Goal: Task Accomplishment & Management: Use online tool/utility

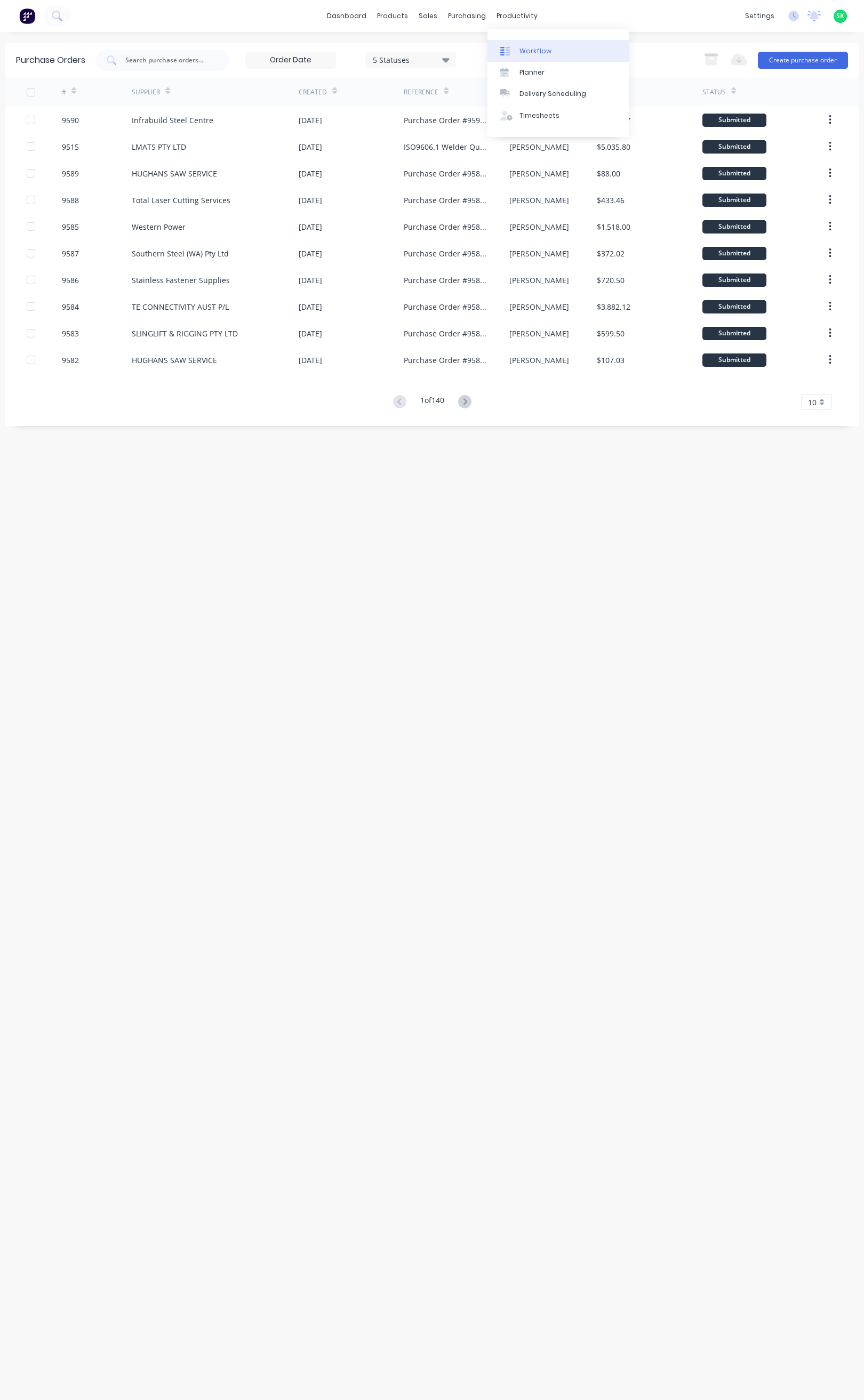
click at [526, 51] on div "Workflow" at bounding box center [536, 51] width 32 height 9
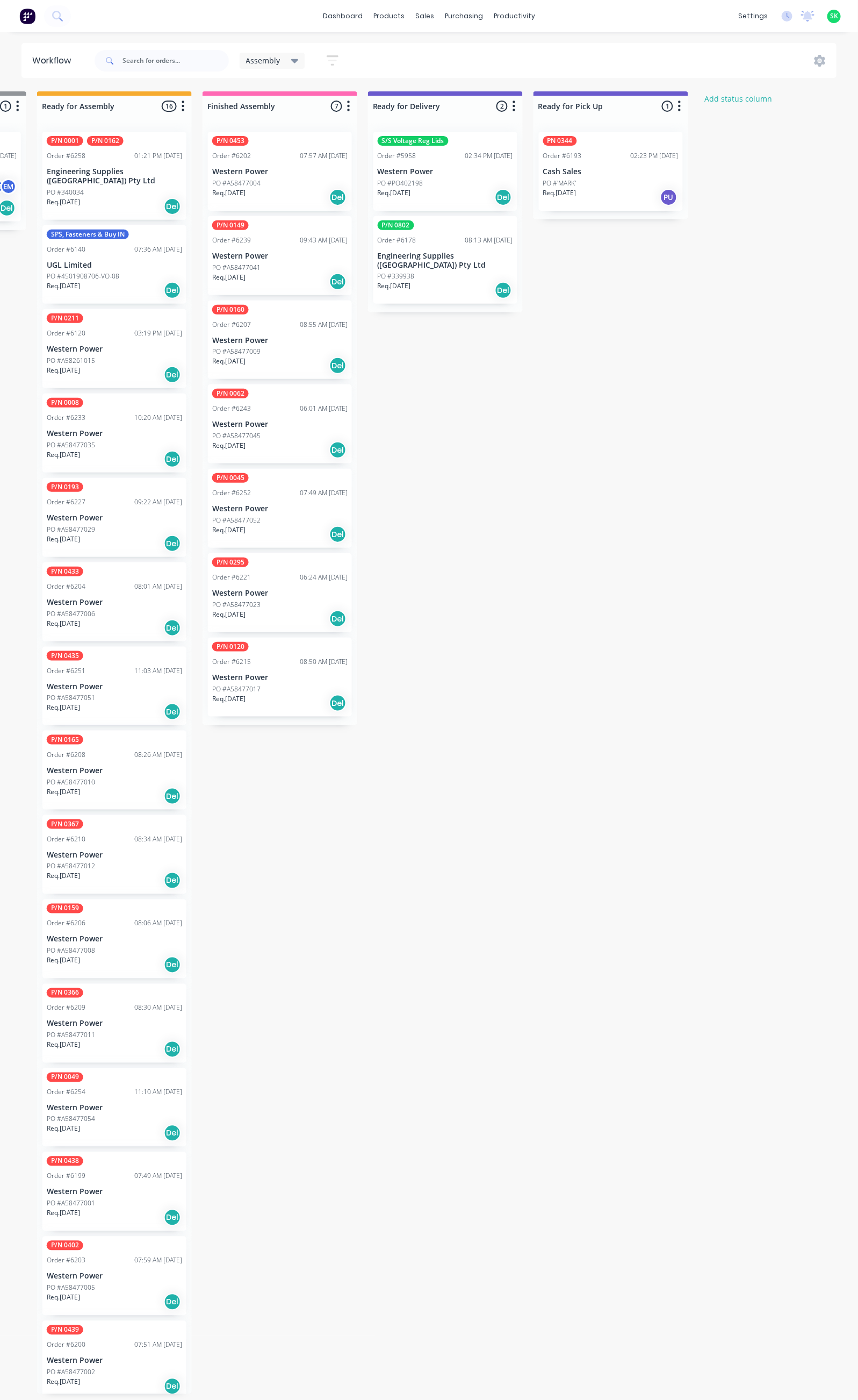
scroll to position [0, 490]
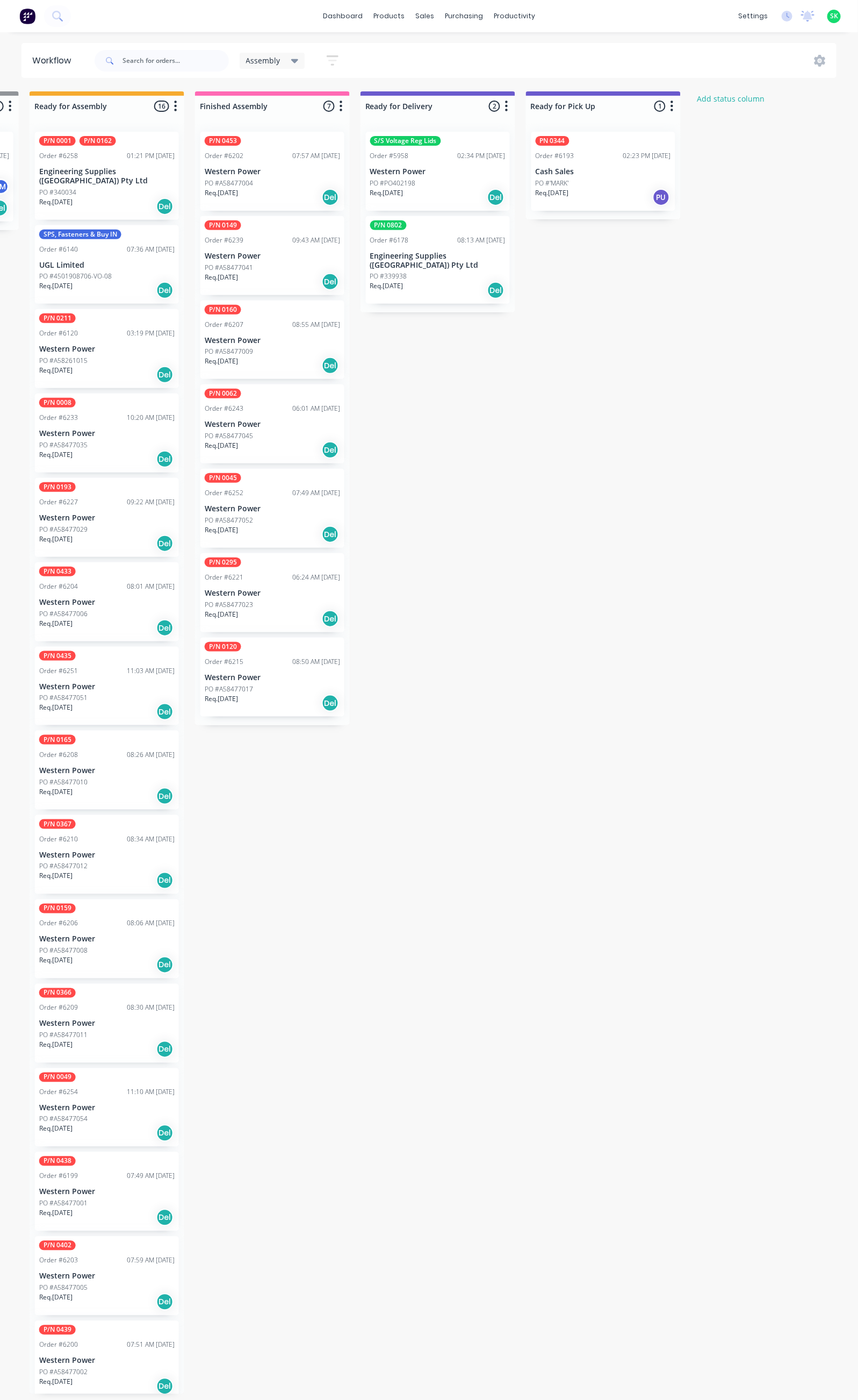
click at [283, 674] on p "Western Power" at bounding box center [273, 678] width 135 height 9
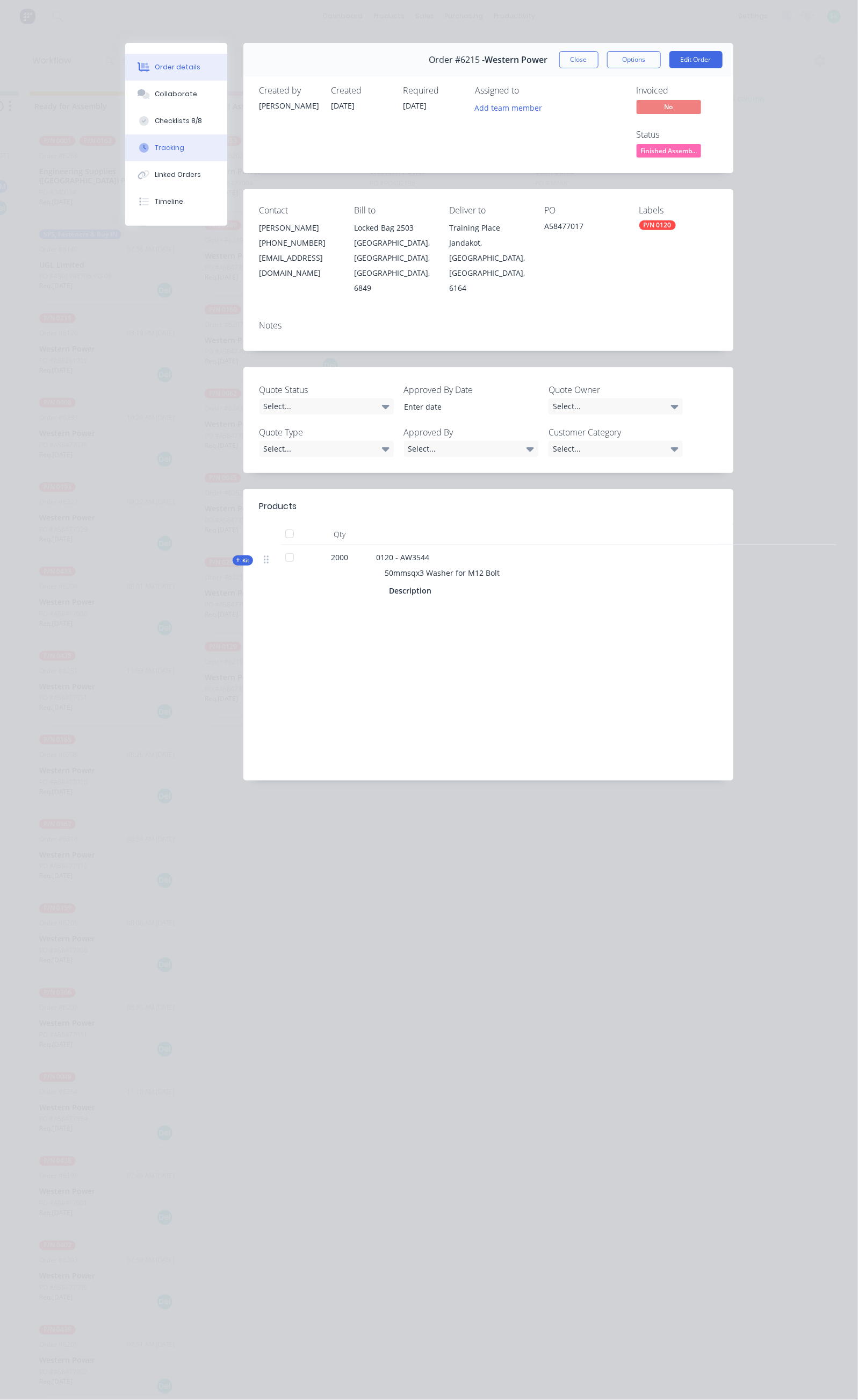
click at [125, 147] on button "Tracking" at bounding box center [175, 148] width 102 height 27
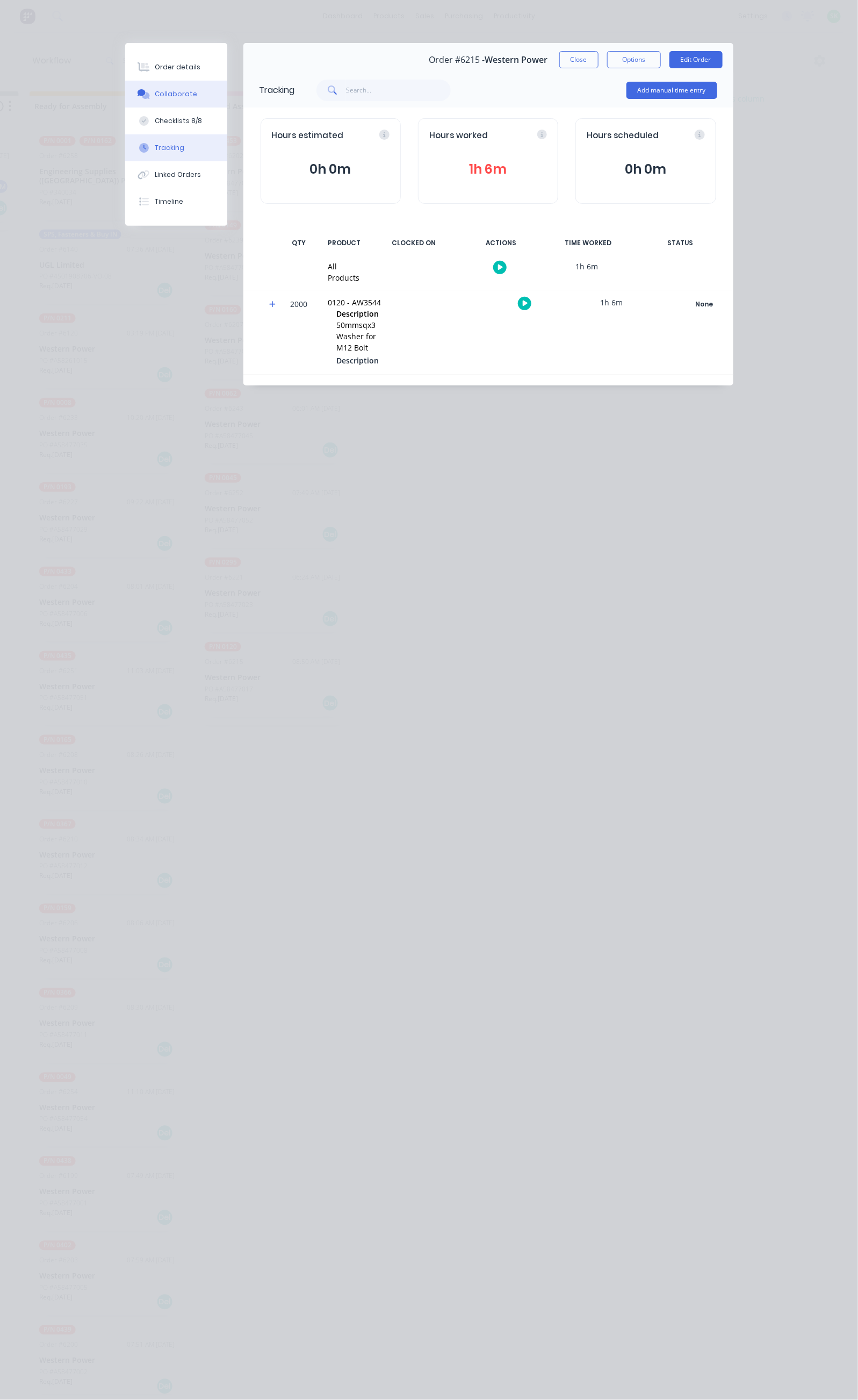
click at [155, 94] on div "Collaborate" at bounding box center [175, 94] width 43 height 9
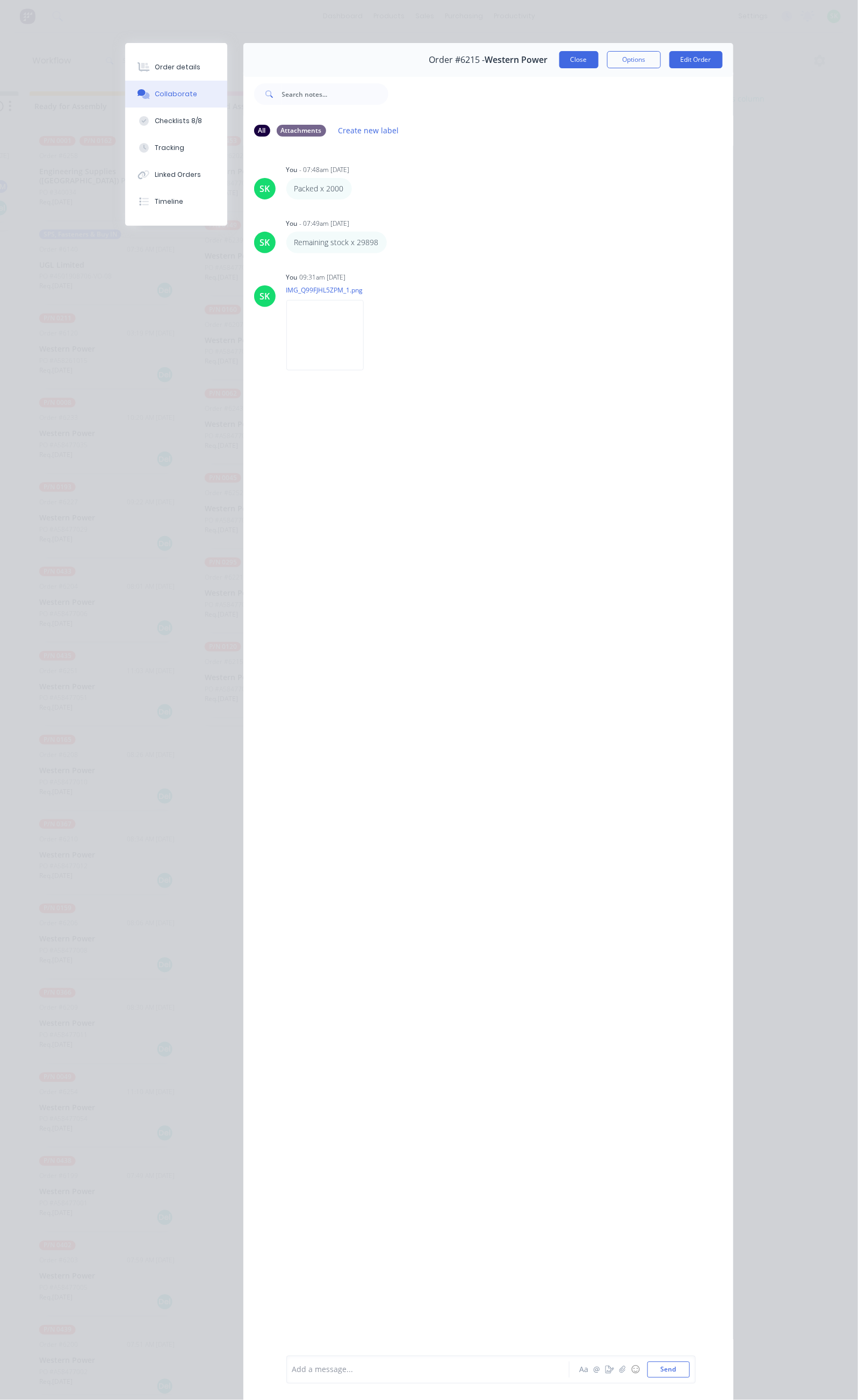
click at [599, 62] on button "Close" at bounding box center [578, 60] width 40 height 17
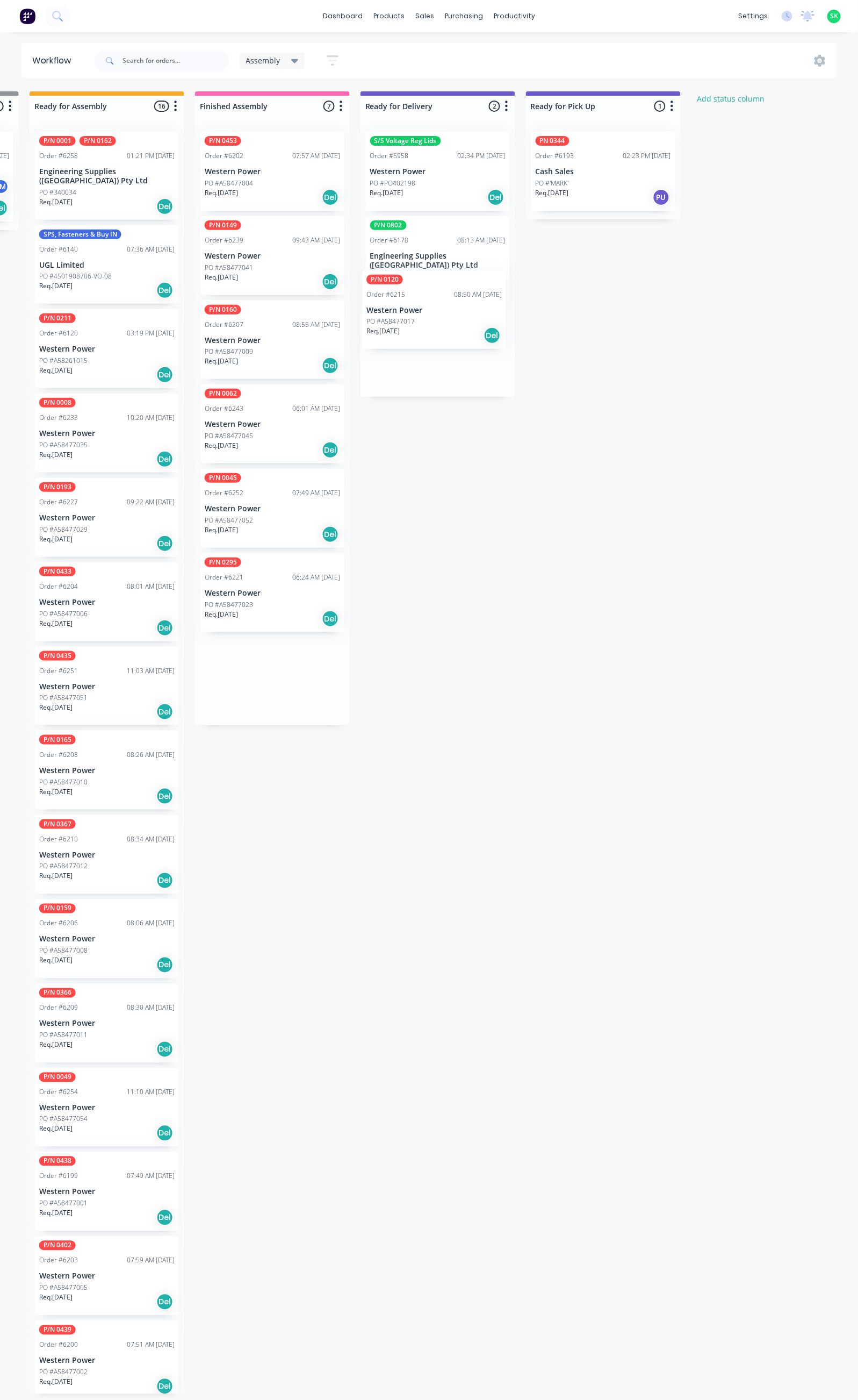
drag, startPoint x: 290, startPoint y: 682, endPoint x: 455, endPoint y: 313, distance: 404.2
click at [455, 313] on div "Submitted 44 Status colour #273444 hex #273444 Save Cancel Summaries Total orde…" at bounding box center [475, 743] width 1948 height 1303
drag, startPoint x: 263, startPoint y: 598, endPoint x: 415, endPoint y: 411, distance: 241.0
click at [415, 411] on div "Submitted 44 Status colour #273444 hex #273444 Save Cancel Summaries Total orde…" at bounding box center [475, 743] width 1948 height 1303
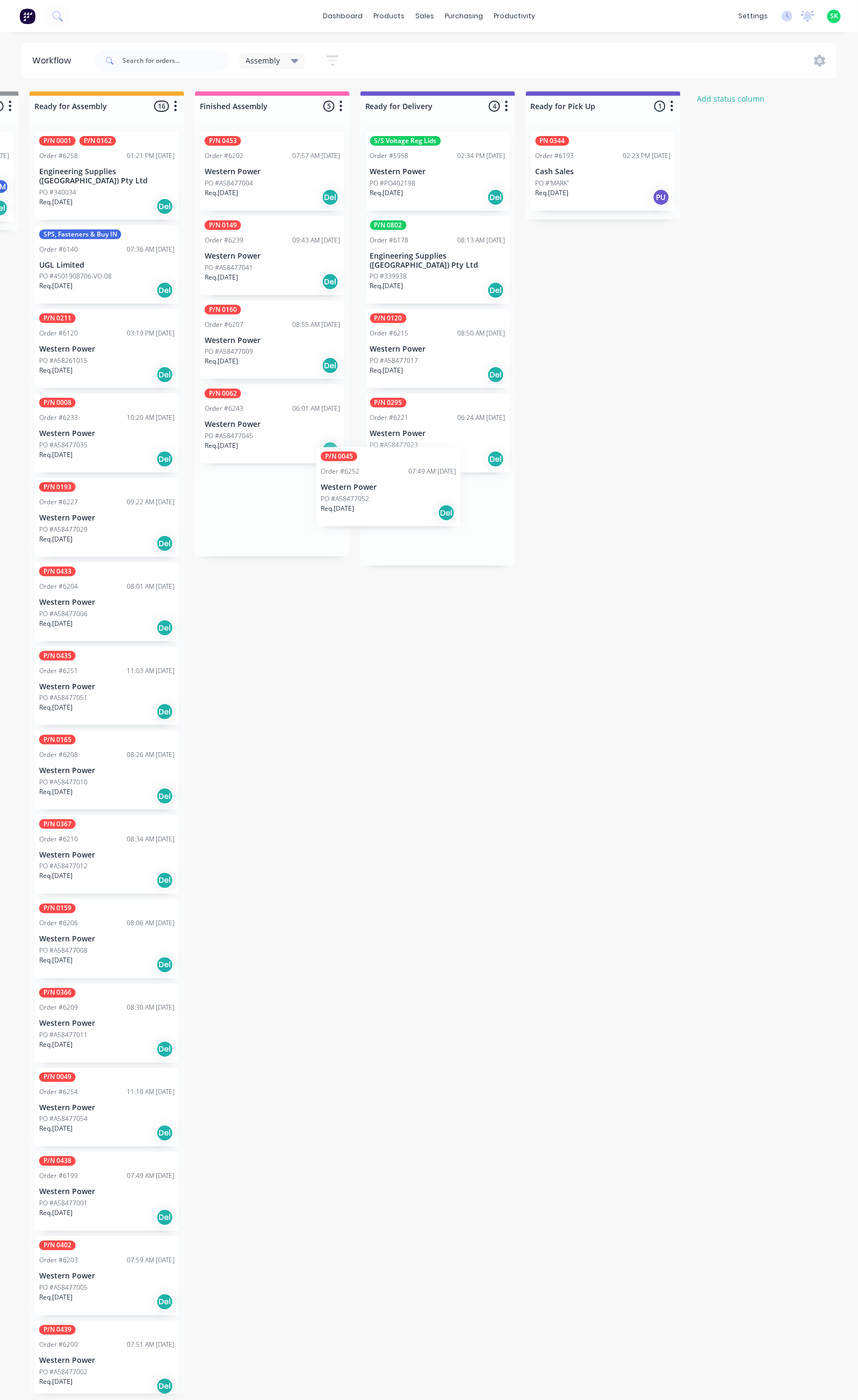
drag, startPoint x: 266, startPoint y: 520, endPoint x: 386, endPoint y: 499, distance: 121.8
click at [386, 499] on div "Submitted 44 Status colour #273444 hex #273444 Save Cancel Summaries Total orde…" at bounding box center [475, 743] width 1948 height 1303
drag, startPoint x: 283, startPoint y: 436, endPoint x: 439, endPoint y: 537, distance: 185.8
click at [439, 537] on div "Submitted 44 Status colour #273444 hex #273444 Save Cancel Summaries Total orde…" at bounding box center [475, 743] width 1948 height 1303
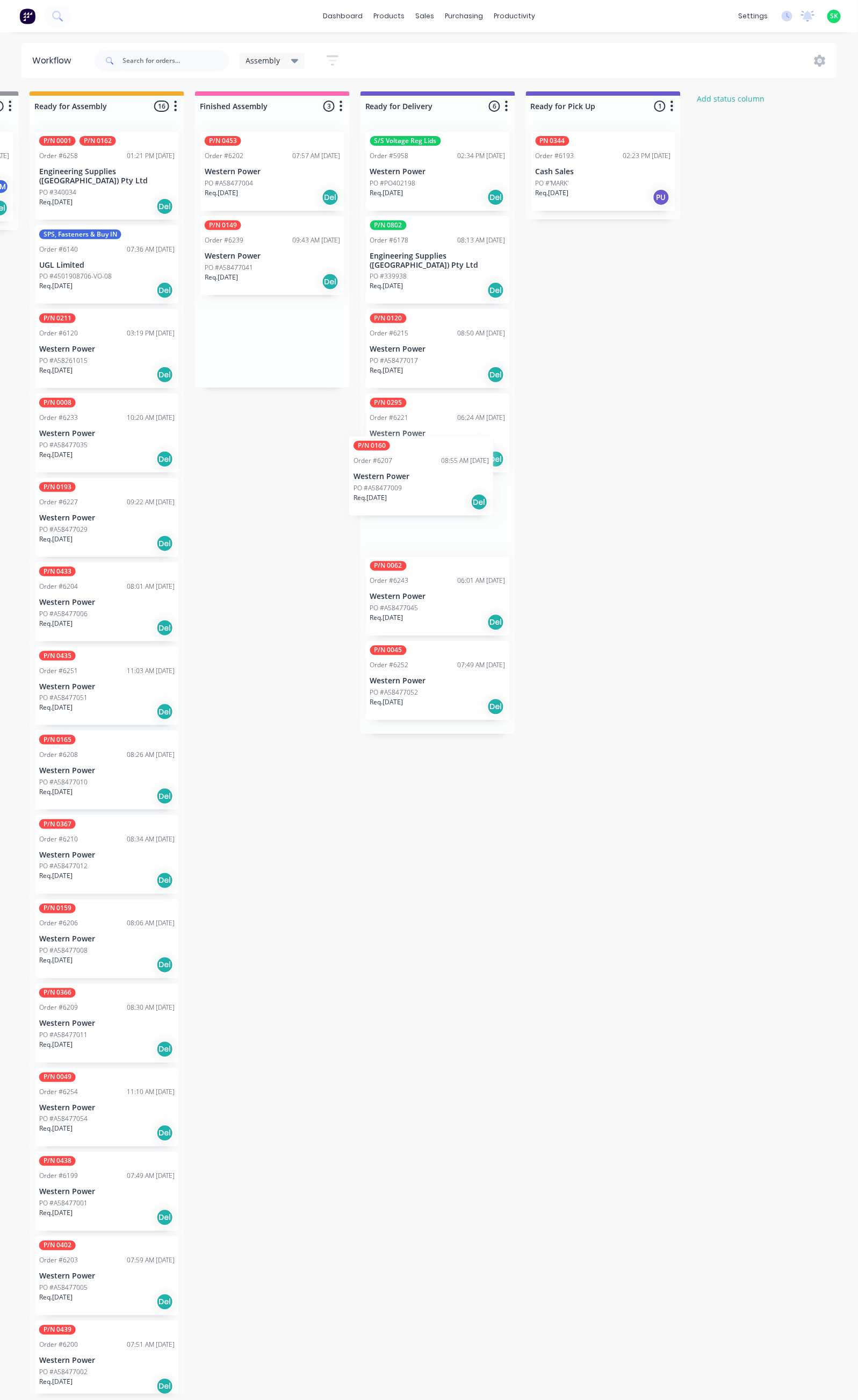
drag, startPoint x: 322, startPoint y: 373, endPoint x: 452, endPoint y: 509, distance: 188.1
click at [452, 509] on div "Submitted 44 Status colour #273444 hex #273444 Save Cancel Summaries Total orde…" at bounding box center [475, 743] width 1948 height 1303
drag, startPoint x: 282, startPoint y: 265, endPoint x: 436, endPoint y: 423, distance: 220.6
click at [450, 503] on div "Submitted 44 Status colour #273444 hex #273444 Save Cancel Summaries Total orde…" at bounding box center [475, 743] width 1948 height 1303
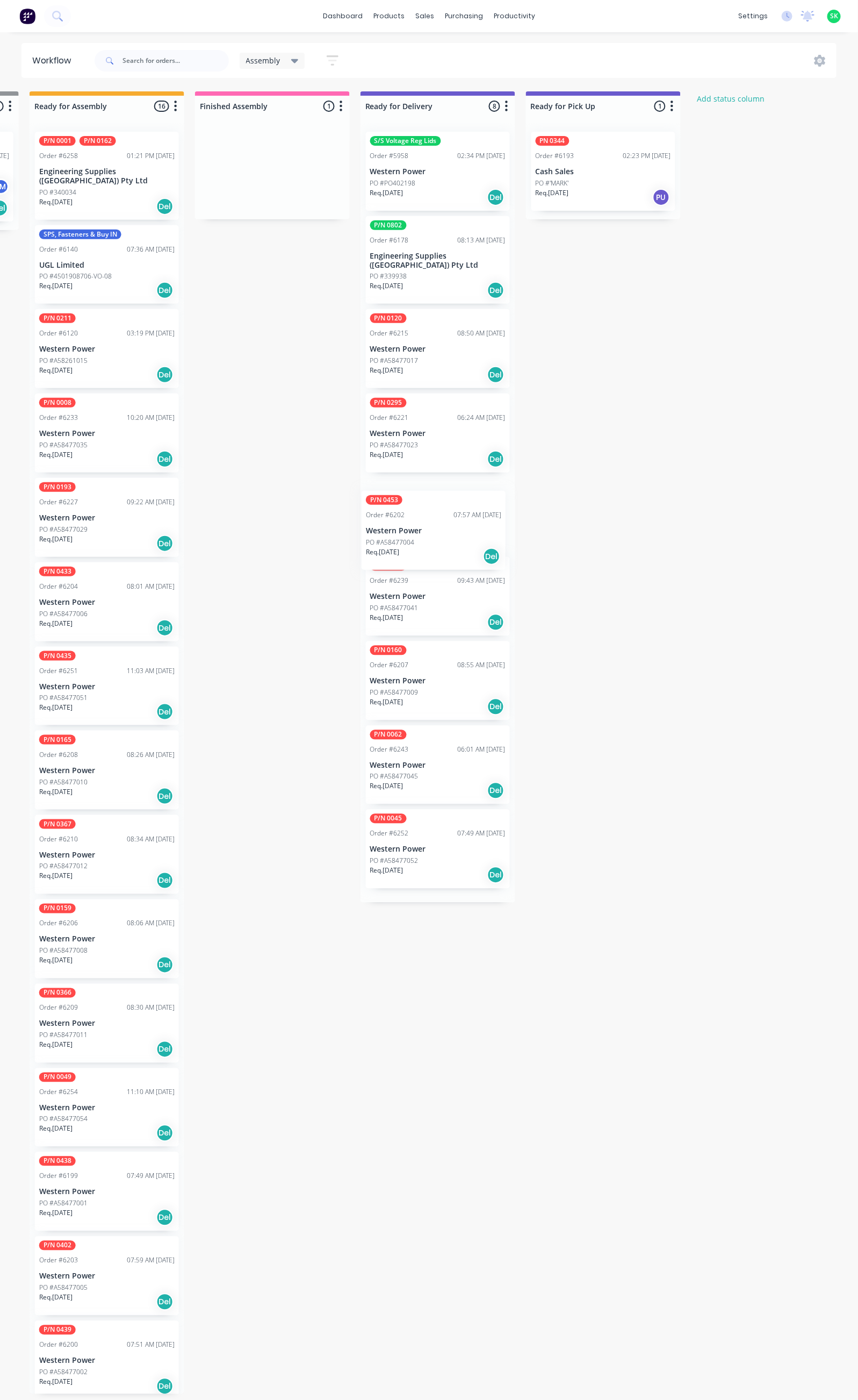
drag, startPoint x: 283, startPoint y: 193, endPoint x: 437, endPoint y: 541, distance: 380.6
click at [437, 541] on div "Submitted 44 Status colour #273444 hex #273444 Save Cancel Summaries Total orde…" at bounding box center [475, 743] width 1948 height 1303
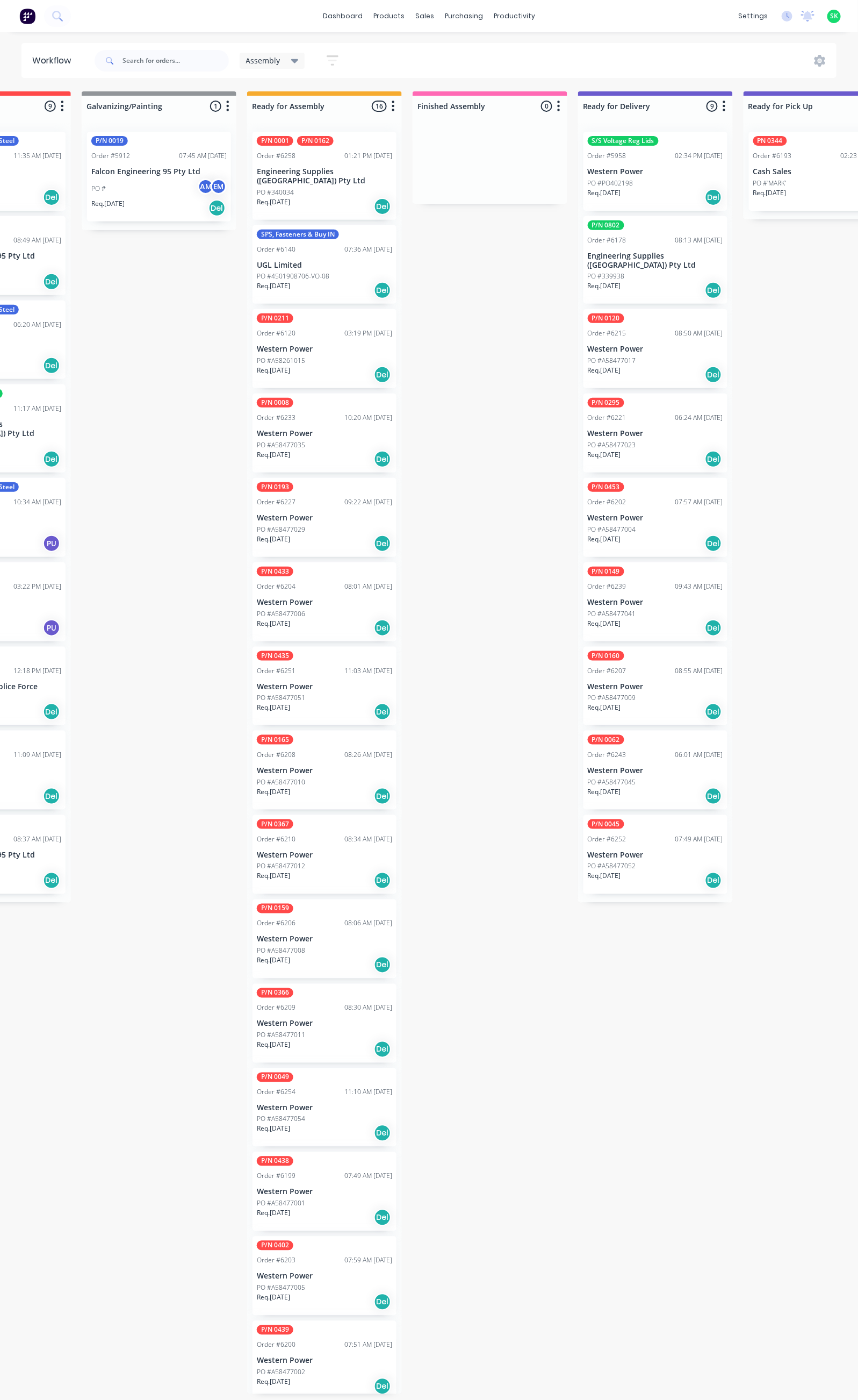
scroll to position [0, 181]
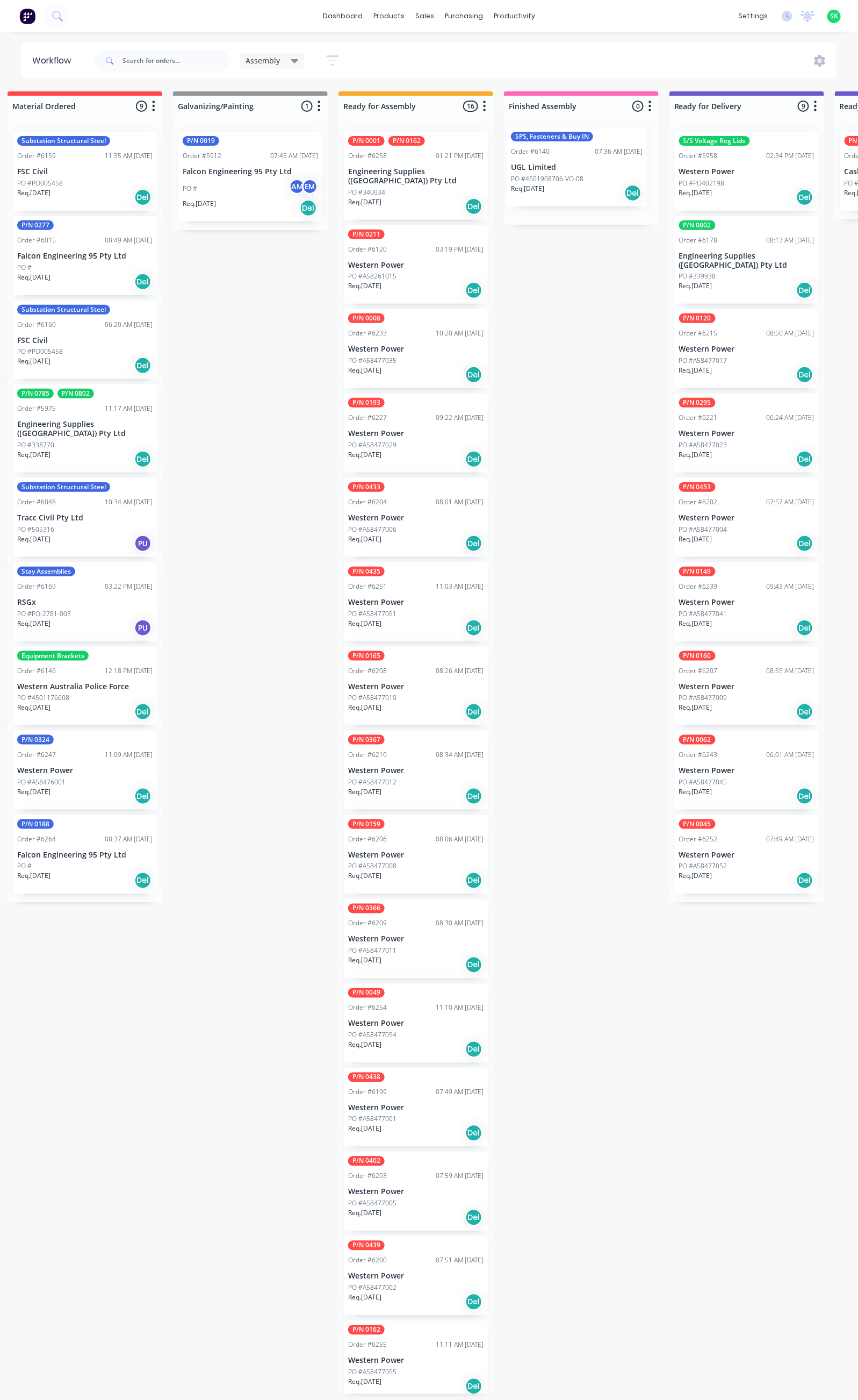
drag, startPoint x: 407, startPoint y: 255, endPoint x: 573, endPoint y: 166, distance: 188.4
click at [573, 166] on div "Submitted 44 Status colour #273444 hex #273444 Save Cancel Summaries Total orde…" at bounding box center [784, 743] width 1948 height 1303
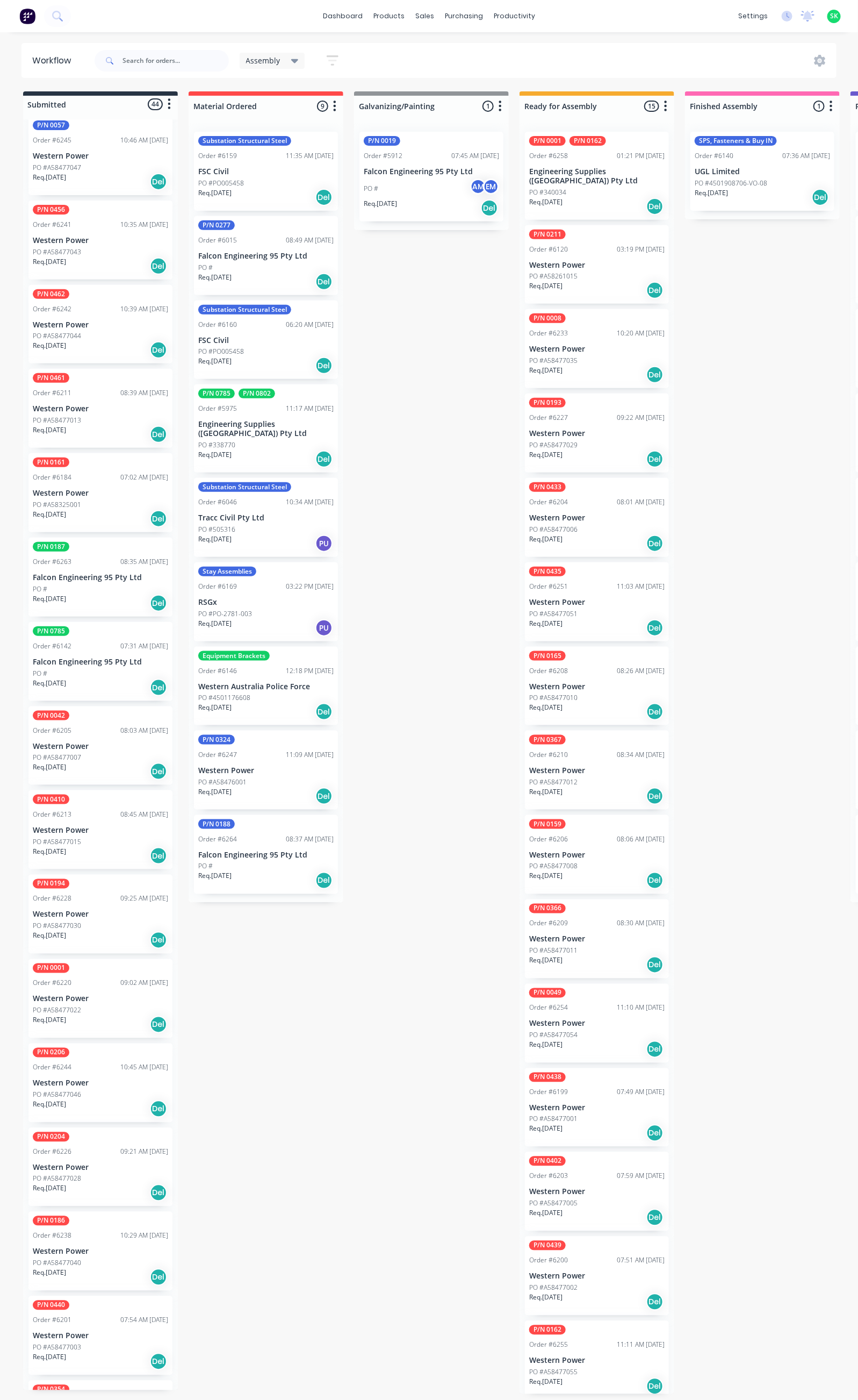
scroll to position [1129, 0]
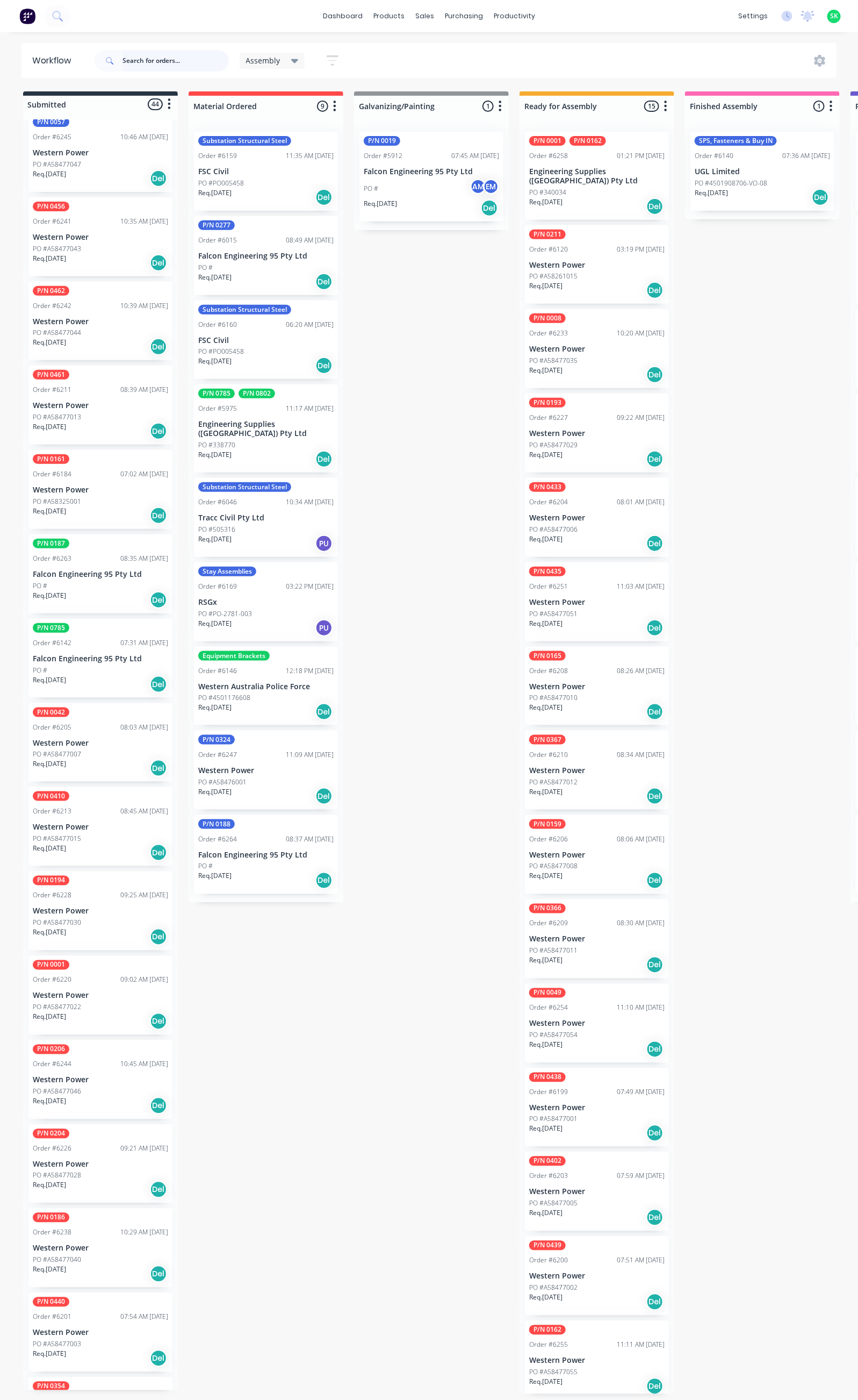
click at [134, 61] on input "text" at bounding box center [175, 61] width 106 height 22
type input "0047"
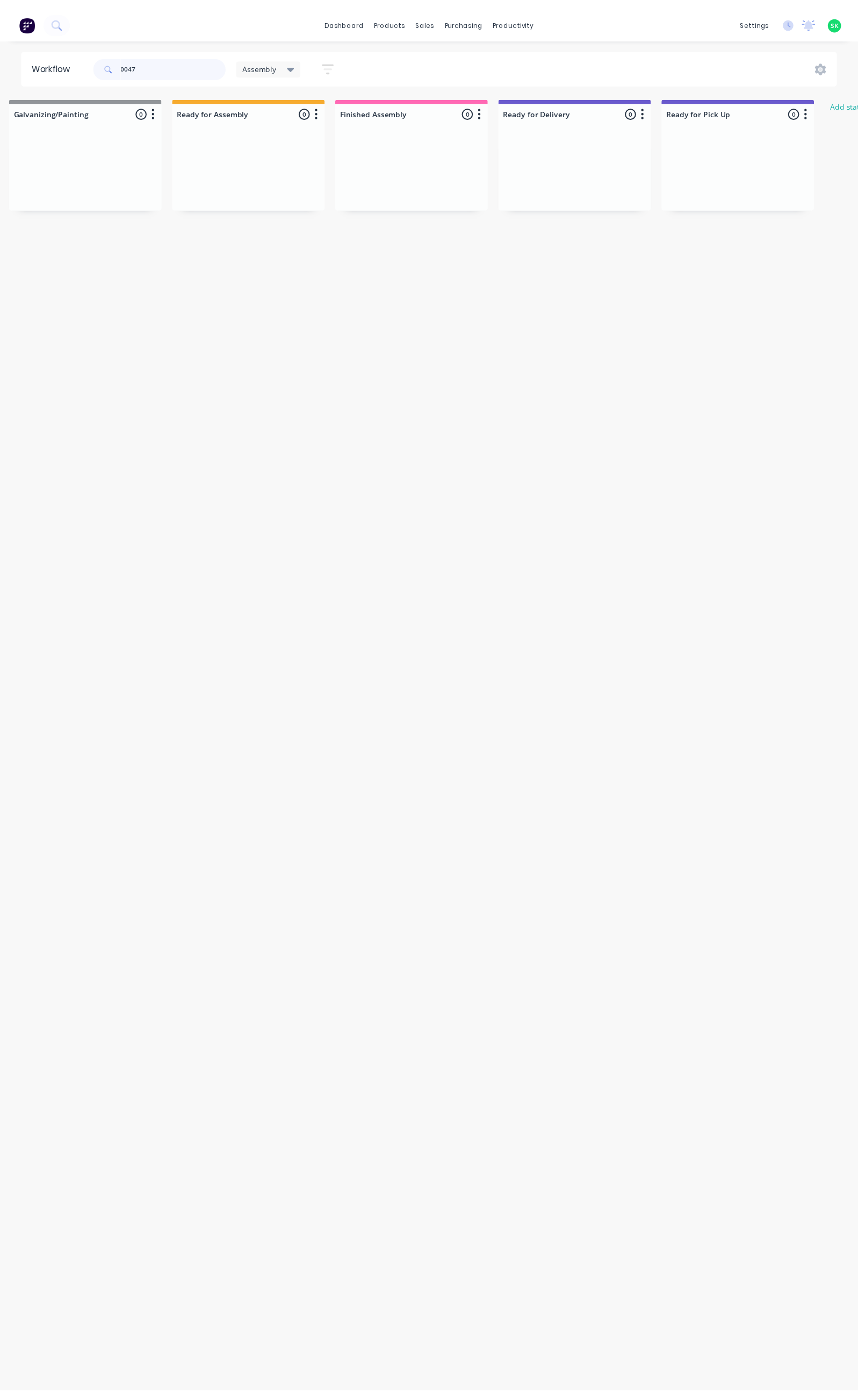
scroll to position [0, 0]
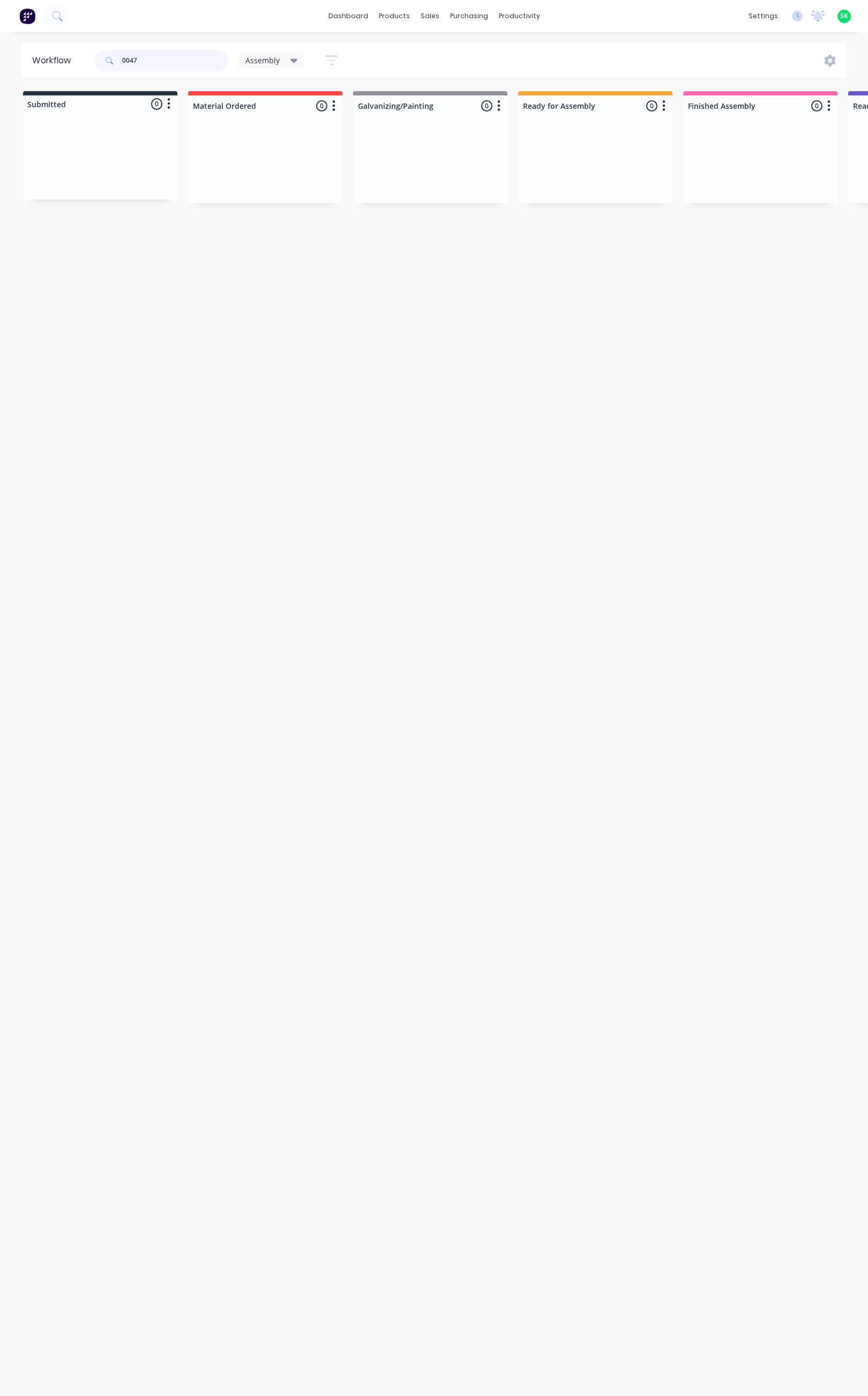
drag, startPoint x: 139, startPoint y: 60, endPoint x: 118, endPoint y: 63, distance: 21.2
click at [118, 60] on div "0047" at bounding box center [161, 60] width 134 height 22
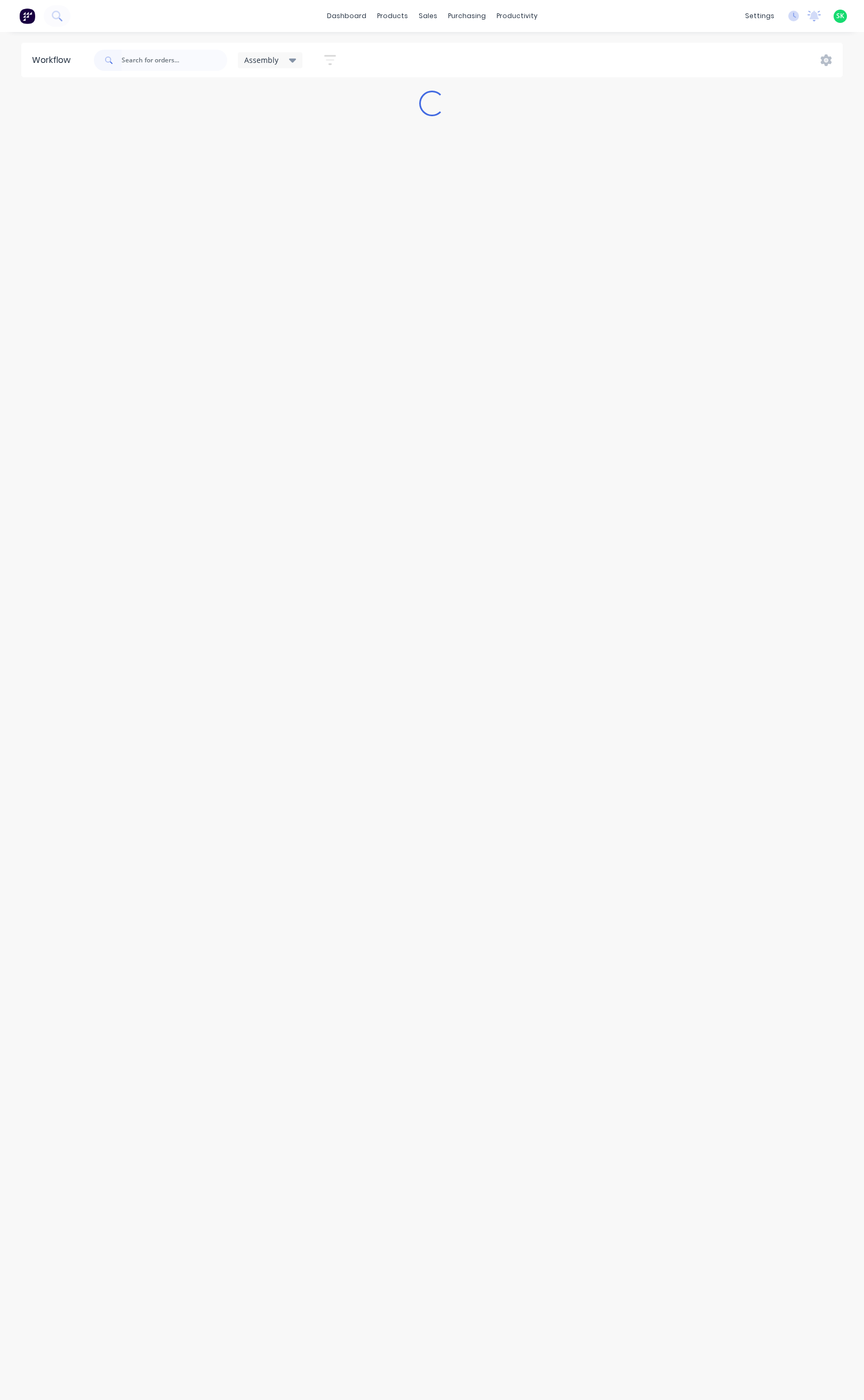
click at [293, 61] on icon at bounding box center [293, 61] width 8 height 5
click at [296, 56] on div "Assembly" at bounding box center [271, 60] width 65 height 16
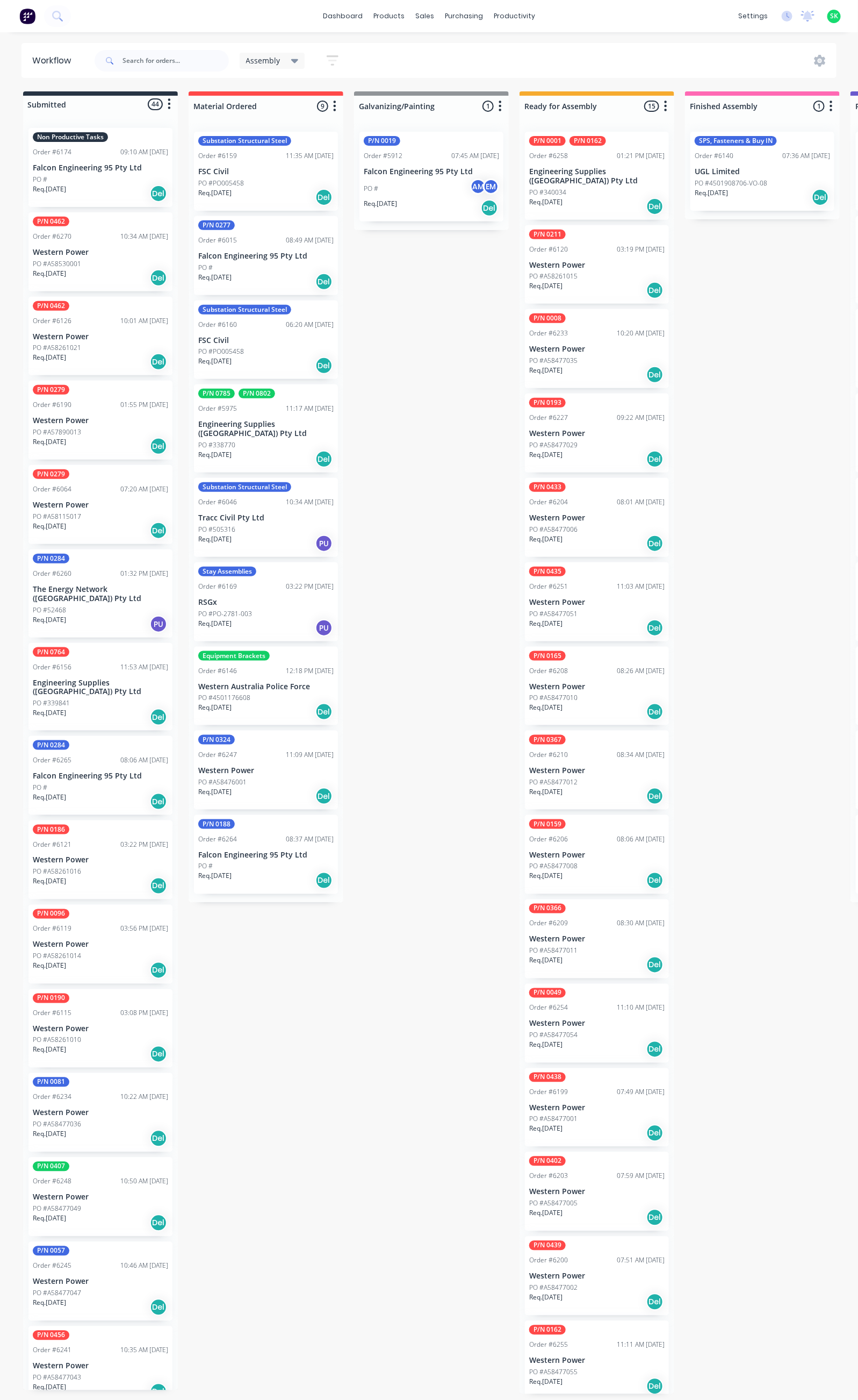
click at [331, 58] on icon "button" at bounding box center [332, 60] width 12 height 13
click at [326, 219] on button "Filter by labels" at bounding box center [281, 224] width 107 height 16
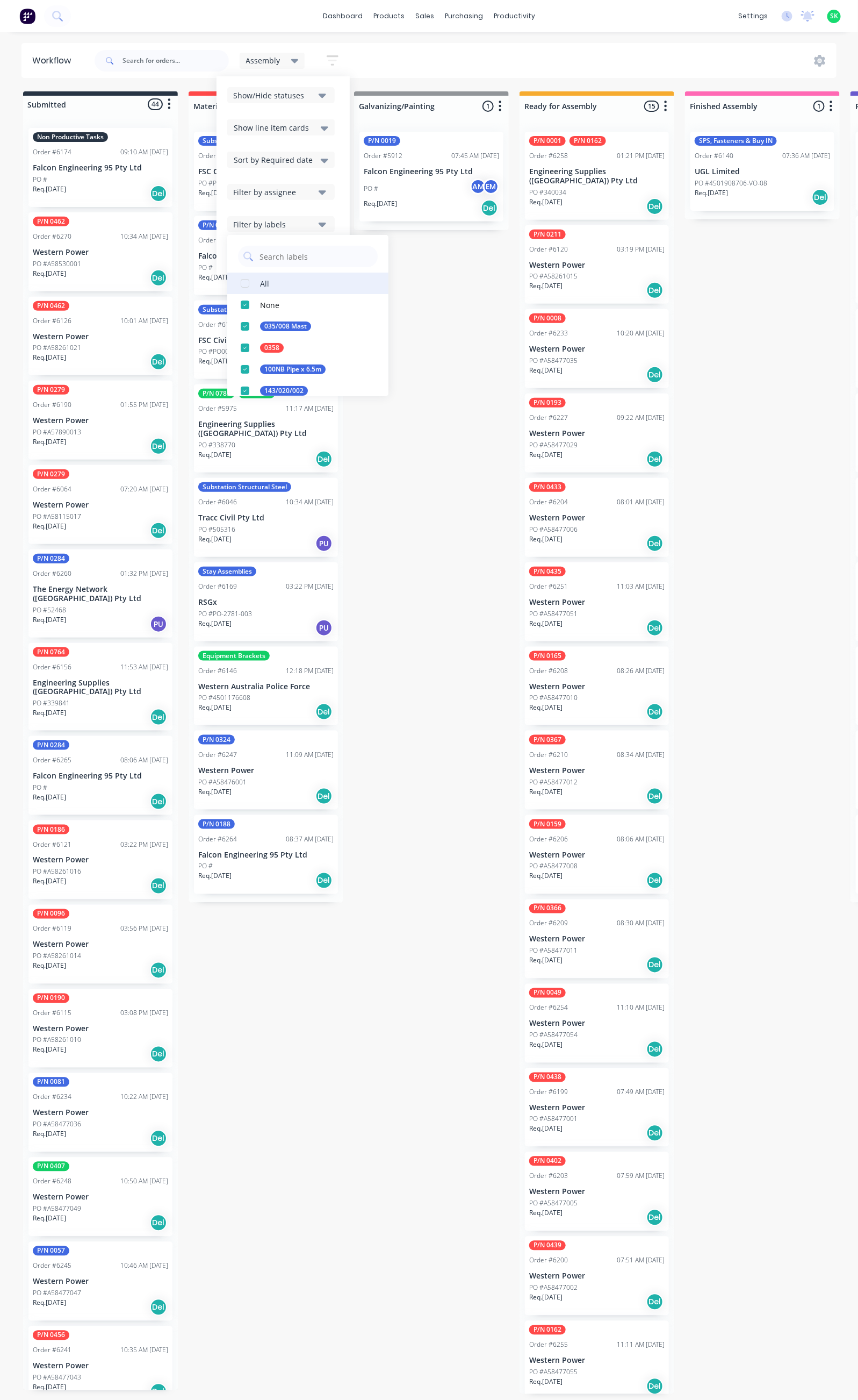
click at [282, 280] on button "All" at bounding box center [308, 284] width 162 height 22
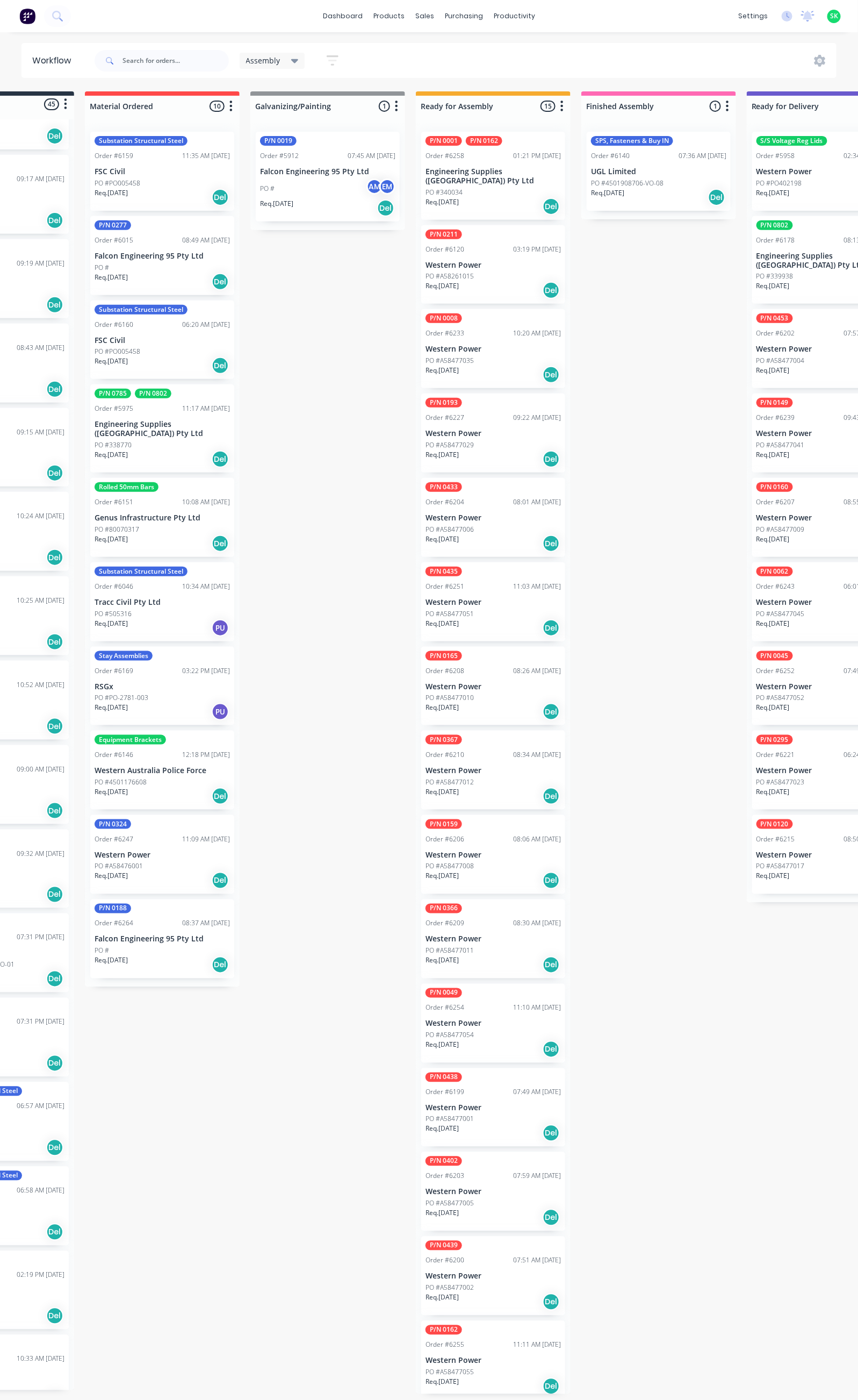
scroll to position [2, 94]
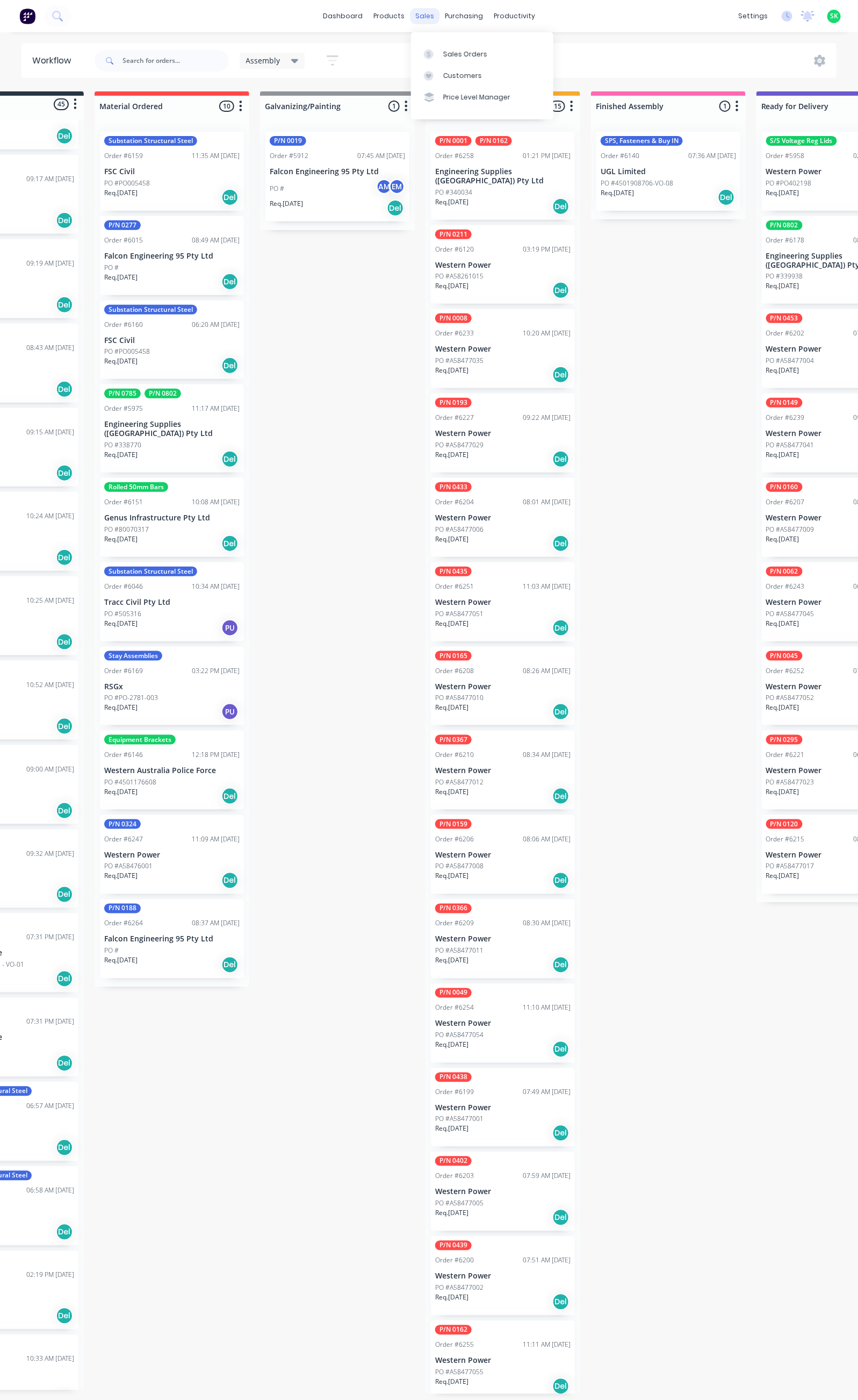
click at [426, 13] on div "sales" at bounding box center [425, 16] width 30 height 16
click at [450, 45] on link "Sales Orders" at bounding box center [481, 54] width 142 height 22
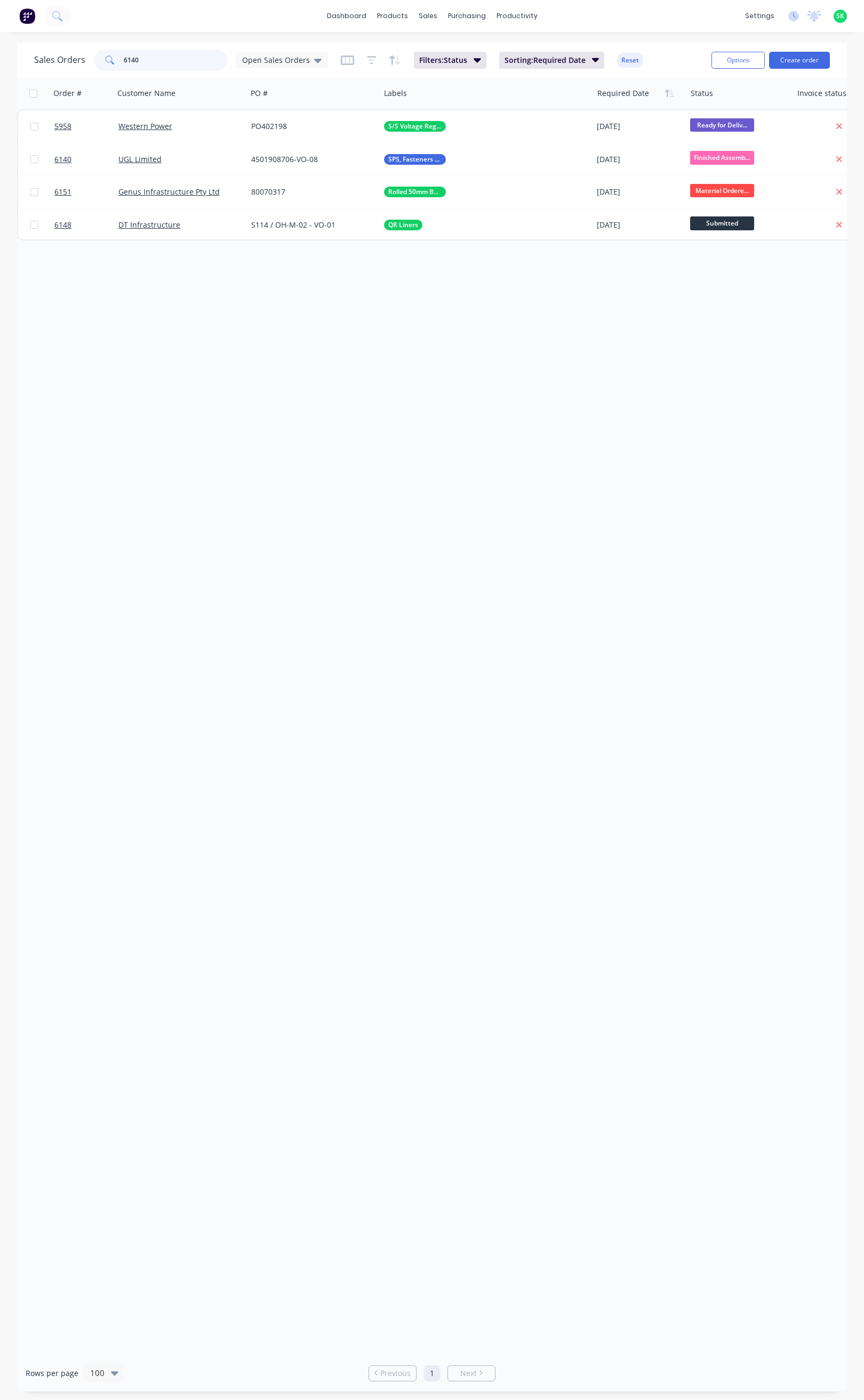
click at [119, 62] on div "6140" at bounding box center [160, 60] width 133 height 22
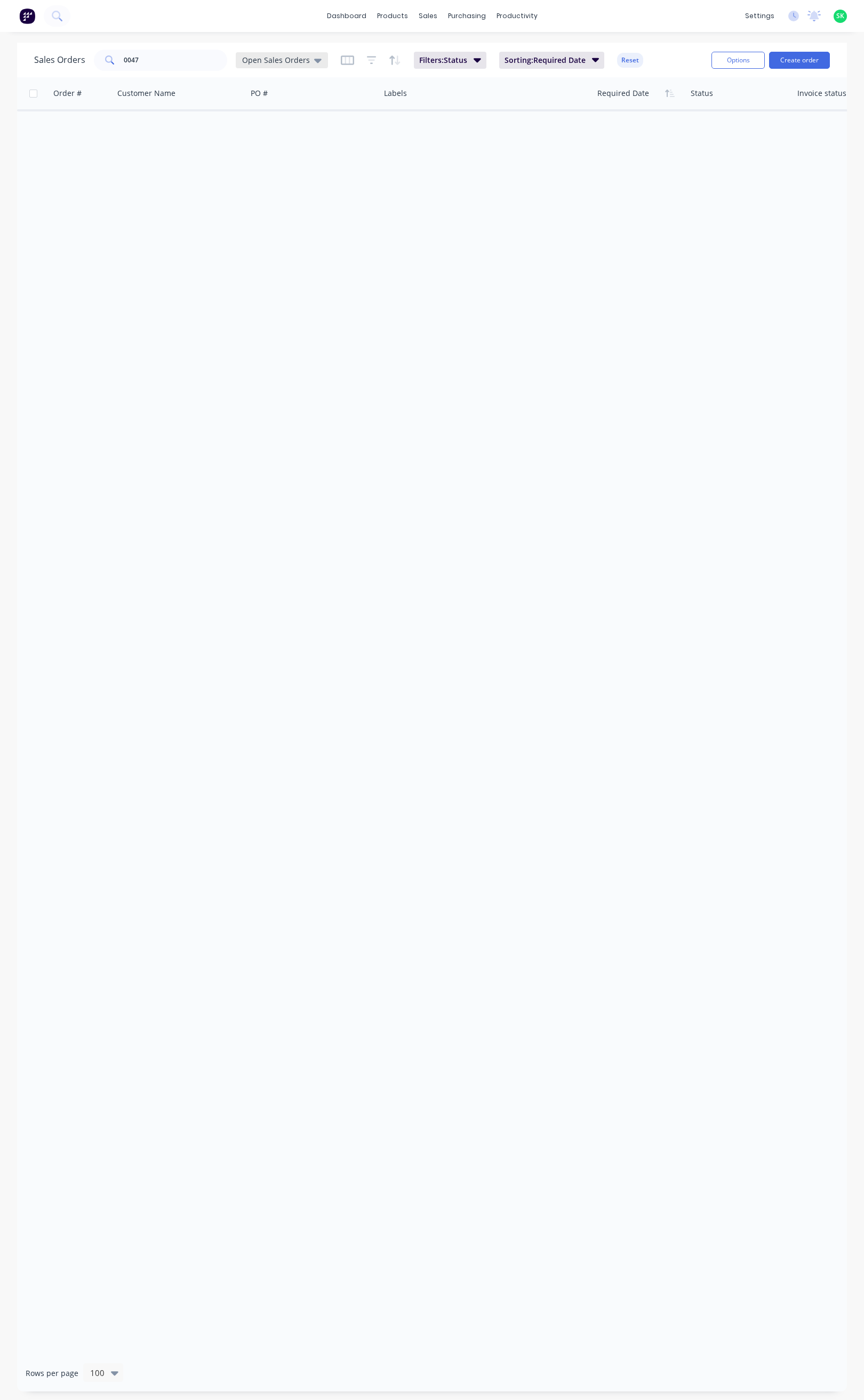
click at [321, 62] on div "Open Sales Orders" at bounding box center [282, 60] width 92 height 16
click at [259, 149] on button "None" at bounding box center [300, 151] width 122 height 12
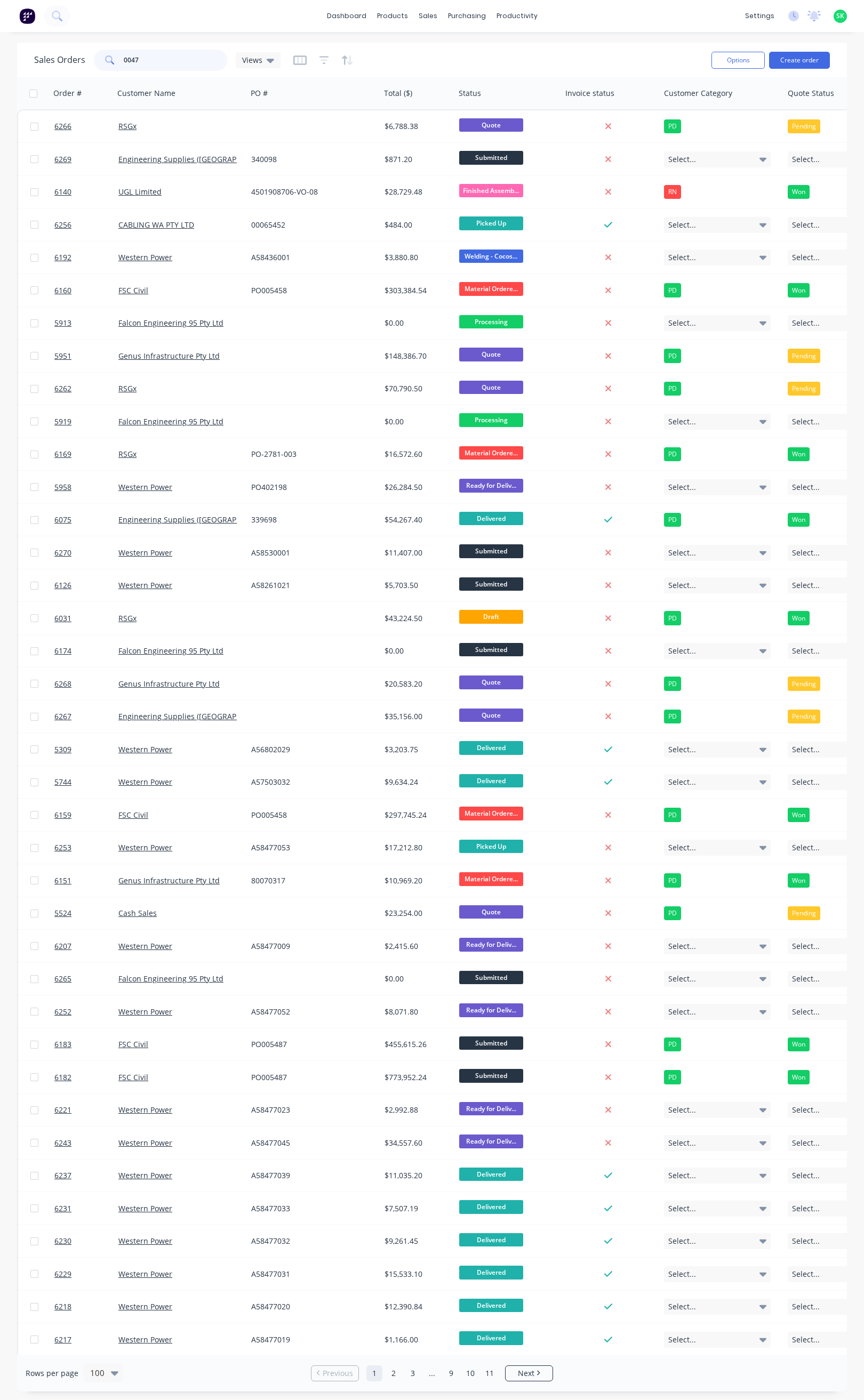
drag, startPoint x: 141, startPoint y: 62, endPoint x: 105, endPoint y: 71, distance: 37.1
click at [105, 71] on div "Sales Orders 0047 Views" at bounding box center [368, 60] width 669 height 26
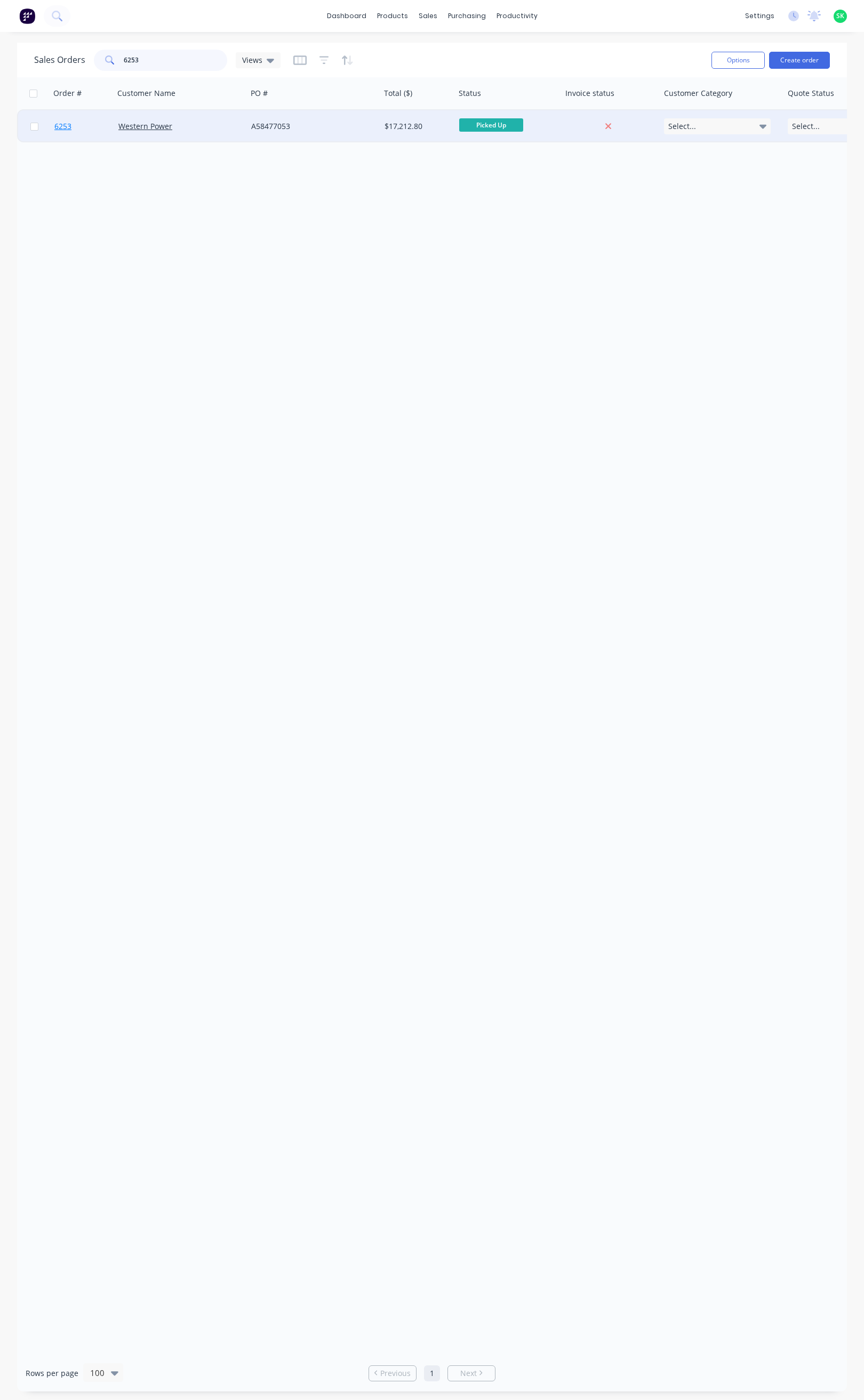
type input "6253"
click at [64, 126] on span "6253" at bounding box center [63, 126] width 17 height 11
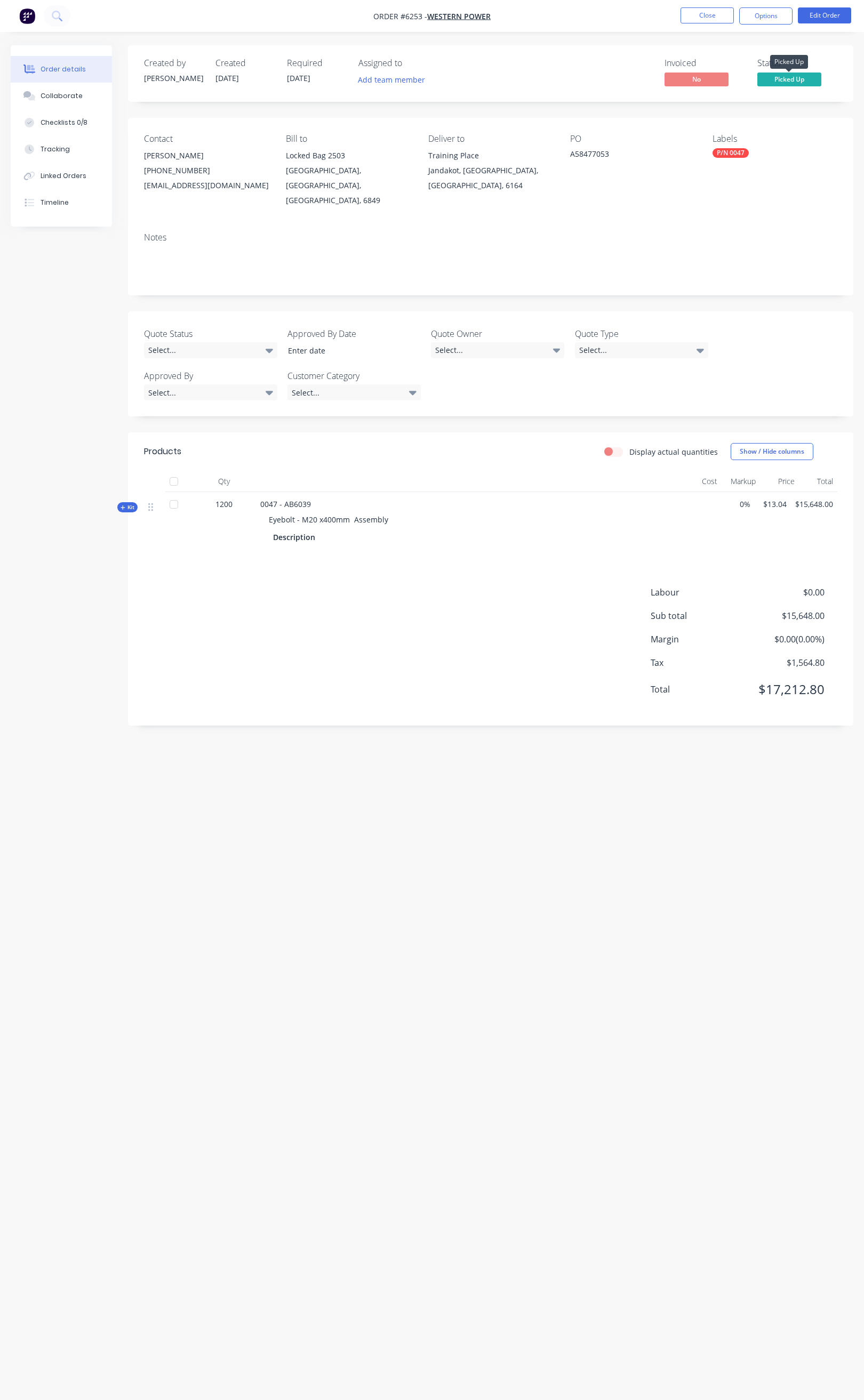
click at [792, 76] on span "Picked Up" at bounding box center [789, 79] width 64 height 13
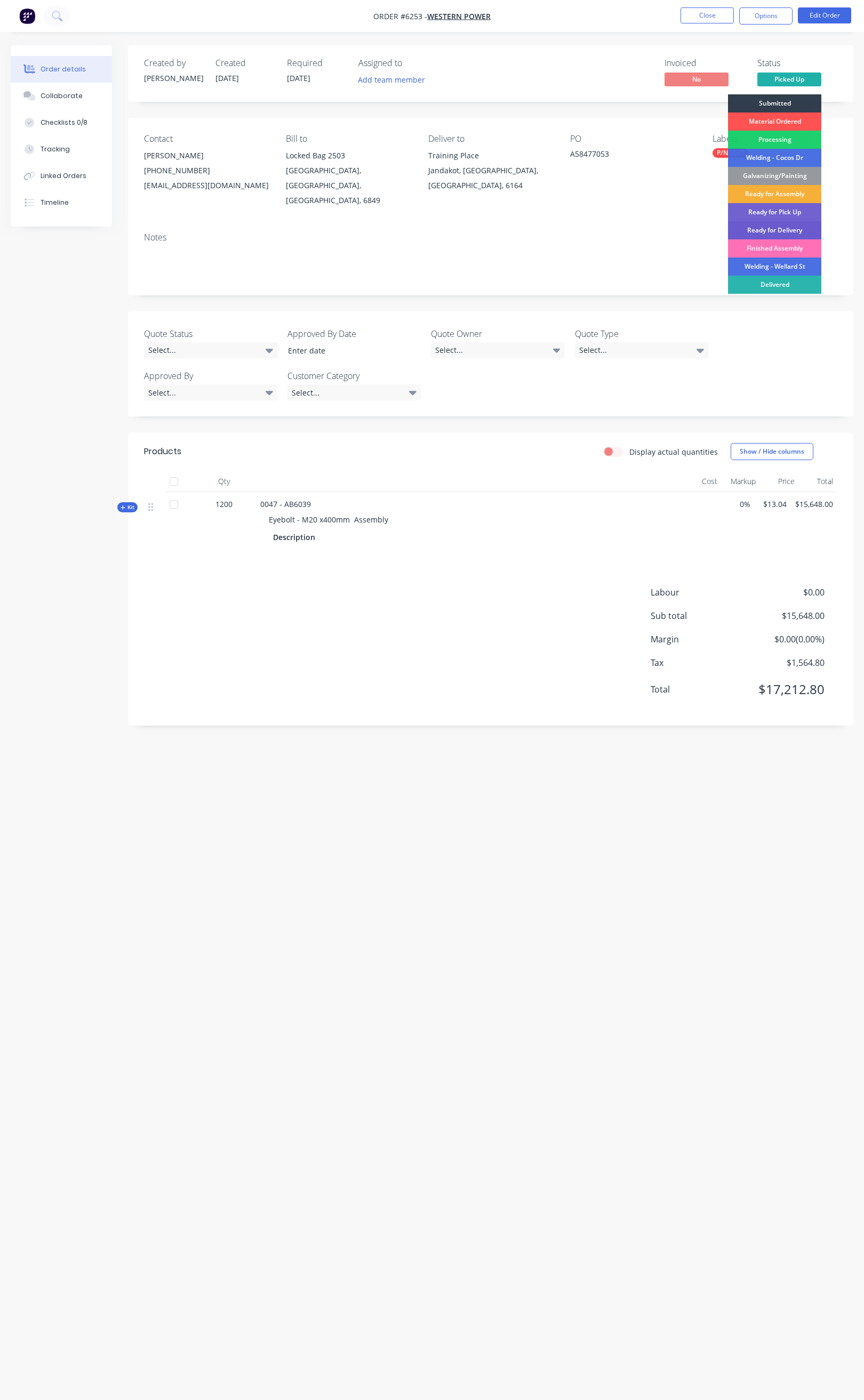
click at [775, 227] on div "Ready for Delivery" at bounding box center [775, 230] width 93 height 18
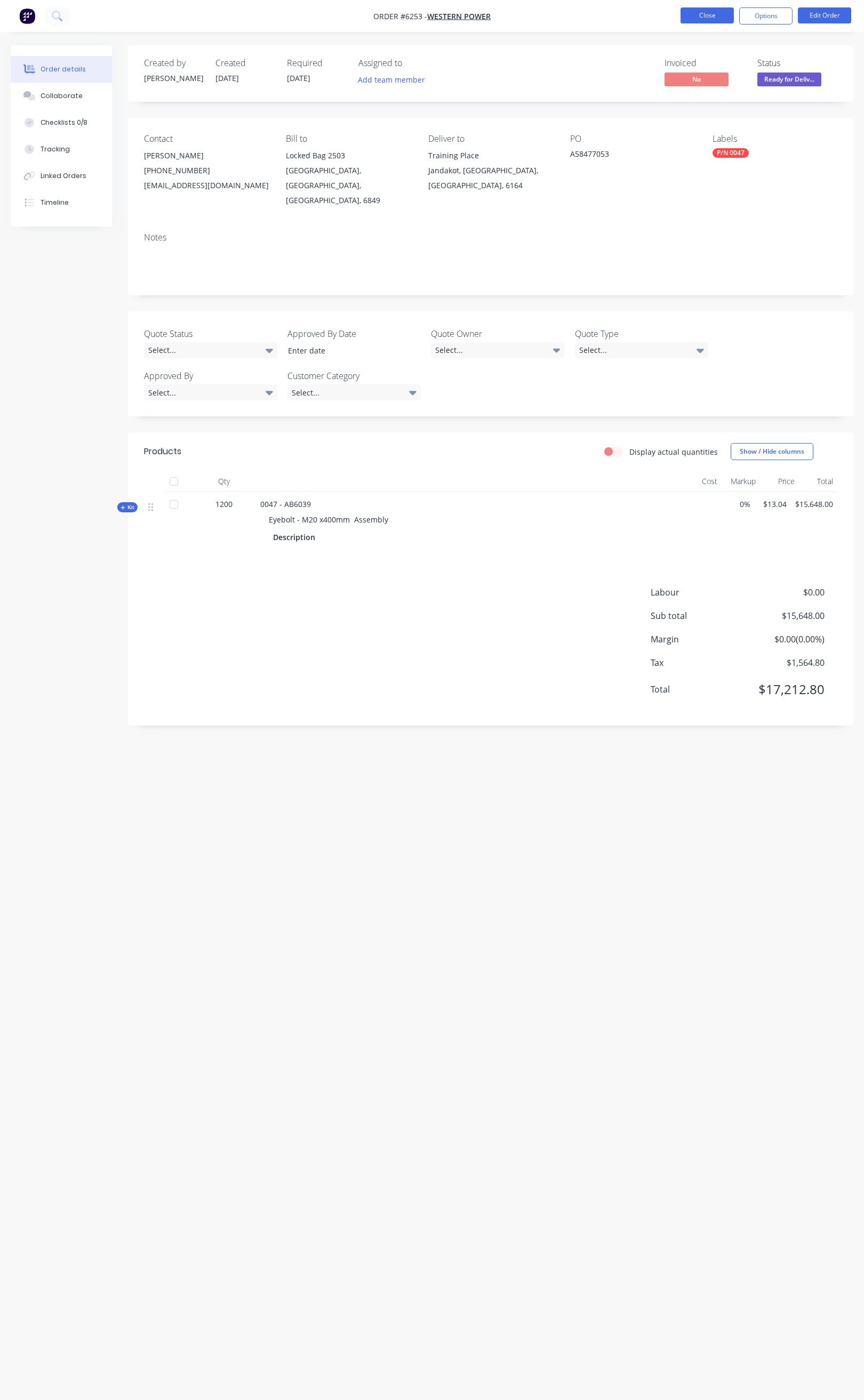
click at [698, 18] on button "Close" at bounding box center [707, 15] width 53 height 16
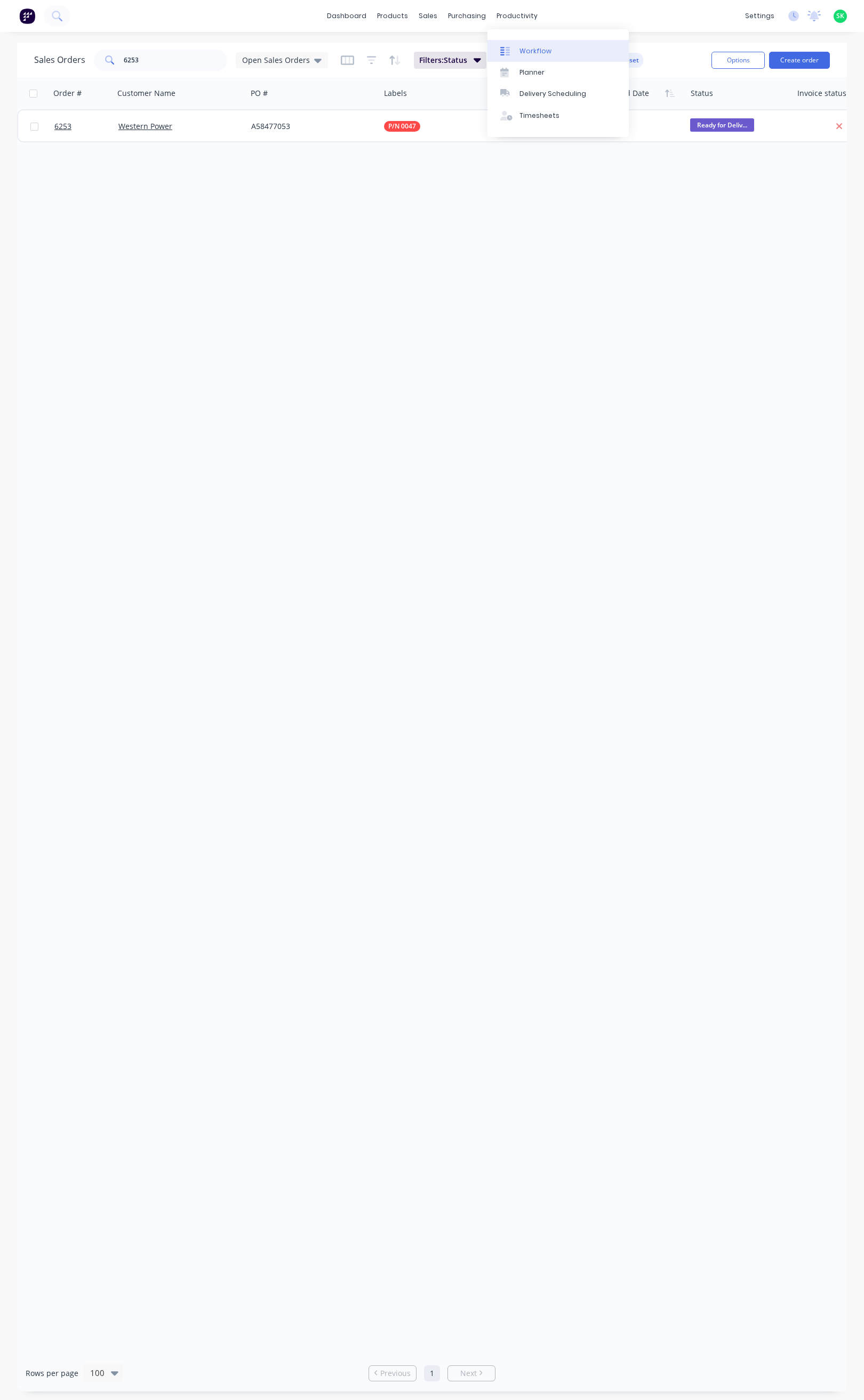
click at [529, 45] on link "Workflow" at bounding box center [558, 51] width 141 height 22
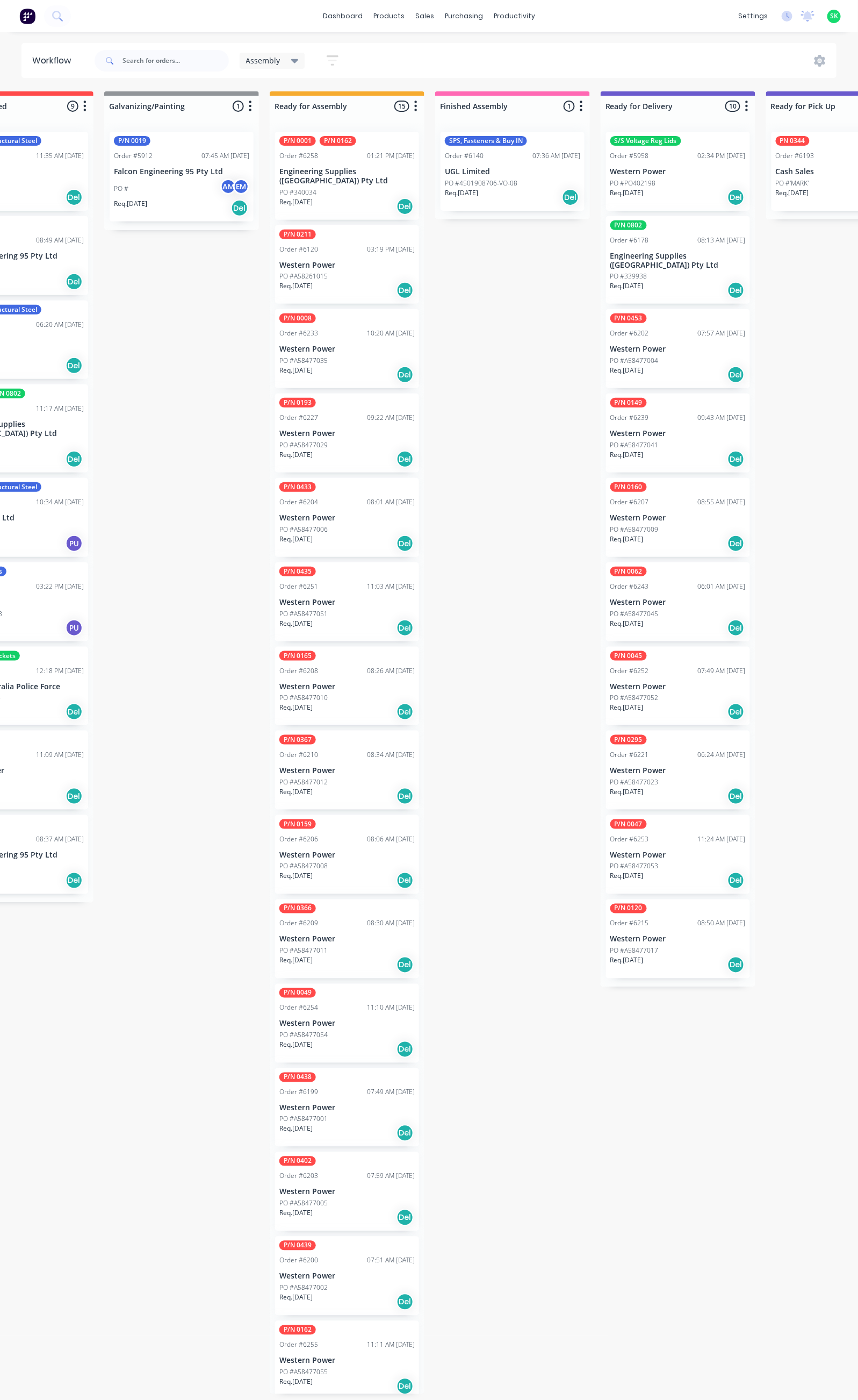
scroll to position [2, 250]
click at [671, 851] on p "Western Power" at bounding box center [678, 855] width 135 height 9
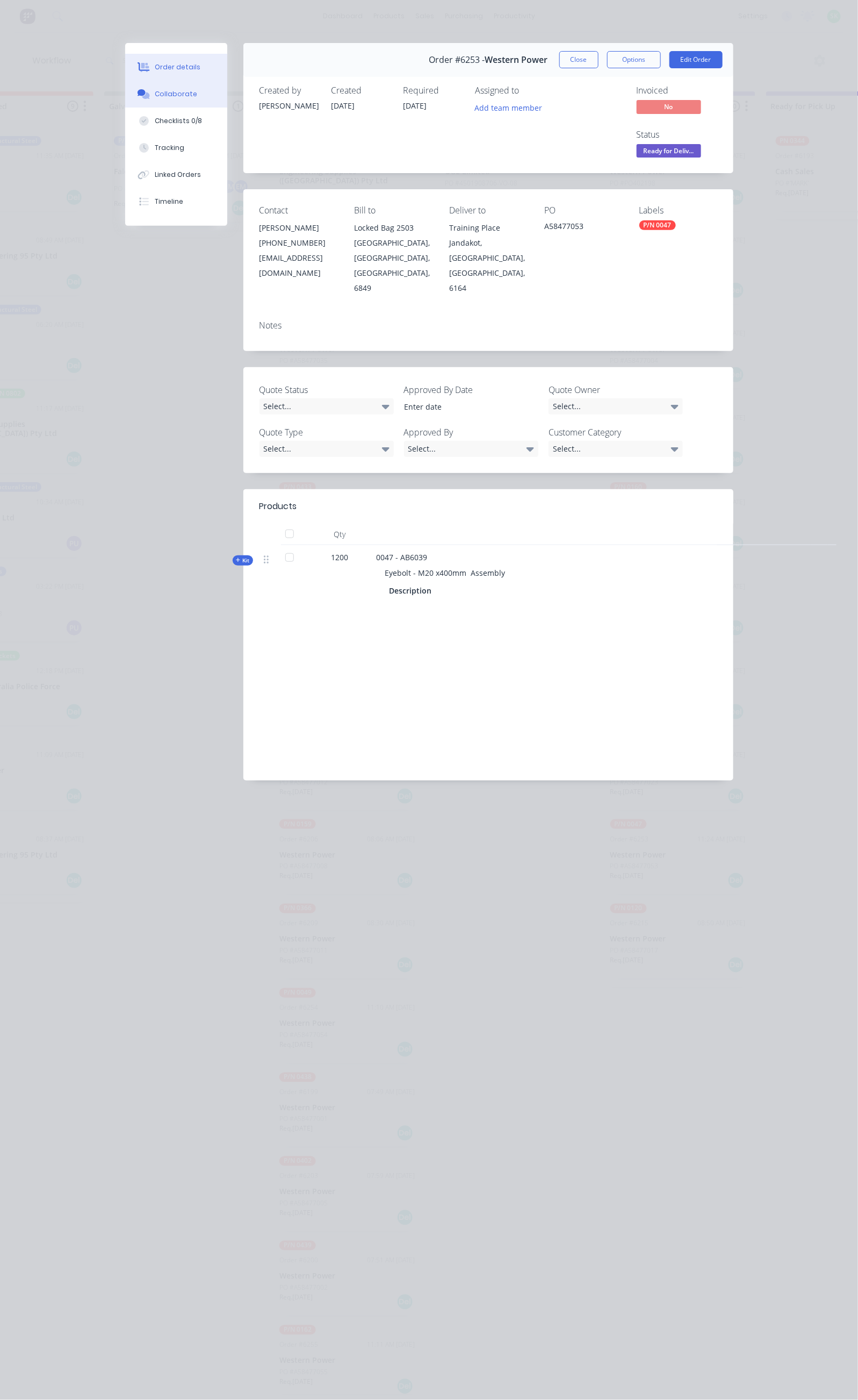
click at [155, 93] on div "Collaborate" at bounding box center [175, 94] width 43 height 9
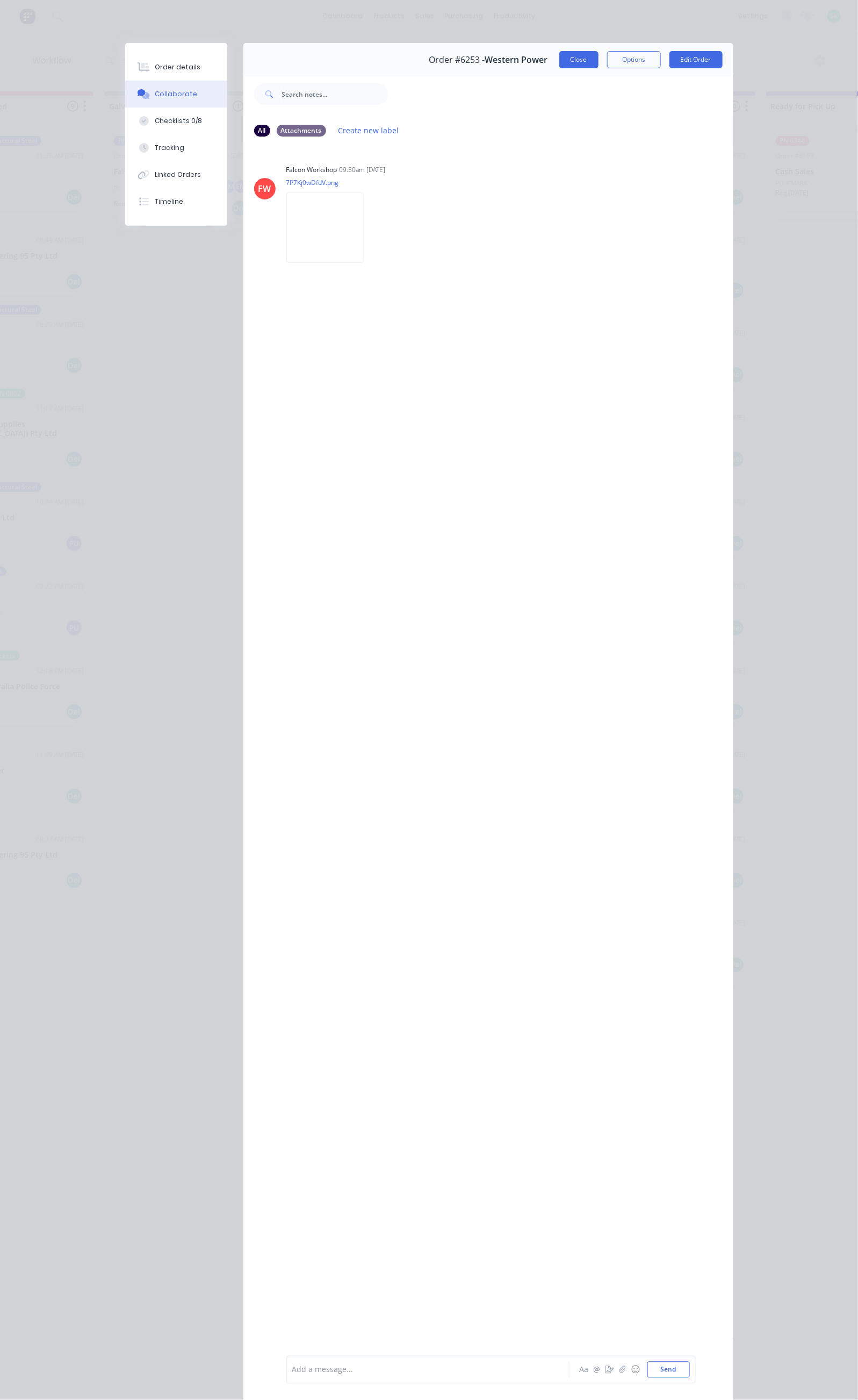
click at [599, 58] on button "Close" at bounding box center [578, 60] width 40 height 17
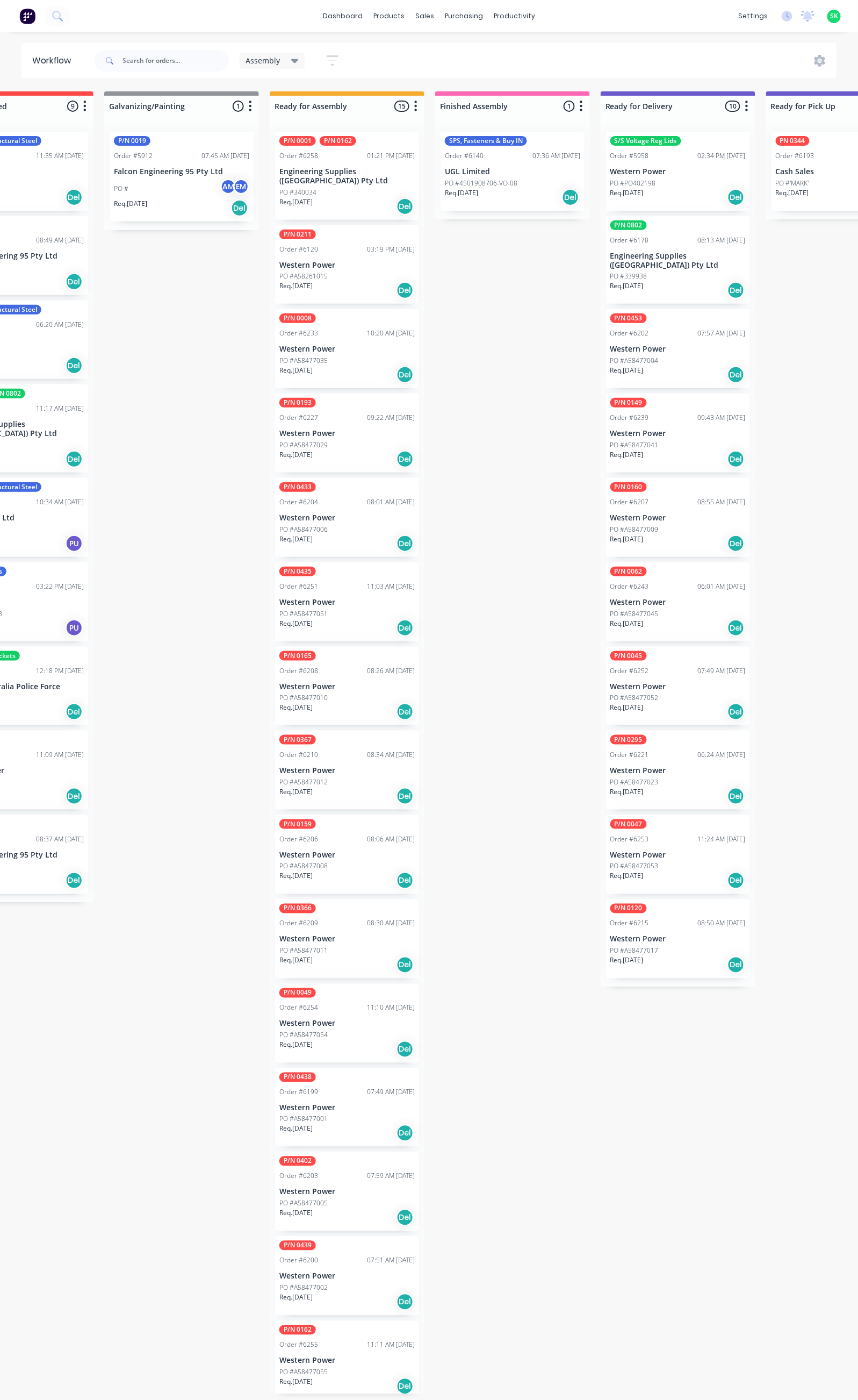
click at [668, 838] on div "P/N 0047 Order #6253 11:24 AM 22/08/25 Western Power PO #A58477053 Req. 16/11/2…" at bounding box center [678, 855] width 144 height 79
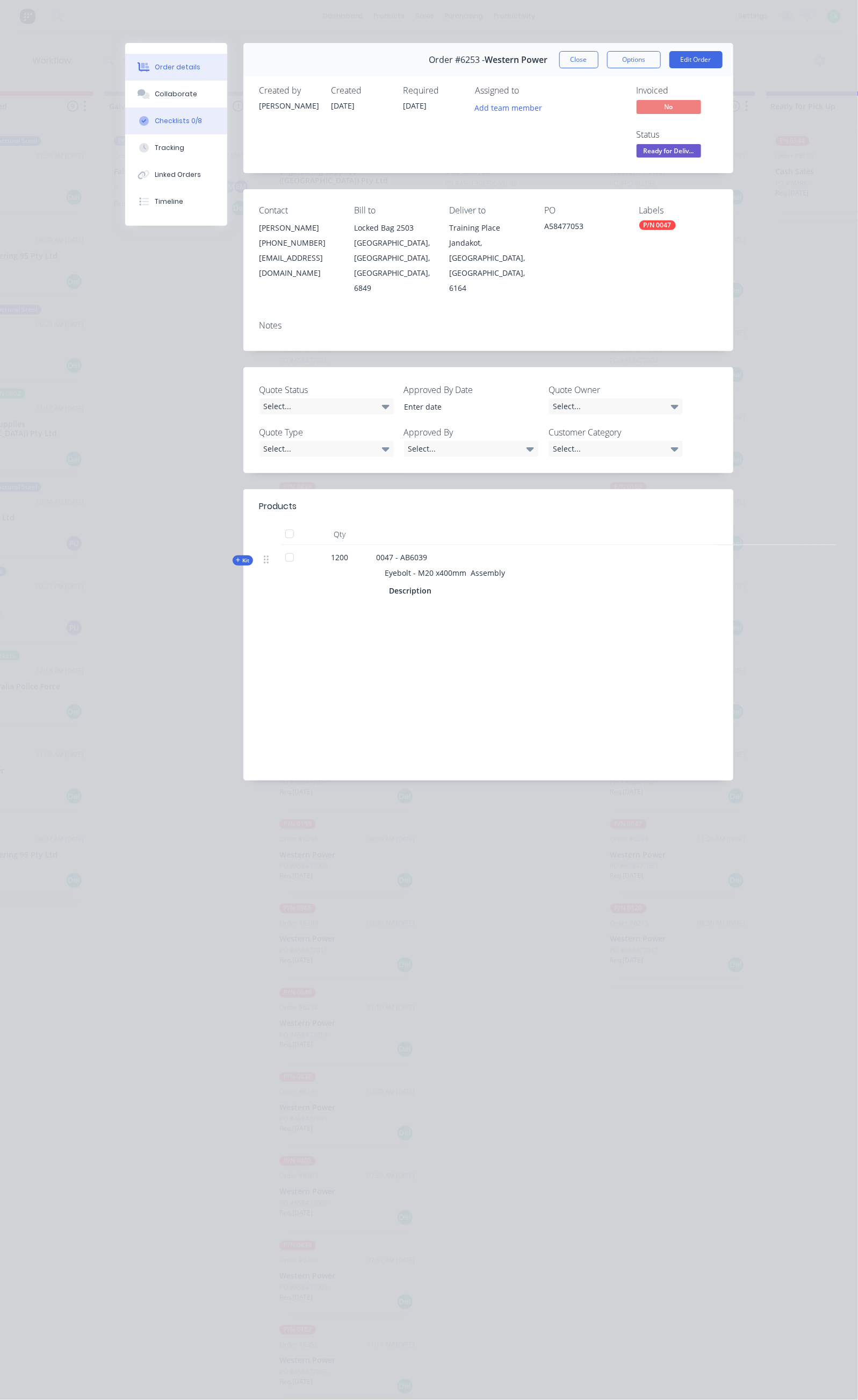
click at [155, 121] on div "Checklists 0/8" at bounding box center [178, 120] width 47 height 9
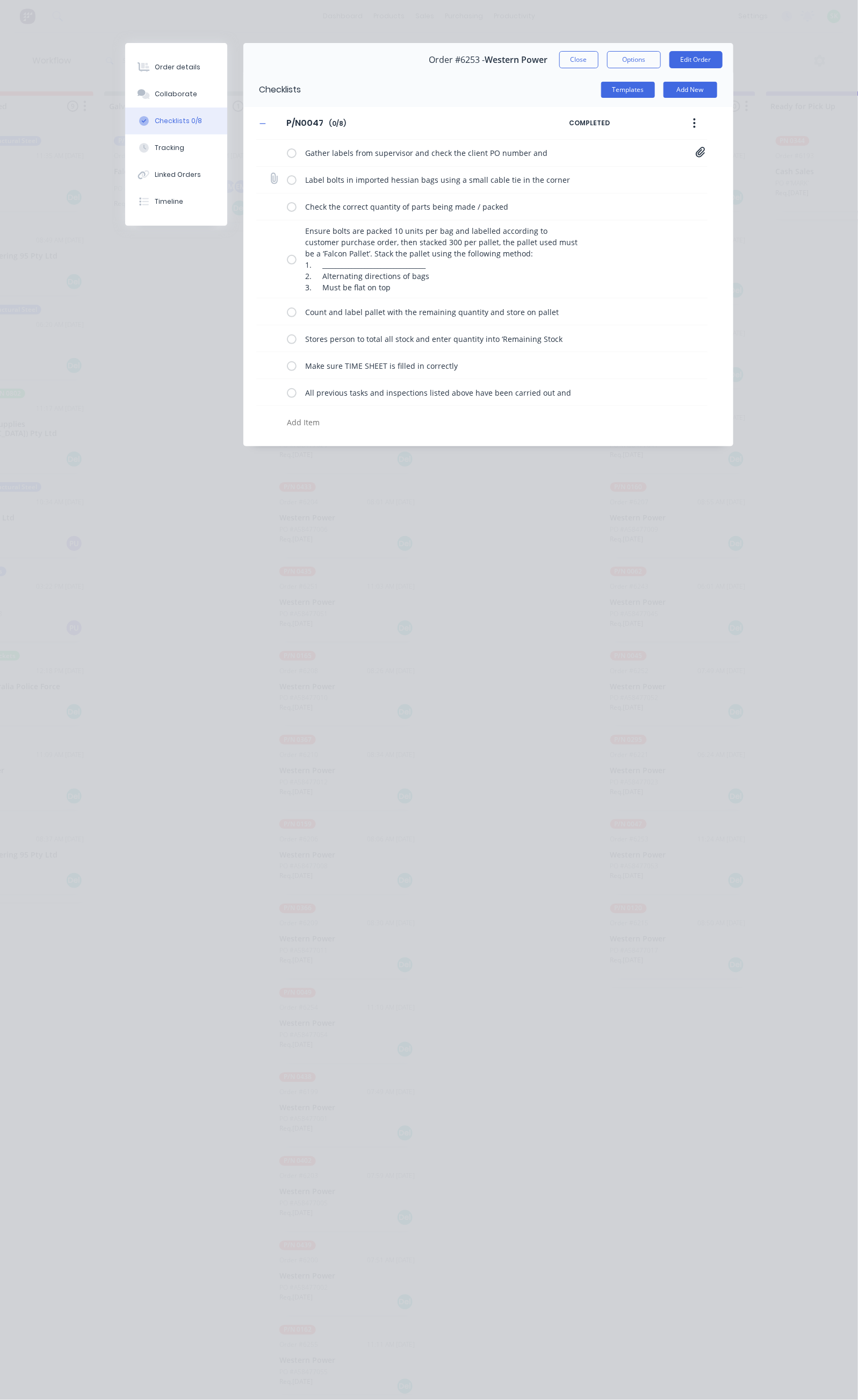
click at [287, 176] on label at bounding box center [292, 179] width 9 height 12
click at [0, 0] on input "checkbox" at bounding box center [0, 0] width 0 height 0
click at [287, 151] on label at bounding box center [292, 153] width 9 height 12
click at [0, 0] on input "checkbox" at bounding box center [0, 0] width 0 height 0
click at [287, 208] on label at bounding box center [292, 207] width 9 height 12
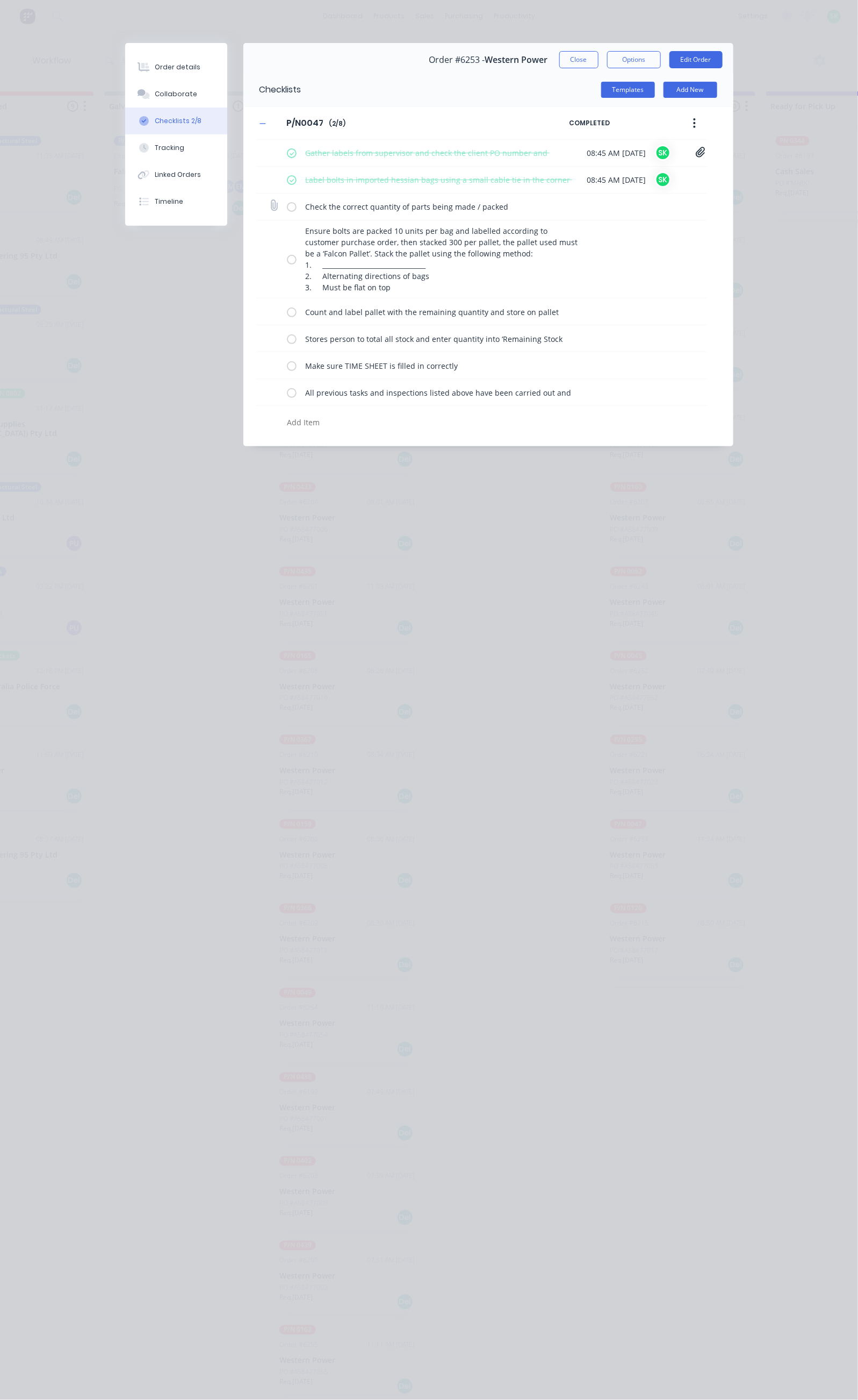
click at [0, 0] on input "checkbox" at bounding box center [0, 0] width 0 height 0
click at [287, 263] on label at bounding box center [292, 259] width 9 height 12
click at [0, 0] on input "checkbox" at bounding box center [0, 0] width 0 height 0
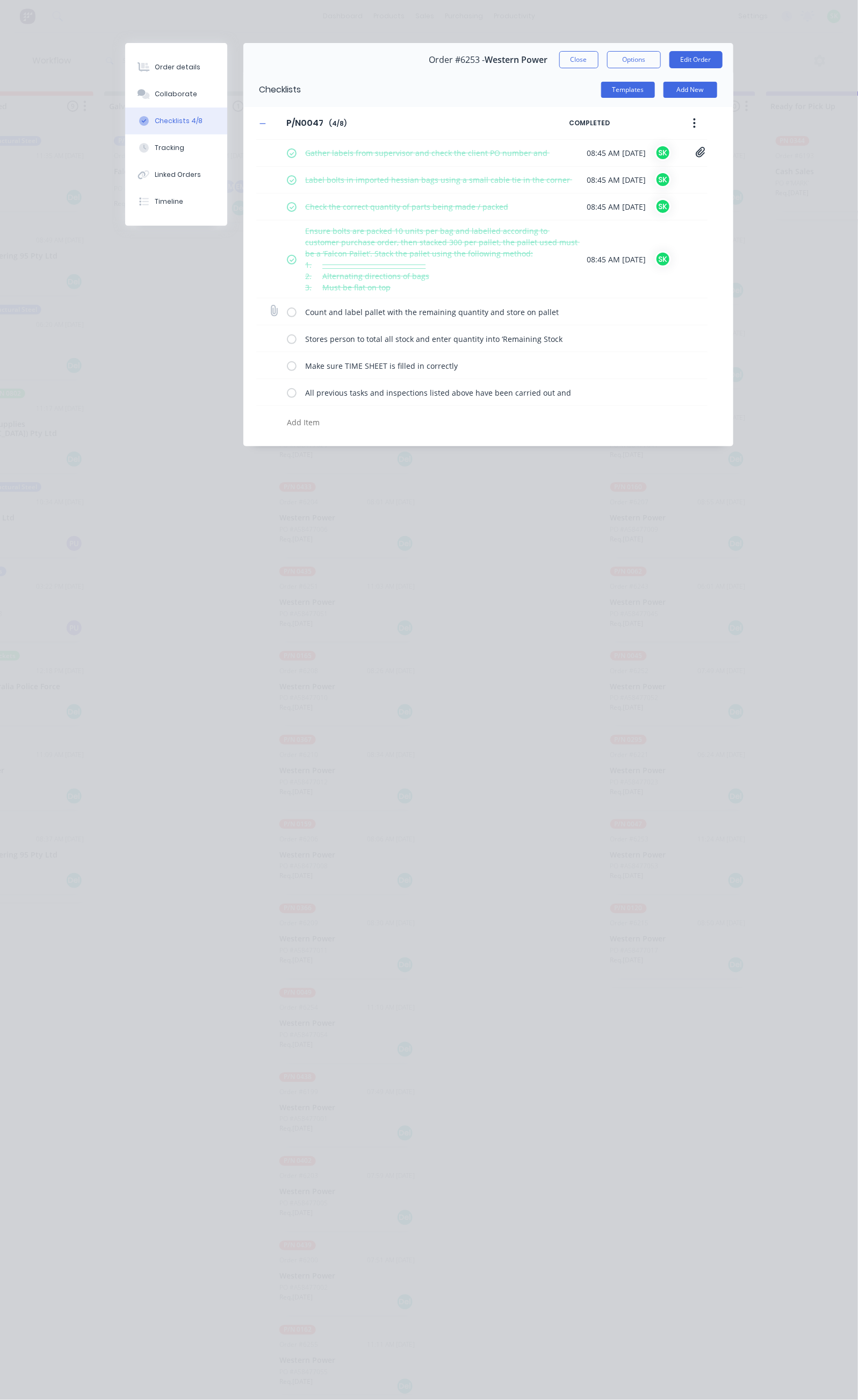
drag, startPoint x: 190, startPoint y: 305, endPoint x: 191, endPoint y: 313, distance: 8.1
click at [287, 307] on div "Count and label pallet with the remaining quantity and store on pallet racking …" at bounding box center [437, 312] width 300 height 22
click at [287, 317] on label at bounding box center [292, 312] width 9 height 12
click at [0, 0] on input "checkbox" at bounding box center [0, 0] width 0 height 0
click at [287, 342] on label at bounding box center [292, 338] width 9 height 12
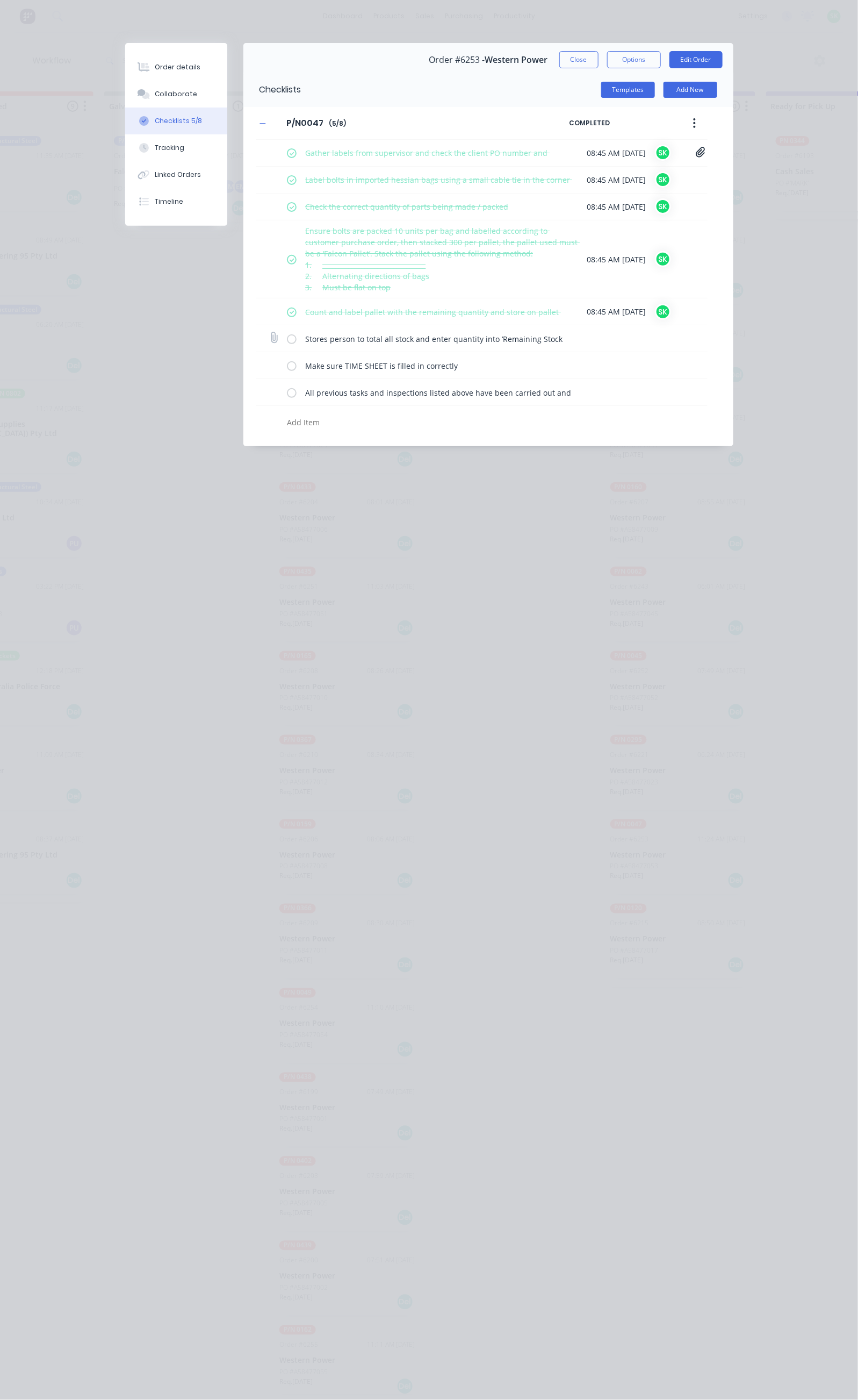
click at [0, 0] on input "checkbox" at bounding box center [0, 0] width 0 height 0
click at [287, 365] on label at bounding box center [292, 365] width 9 height 12
click at [0, 0] on input "checkbox" at bounding box center [0, 0] width 0 height 0
click at [287, 388] on label at bounding box center [292, 392] width 9 height 12
click at [0, 0] on input "checkbox" at bounding box center [0, 0] width 0 height 0
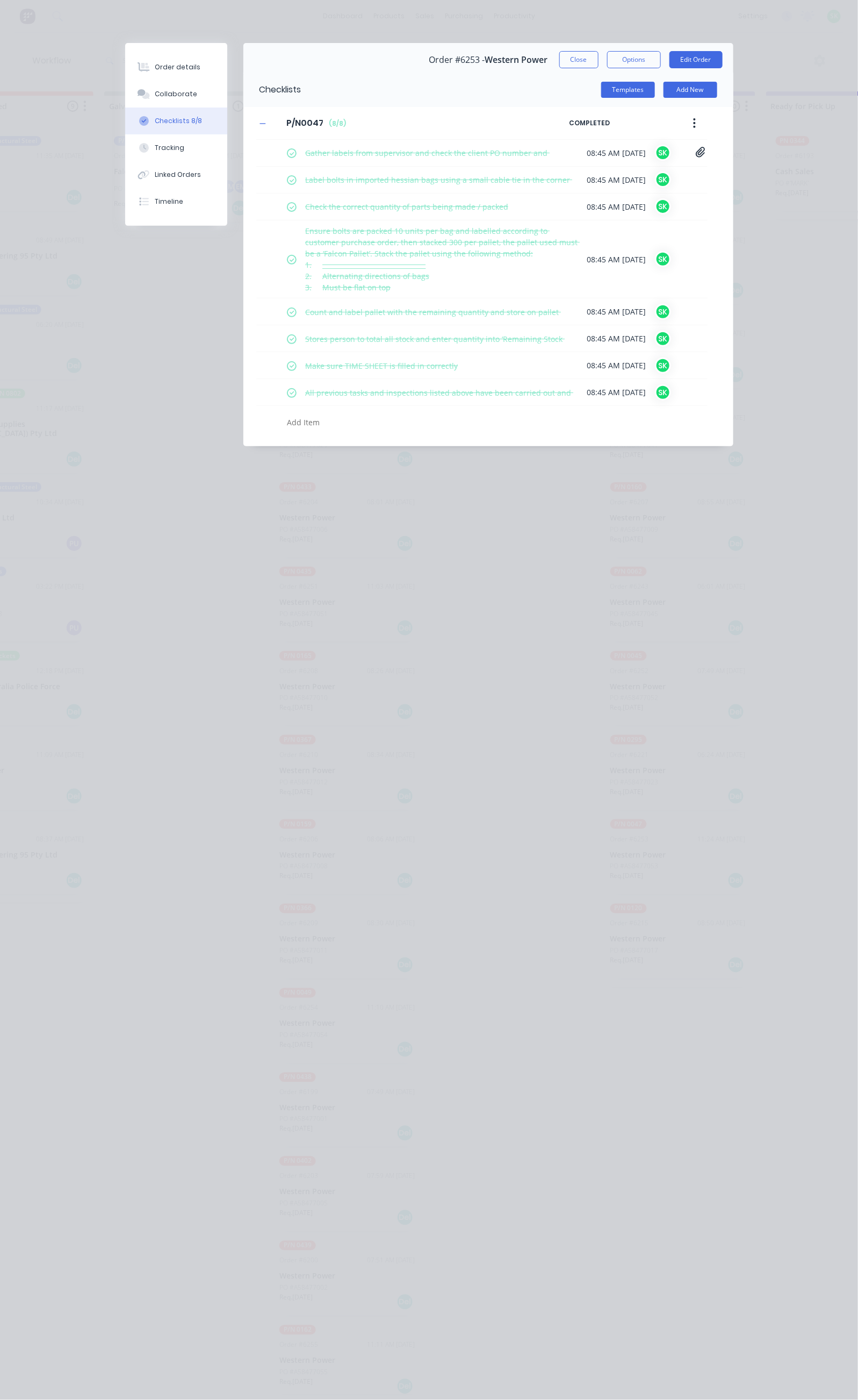
click at [516, 537] on div "Order details Collaborate Checklists 8/8 Tracking Linked Orders Timeline Order …" at bounding box center [429, 700] width 858 height 1400
click at [125, 138] on button "Tracking" at bounding box center [175, 148] width 102 height 27
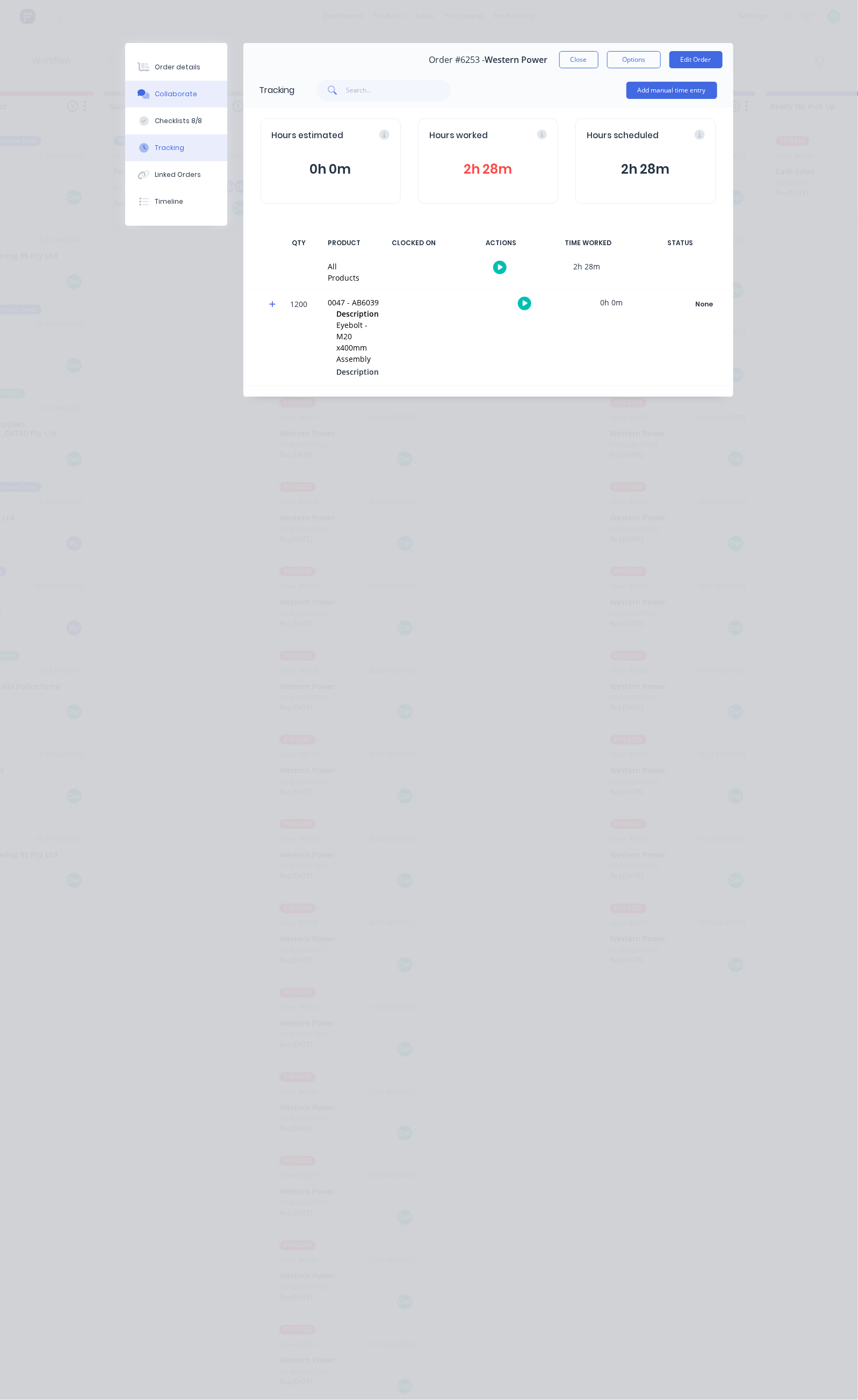
click at [155, 89] on div "Collaborate" at bounding box center [175, 94] width 43 height 9
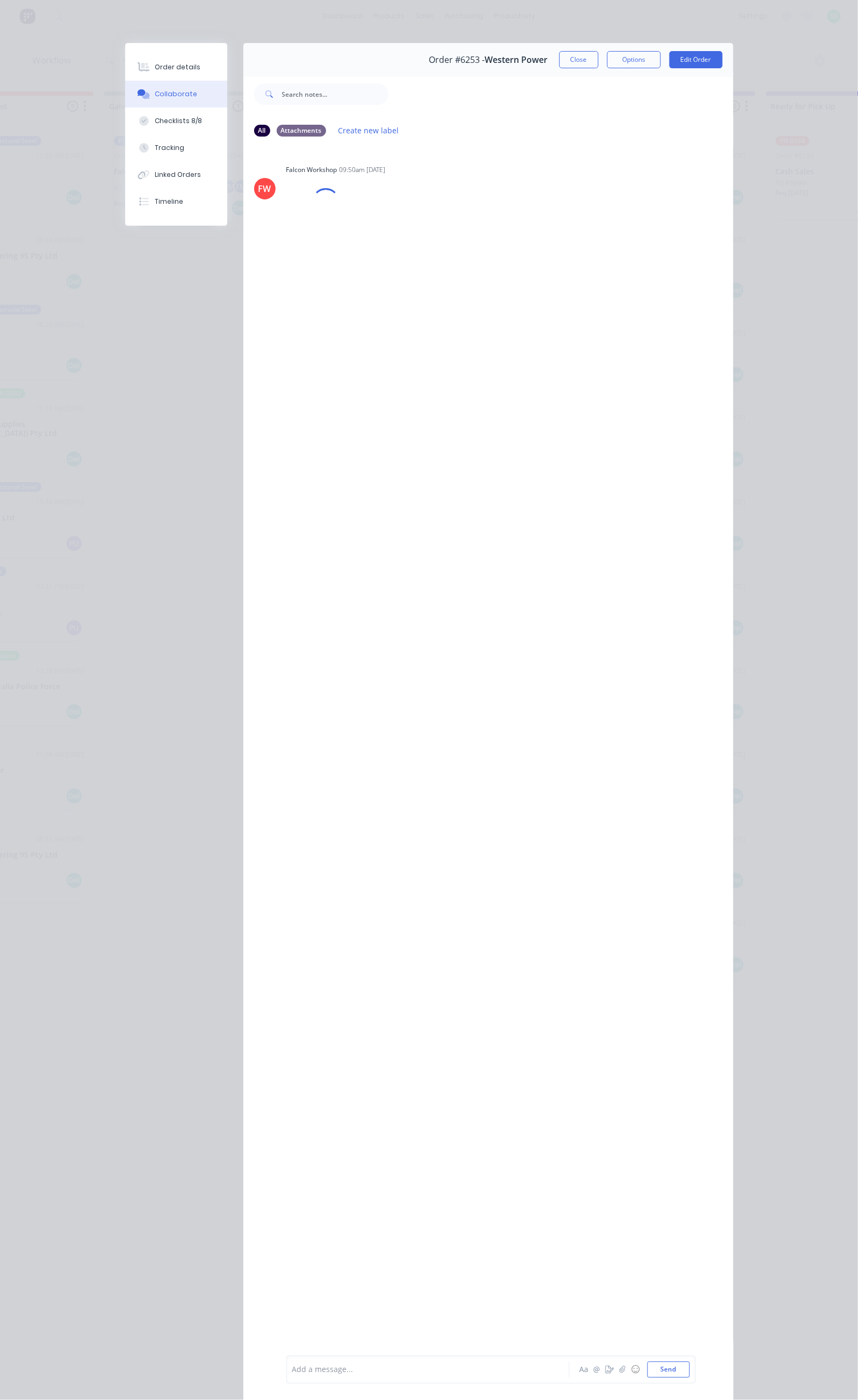
click at [293, 1362] on div "Add a message..." at bounding box center [431, 1370] width 276 height 16
click at [599, 65] on button "Close" at bounding box center [578, 60] width 40 height 17
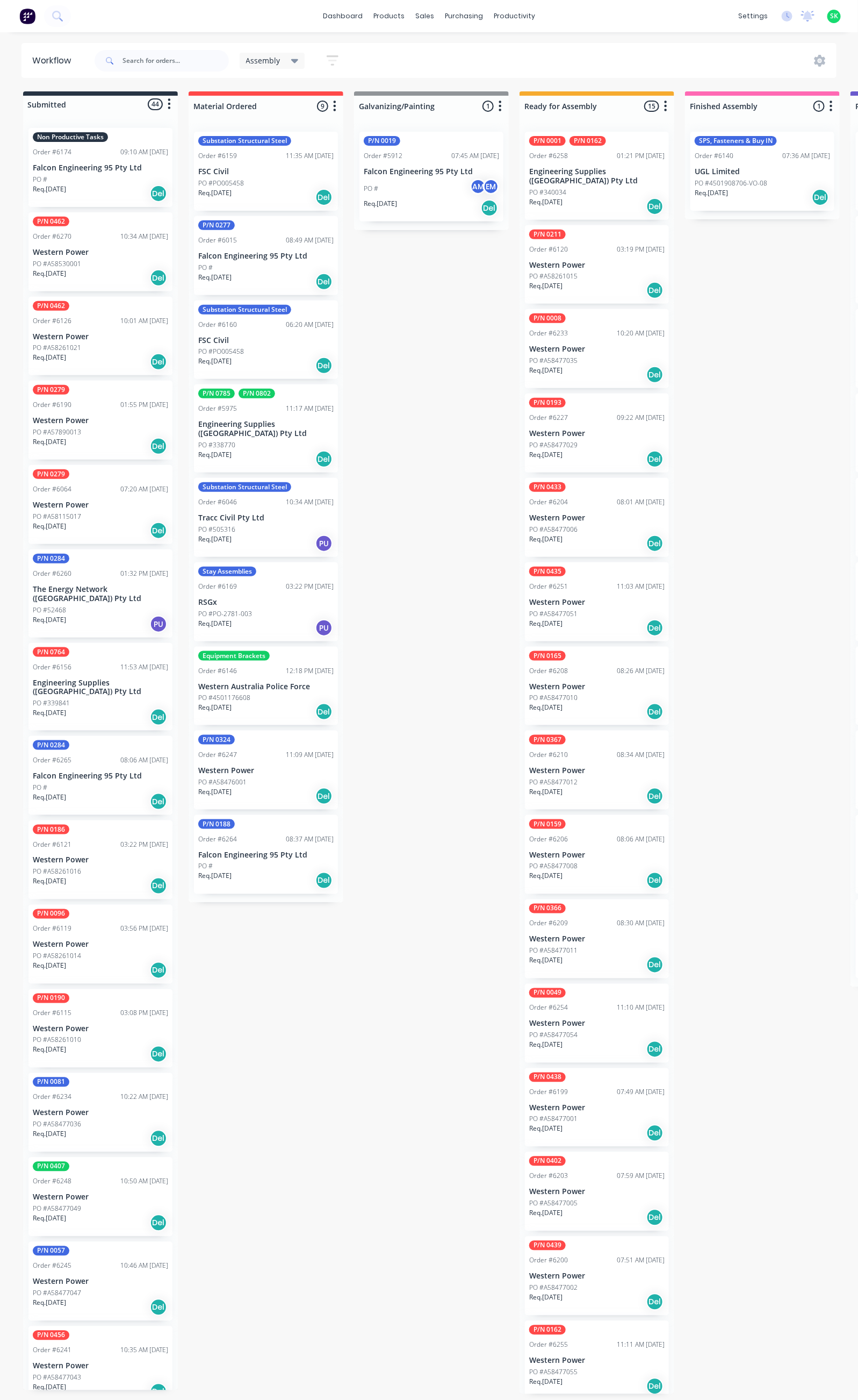
scroll to position [0, 0]
click at [97, 181] on div "PO #" at bounding box center [100, 179] width 135 height 9
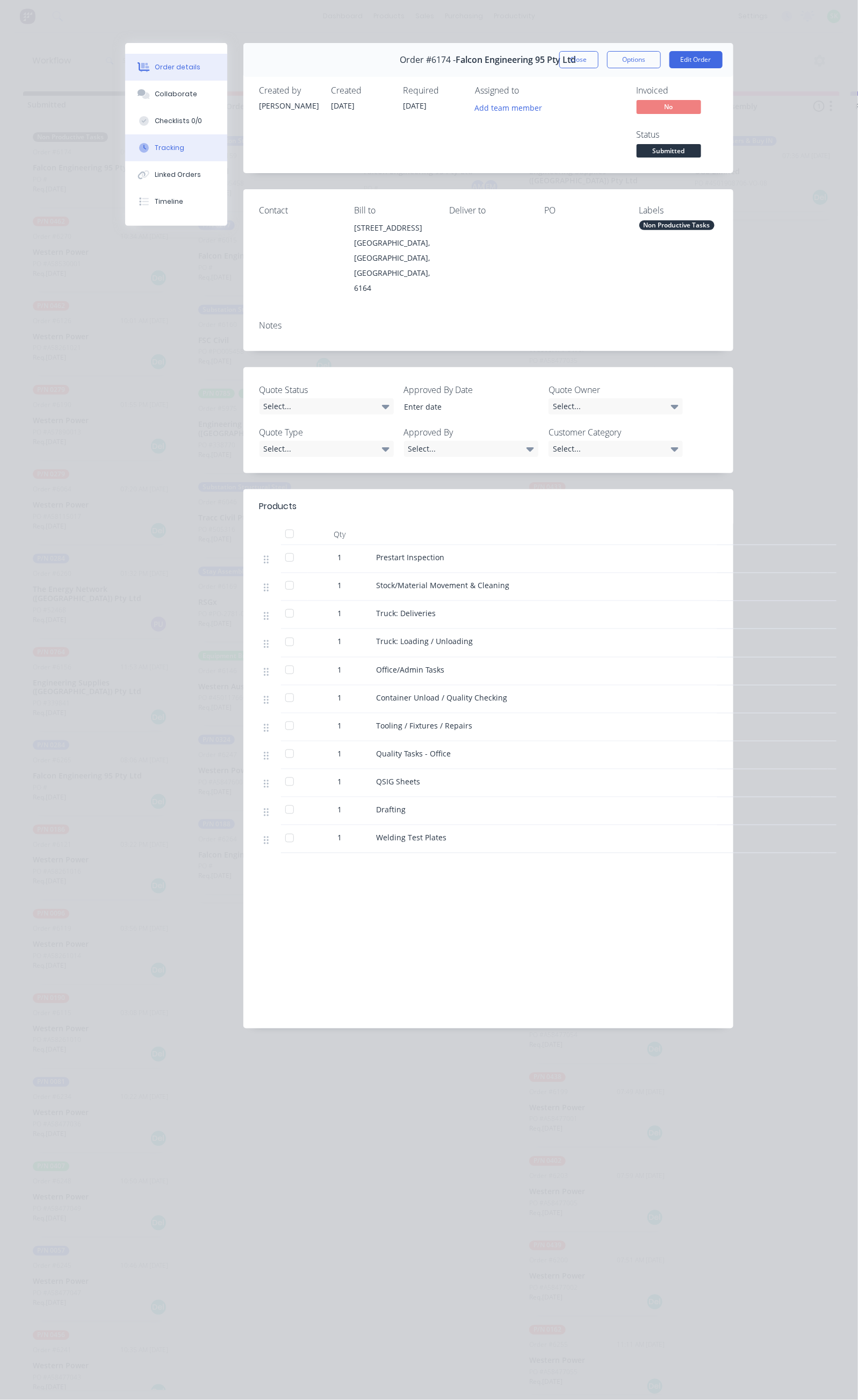
click at [125, 141] on button "Tracking" at bounding box center [175, 148] width 102 height 27
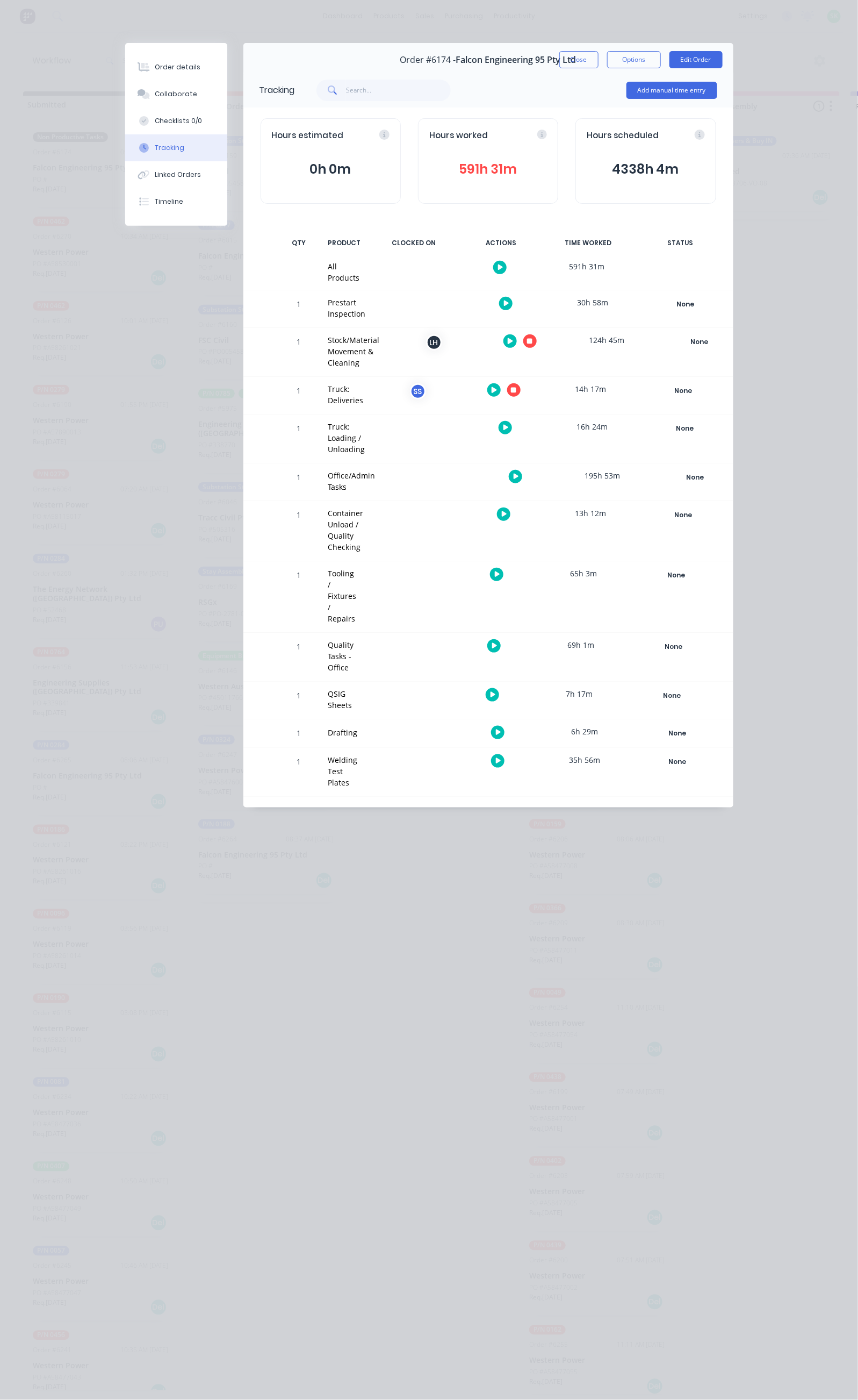
click at [523, 470] on button "button" at bounding box center [515, 476] width 13 height 13
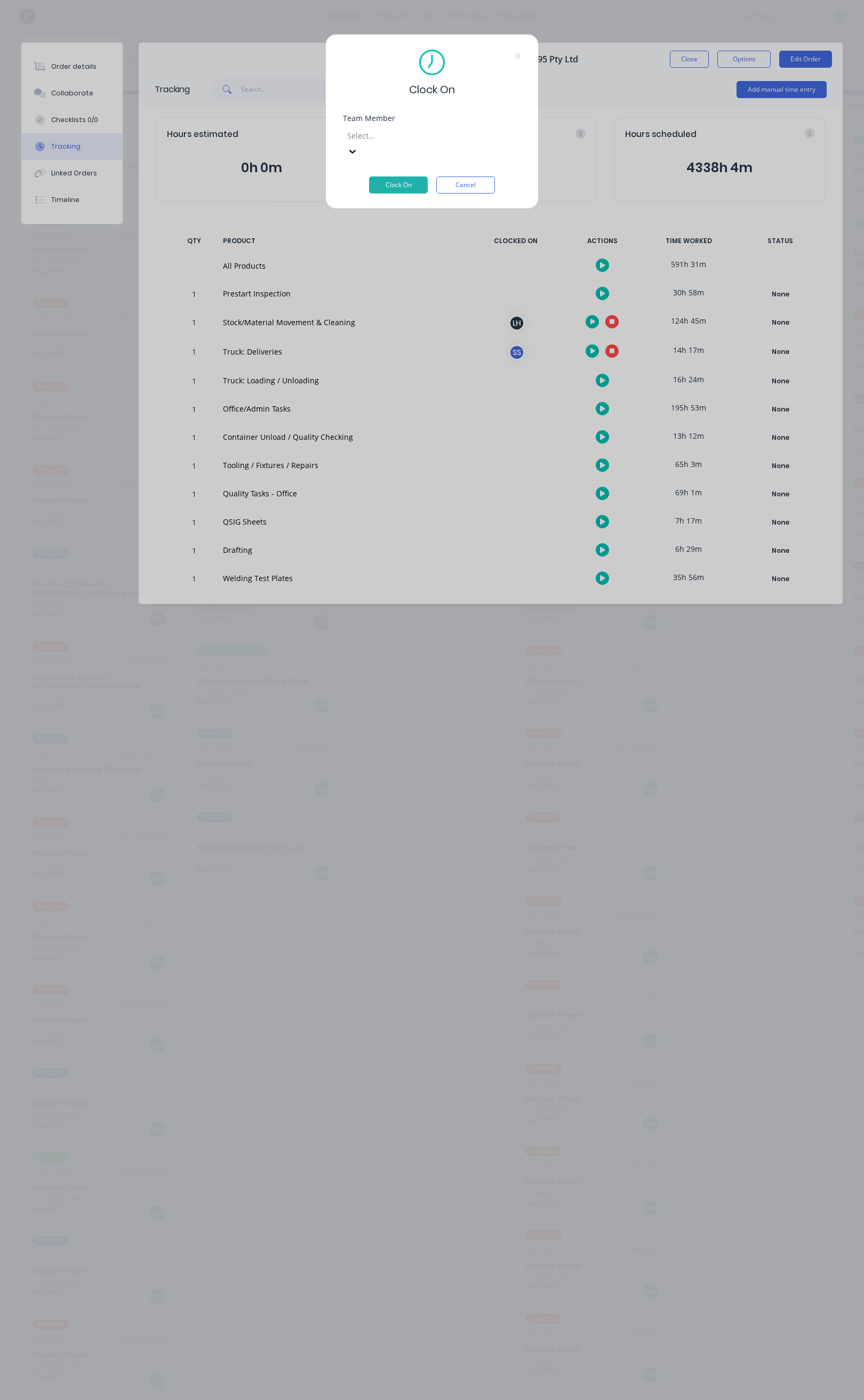
click at [431, 139] on div at bounding box center [422, 135] width 153 height 13
type input "ste"
click at [422, 1336] on div "[PERSON_NAME]" at bounding box center [425, 1341] width 852 height 12
click at [403, 176] on button "Clock On" at bounding box center [398, 185] width 59 height 17
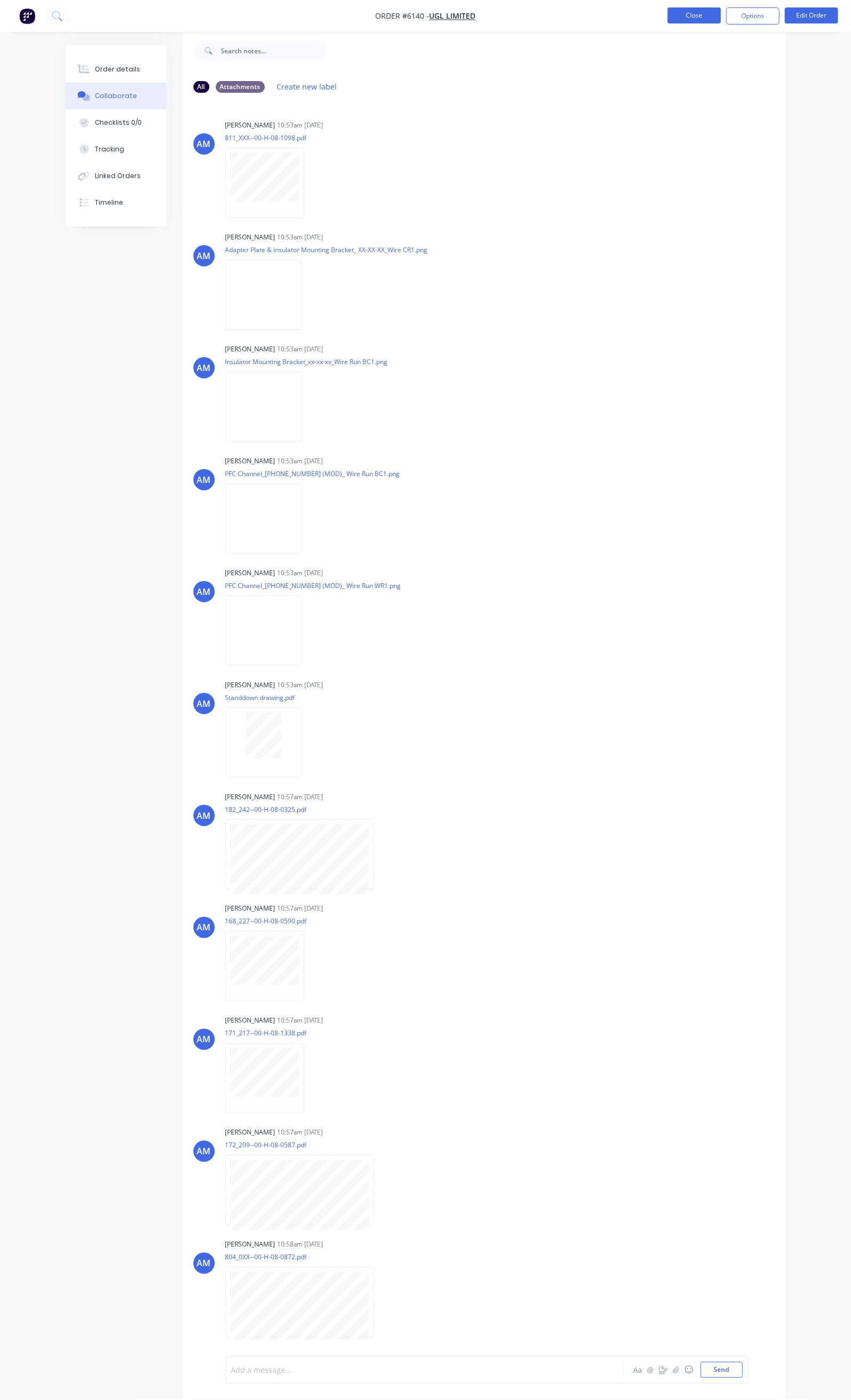
scroll to position [156, 0]
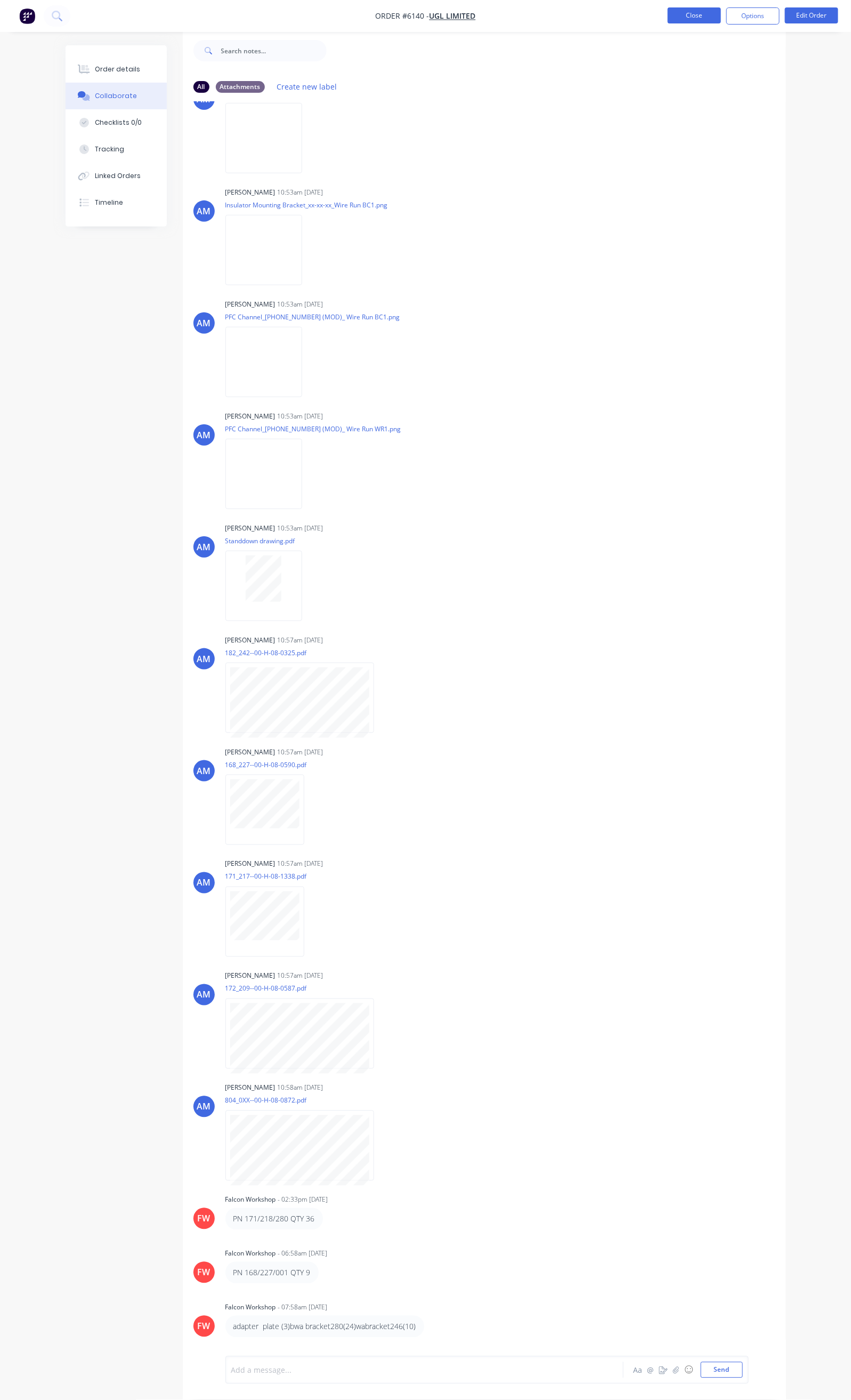
click at [702, 19] on button "Close" at bounding box center [694, 15] width 53 height 16
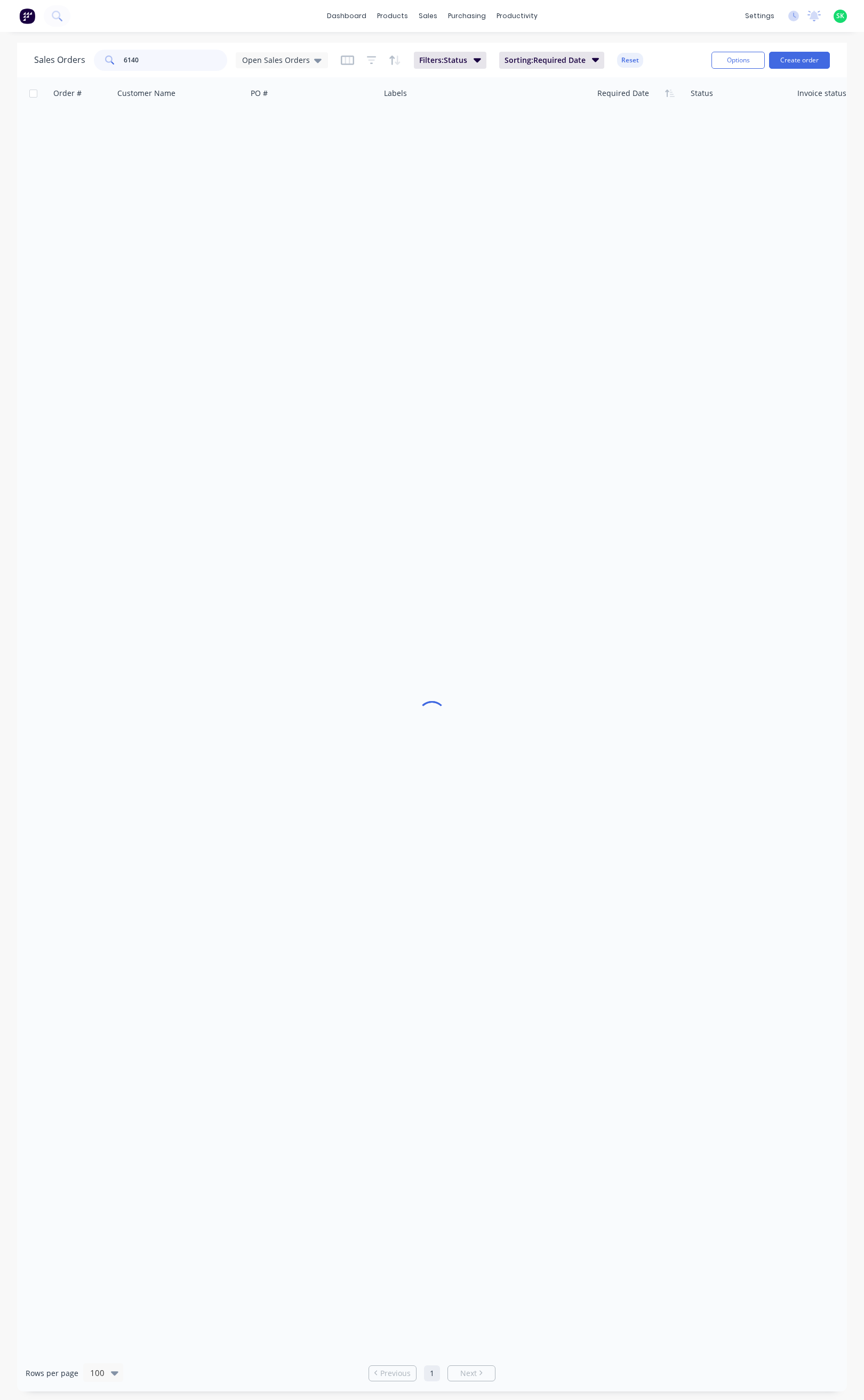
drag, startPoint x: 103, startPoint y: 65, endPoint x: 82, endPoint y: 65, distance: 21.0
click at [82, 65] on div "Sales Orders 6140 Open Sales Orders" at bounding box center [180, 60] width 294 height 22
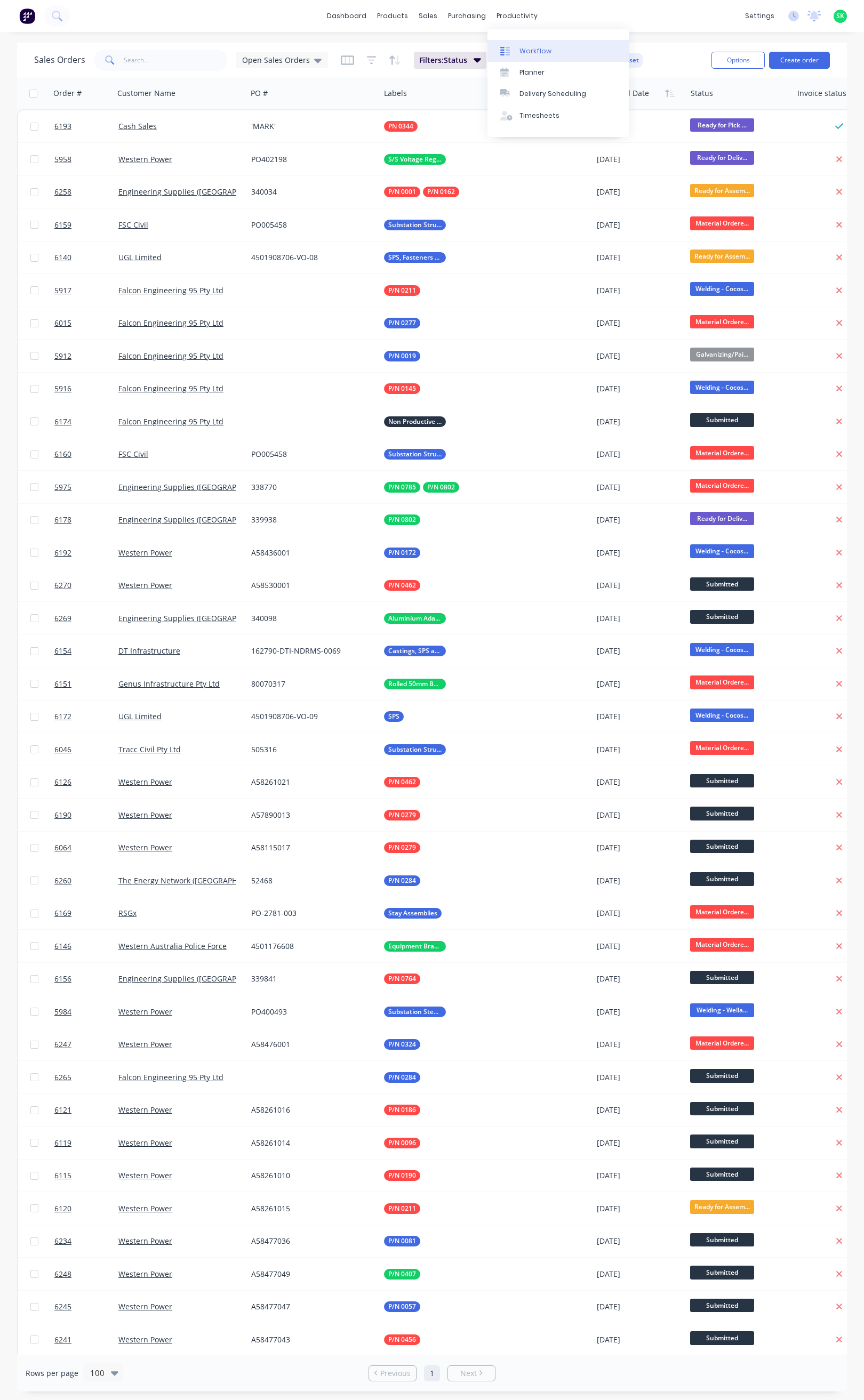
click at [510, 46] on div at bounding box center [508, 51] width 16 height 9
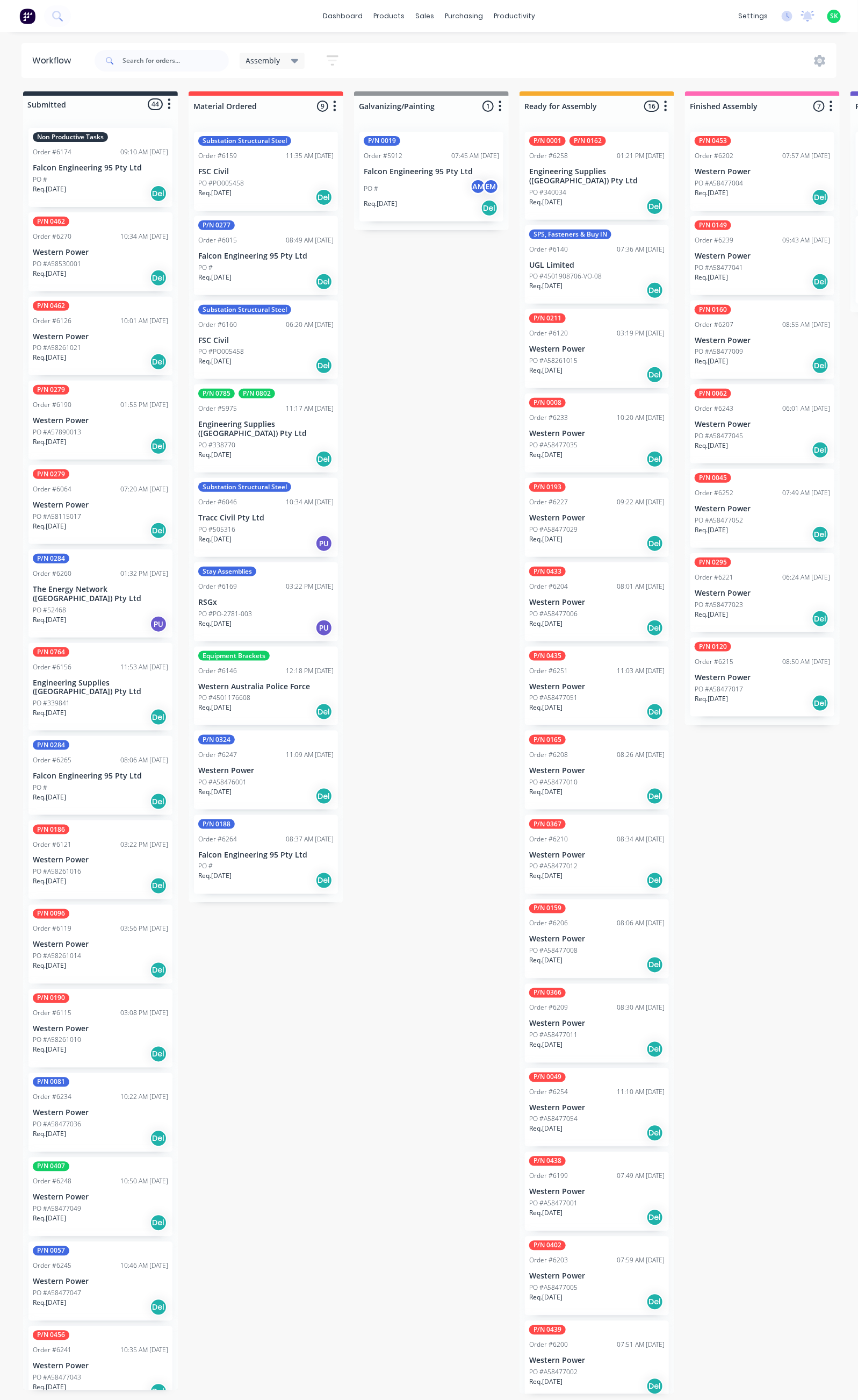
drag, startPoint x: 576, startPoint y: 1167, endPoint x: 578, endPoint y: 1152, distance: 15.1
click at [100, 439] on div "Req. [DATE] Del" at bounding box center [100, 447] width 135 height 19
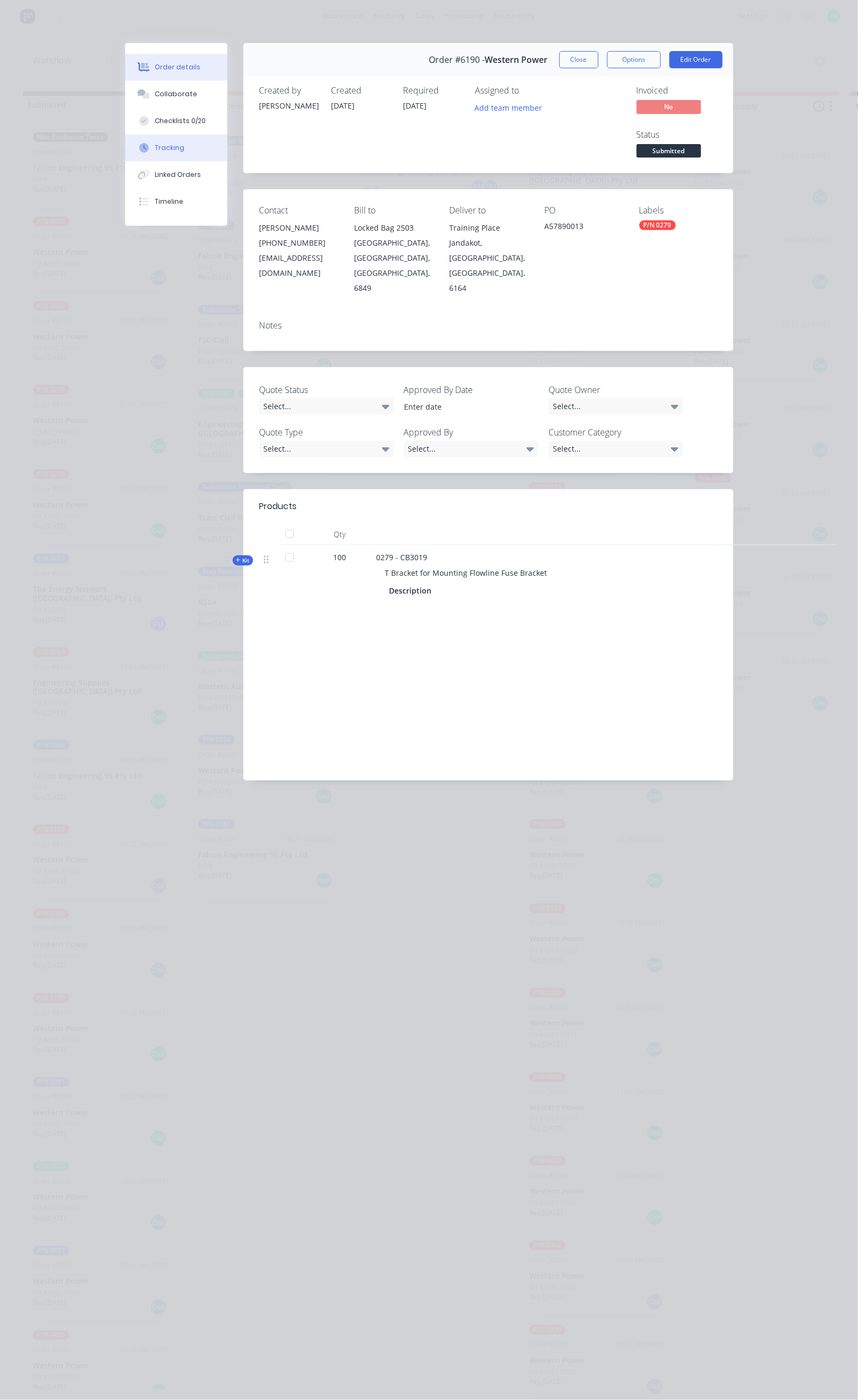
click at [125, 139] on button "Tracking" at bounding box center [175, 148] width 102 height 27
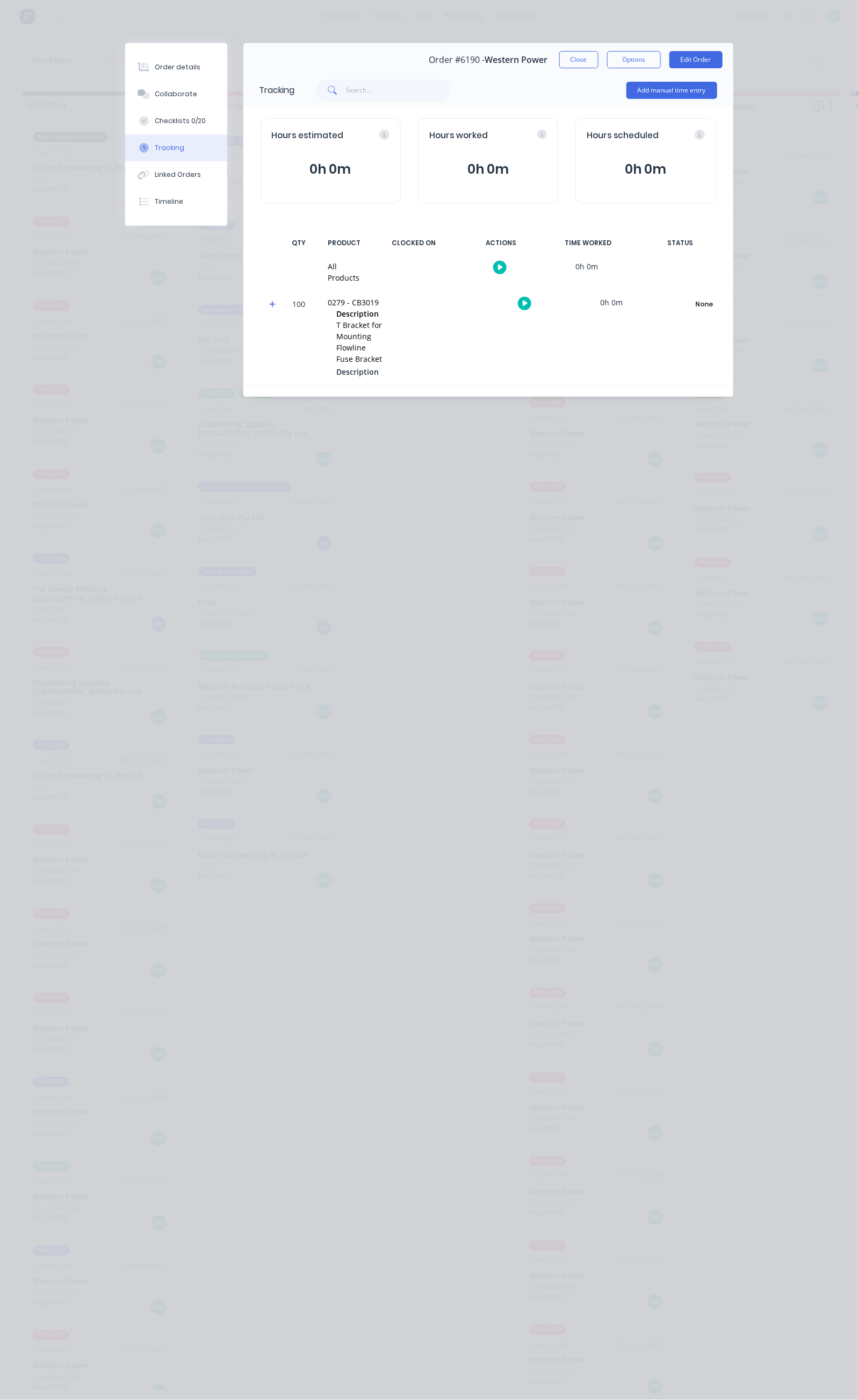
click at [503, 266] on icon "button" at bounding box center [501, 268] width 5 height 6
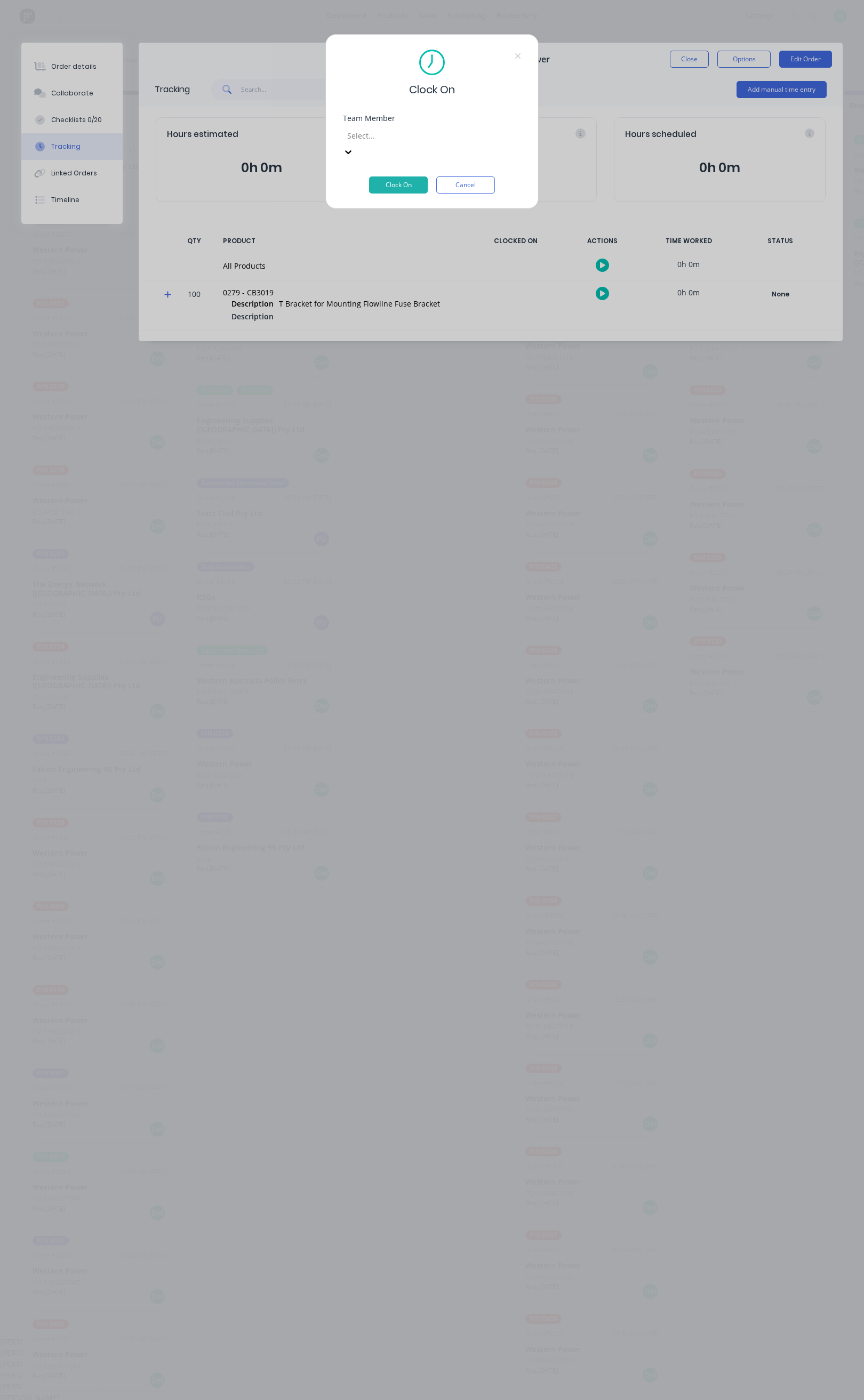
click at [354, 146] on icon at bounding box center [348, 152] width 11 height 11
type input "st"
click at [405, 1336] on div "[PERSON_NAME]" at bounding box center [425, 1341] width 852 height 12
click at [397, 176] on button "Clock On" at bounding box center [398, 185] width 59 height 17
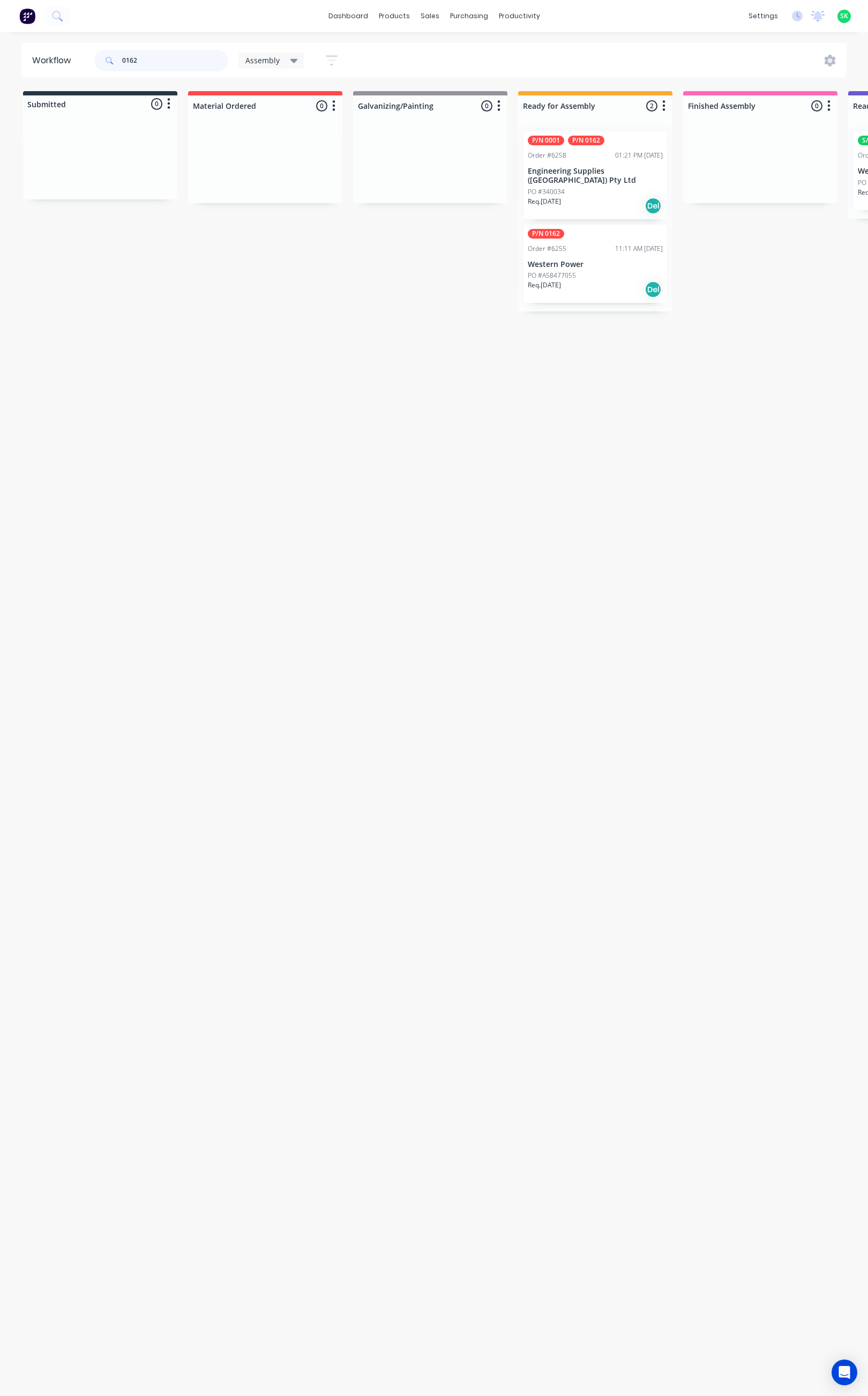
click at [92, 60] on div "0162 Assembly Save new view None edit Assembly (Default) edit Fabrication - All…" at bounding box center [221, 60] width 257 height 33
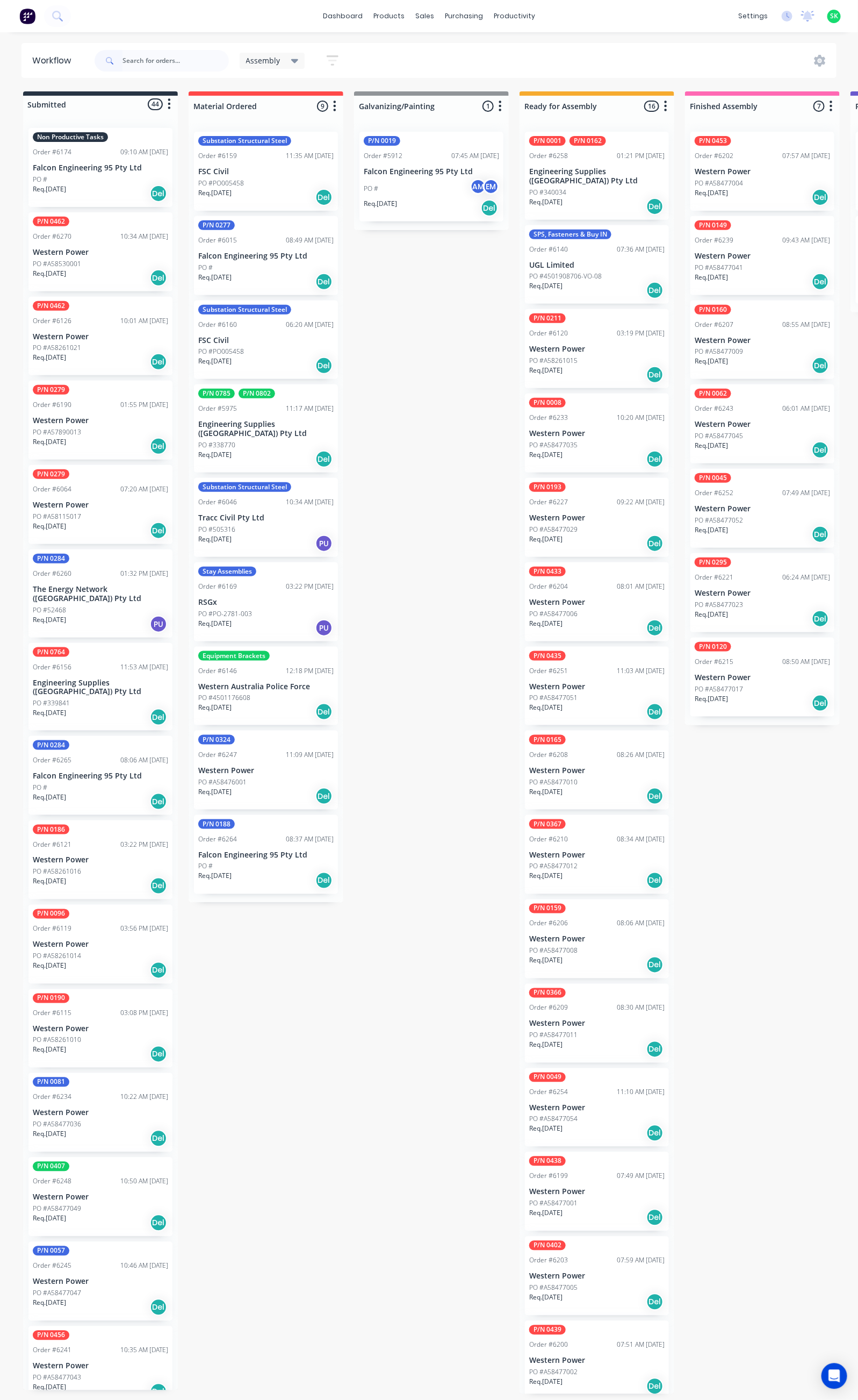
click at [120, 179] on div "PO #" at bounding box center [100, 179] width 135 height 9
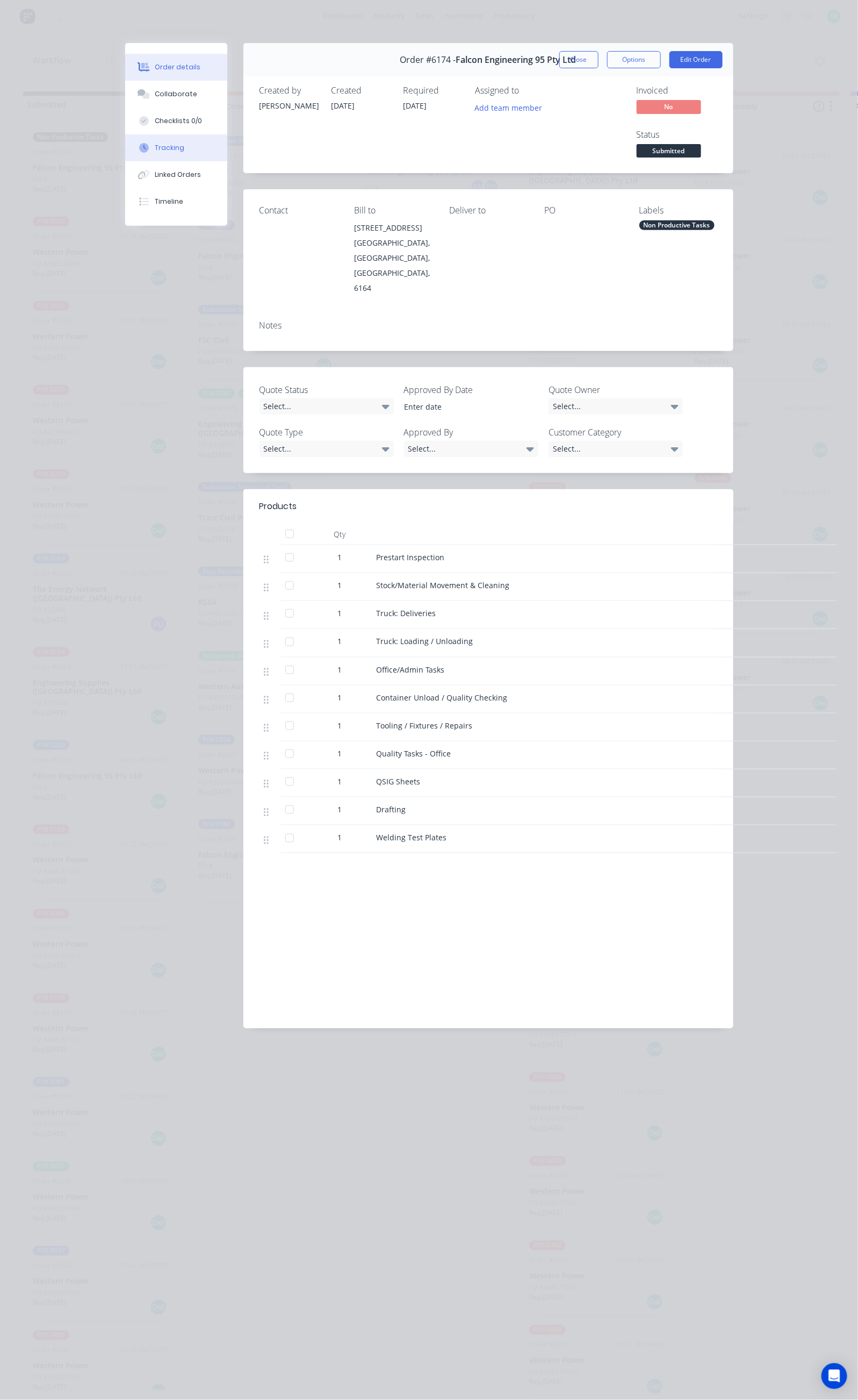
click at [125, 147] on button "Tracking" at bounding box center [175, 148] width 102 height 27
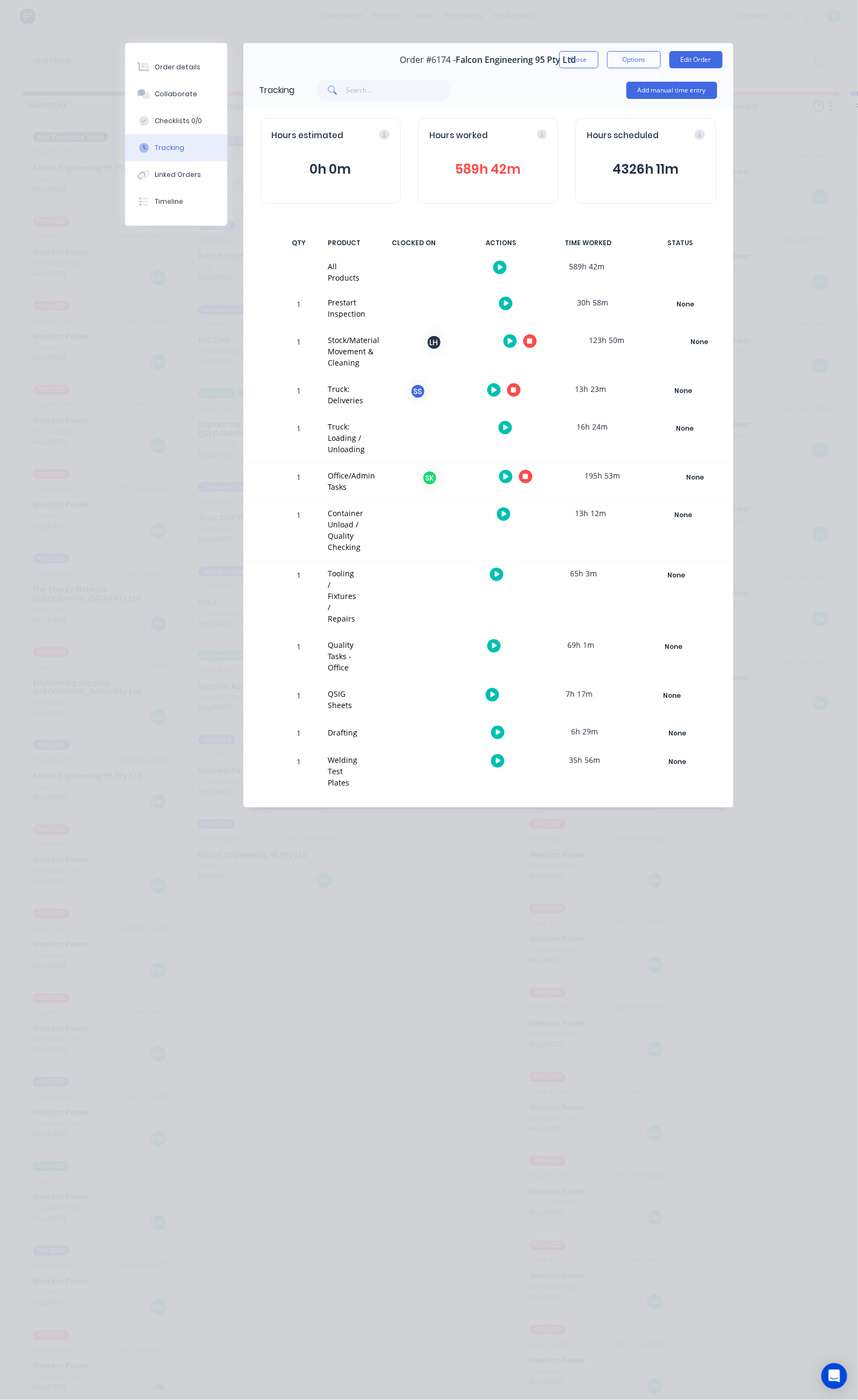
click at [528, 473] on icon "button" at bounding box center [525, 476] width 5 height 7
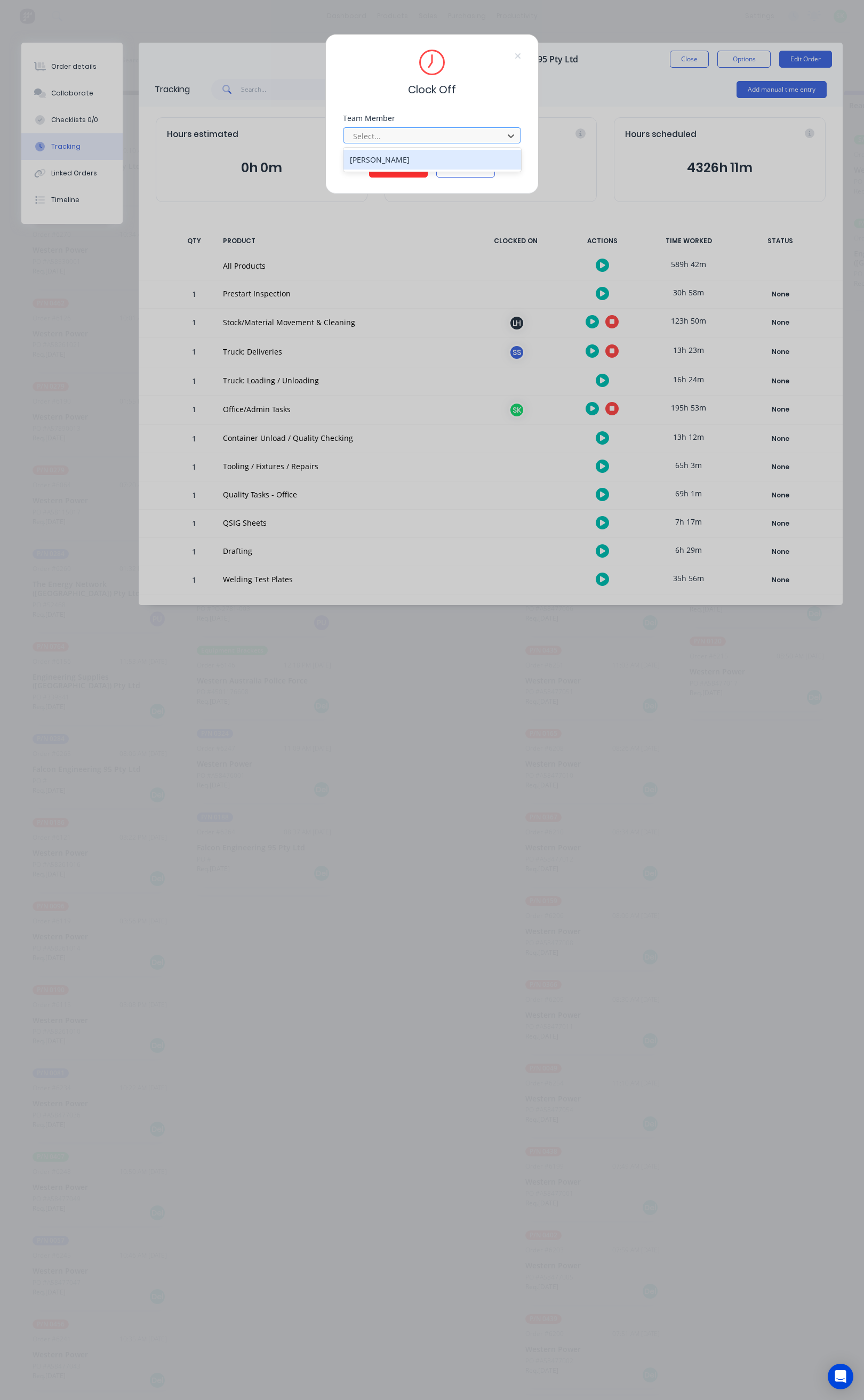
drag, startPoint x: 446, startPoint y: 156, endPoint x: 421, endPoint y: 162, distance: 25.7
click at [445, 157] on div "[PERSON_NAME]" at bounding box center [432, 159] width 177 height 20
click at [413, 163] on button "Clock Off" at bounding box center [398, 169] width 59 height 17
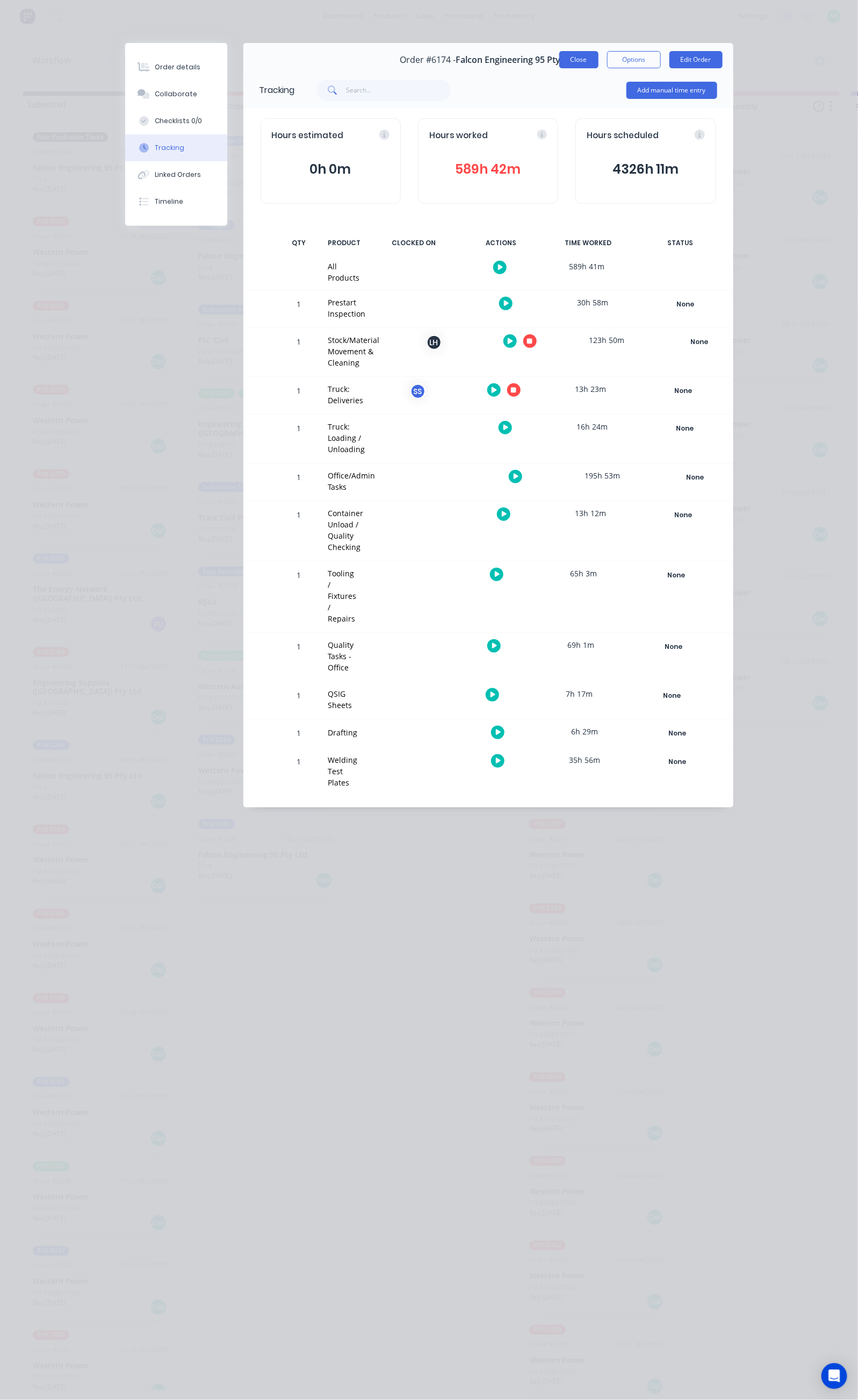
click at [599, 55] on button "Close" at bounding box center [578, 60] width 40 height 17
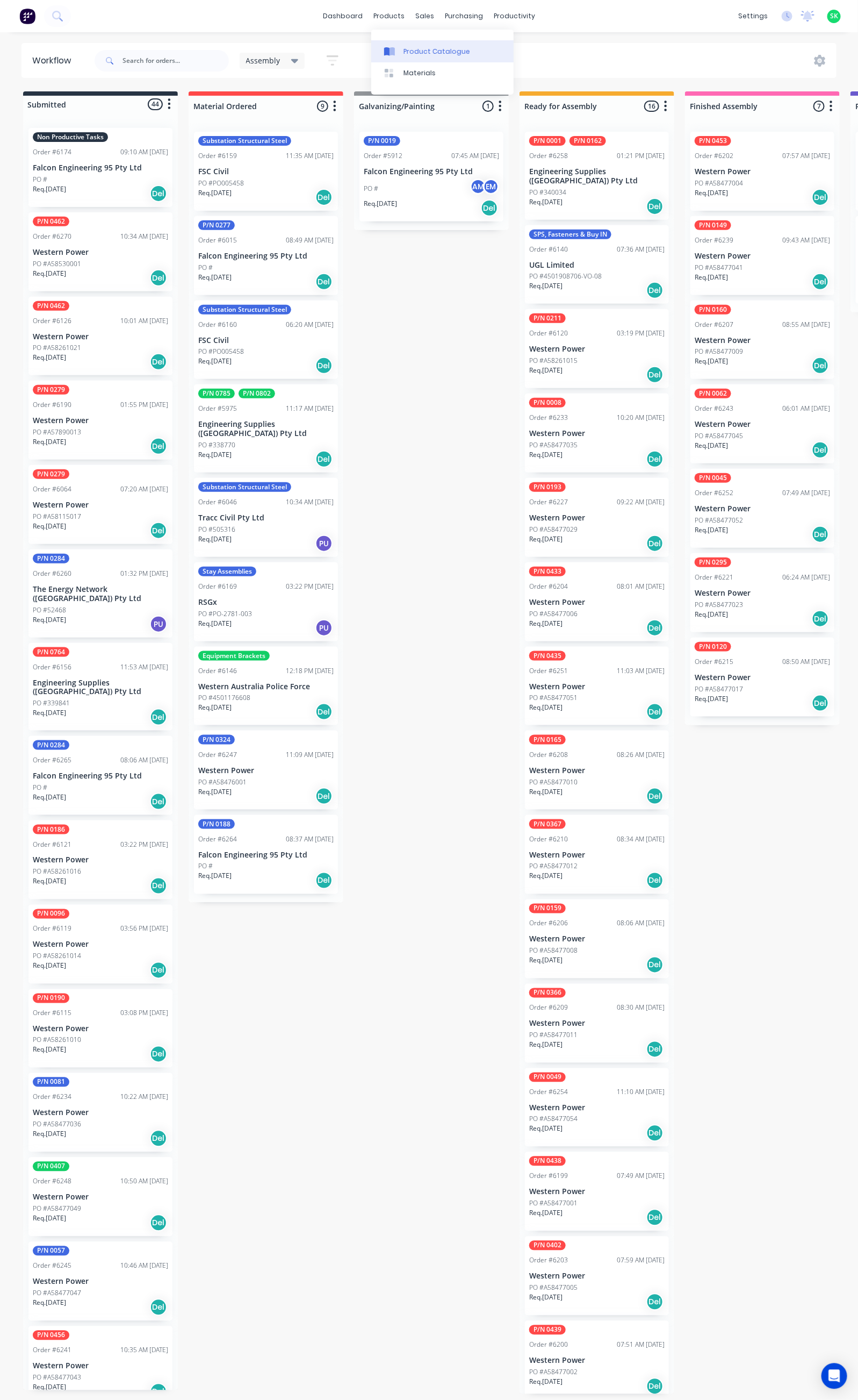
click at [397, 43] on link "Product Catalogue" at bounding box center [442, 51] width 142 height 22
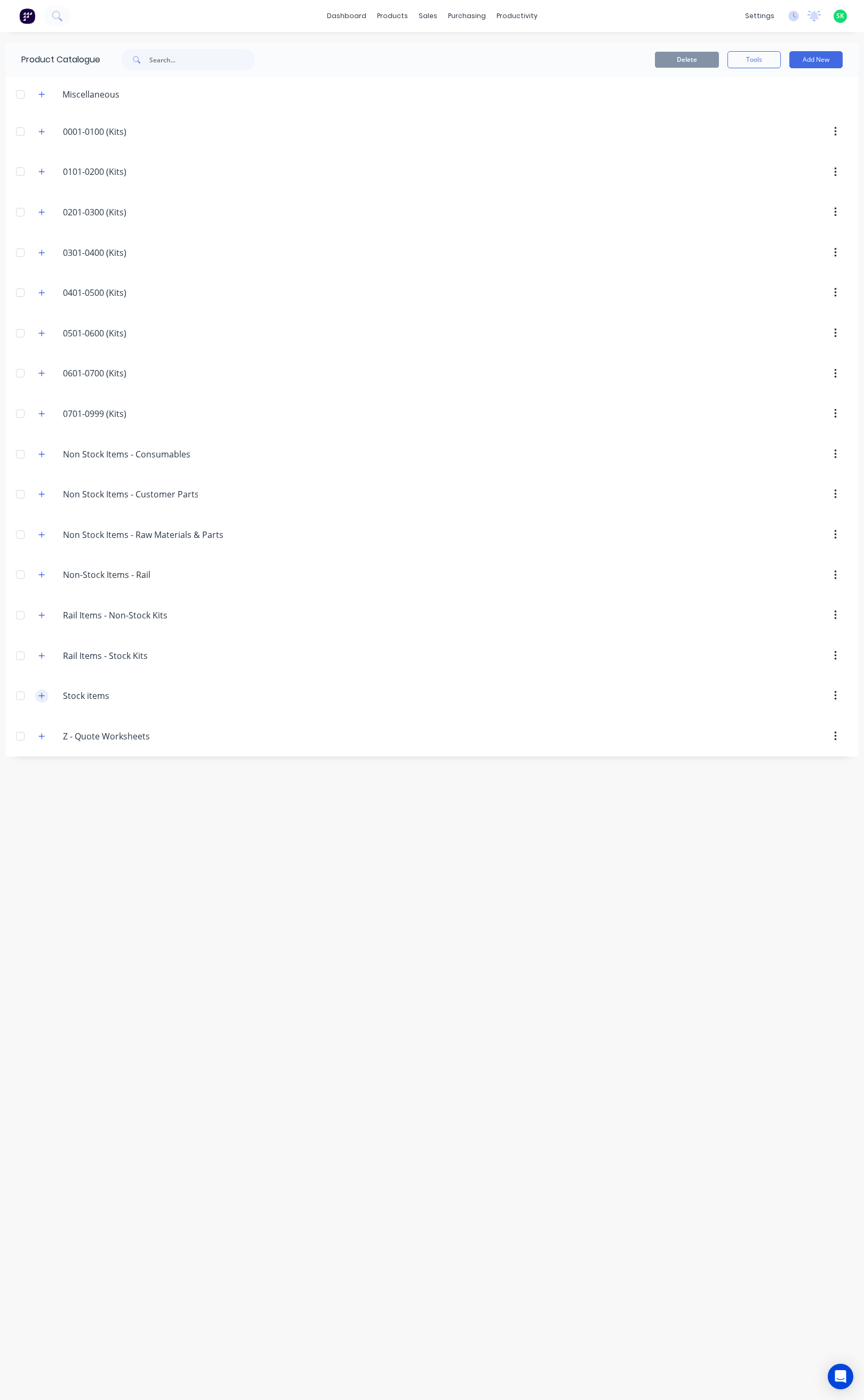
click at [41, 700] on icon "button" at bounding box center [42, 696] width 6 height 8
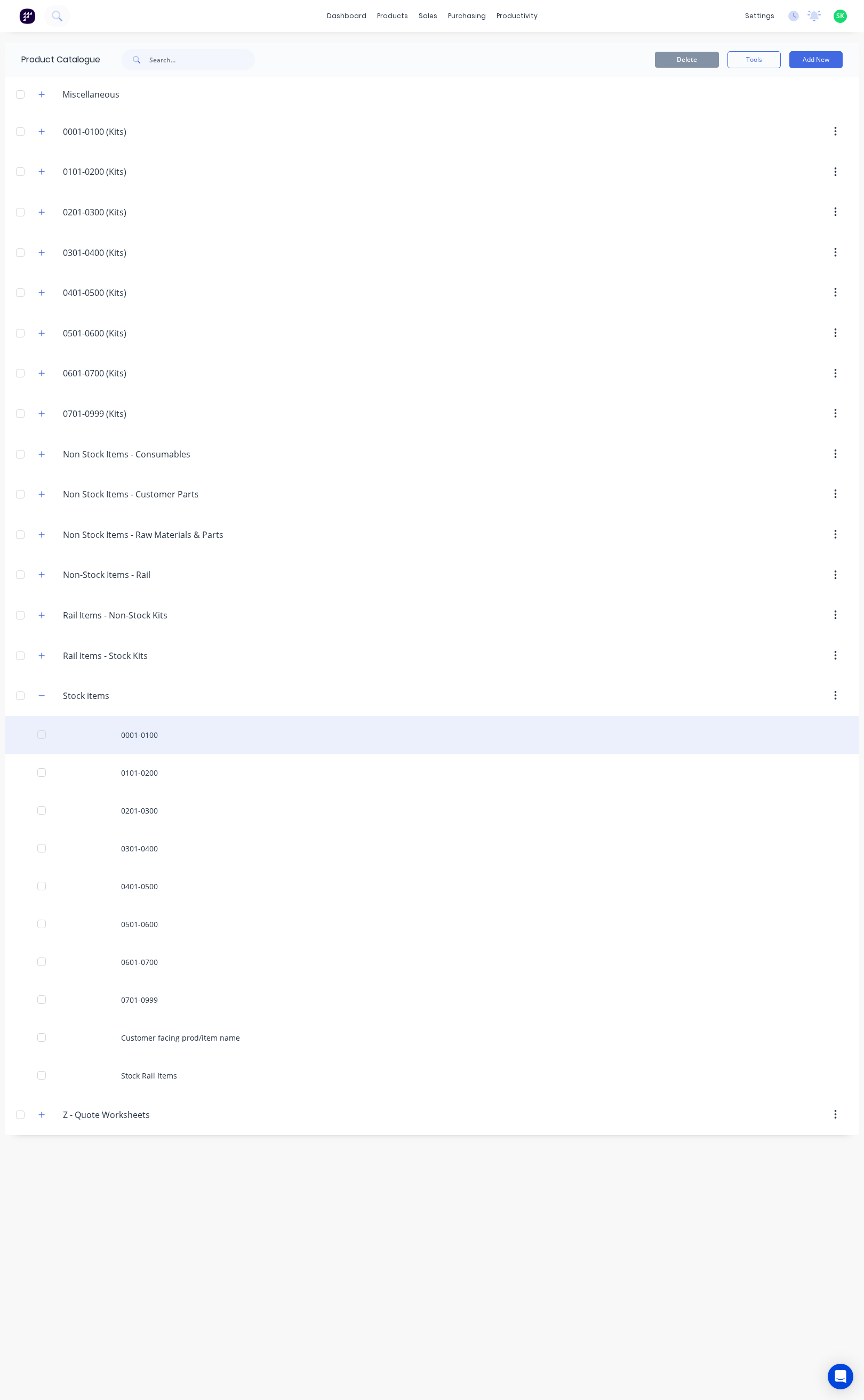
click at [159, 752] on div "0001-0100" at bounding box center [432, 734] width 853 height 38
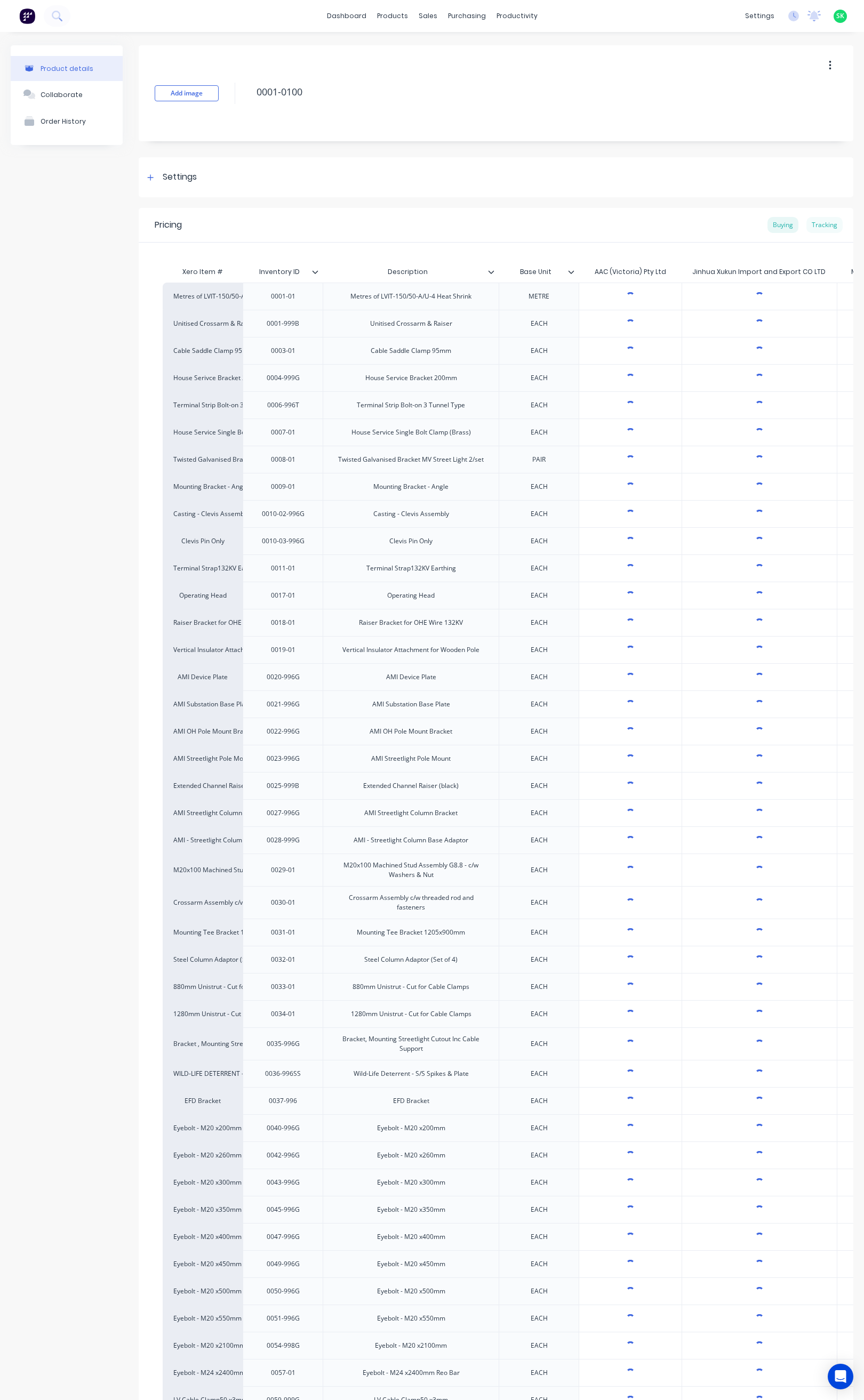
click at [812, 226] on div "Tracking" at bounding box center [824, 225] width 36 height 16
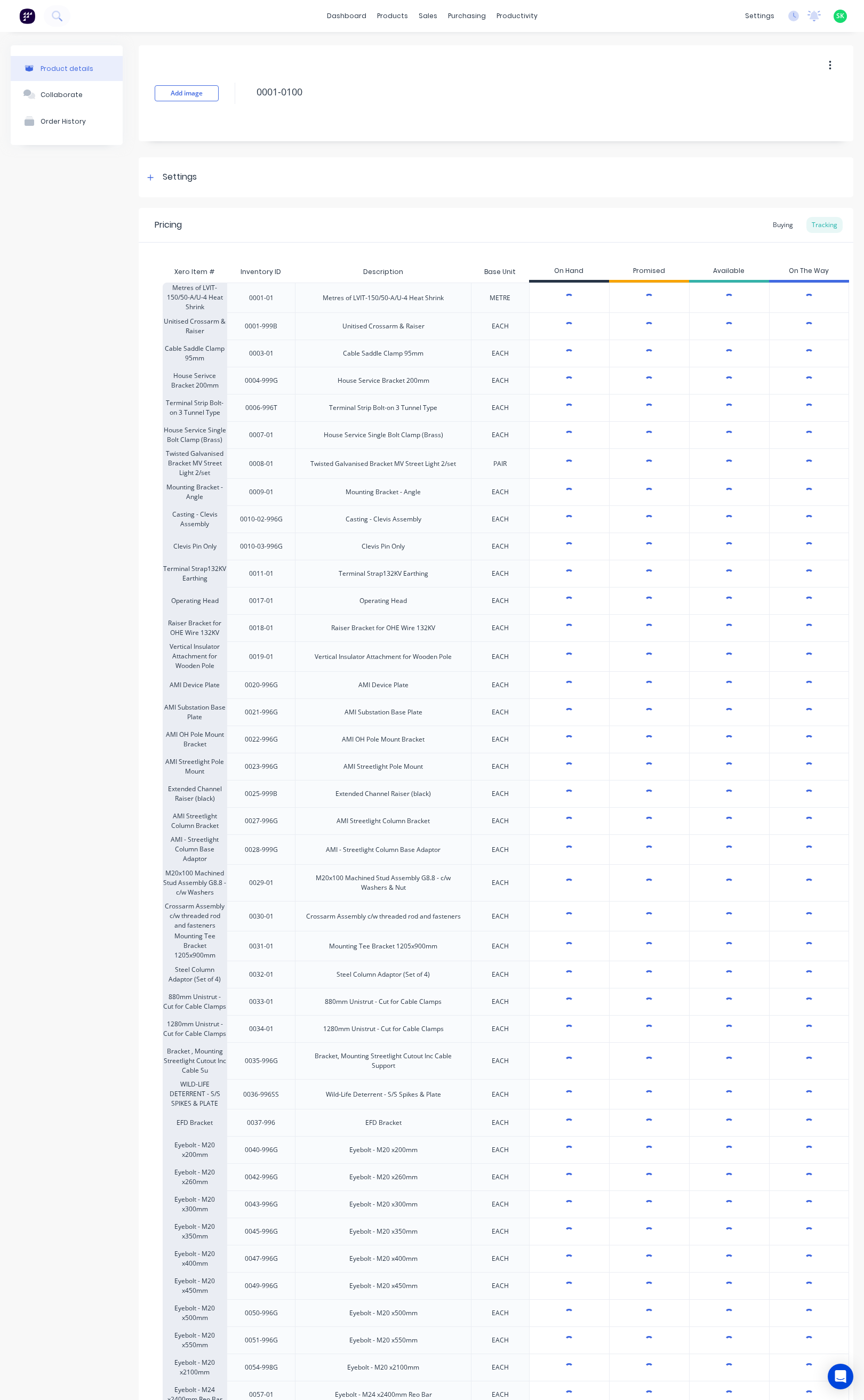
type textarea "x"
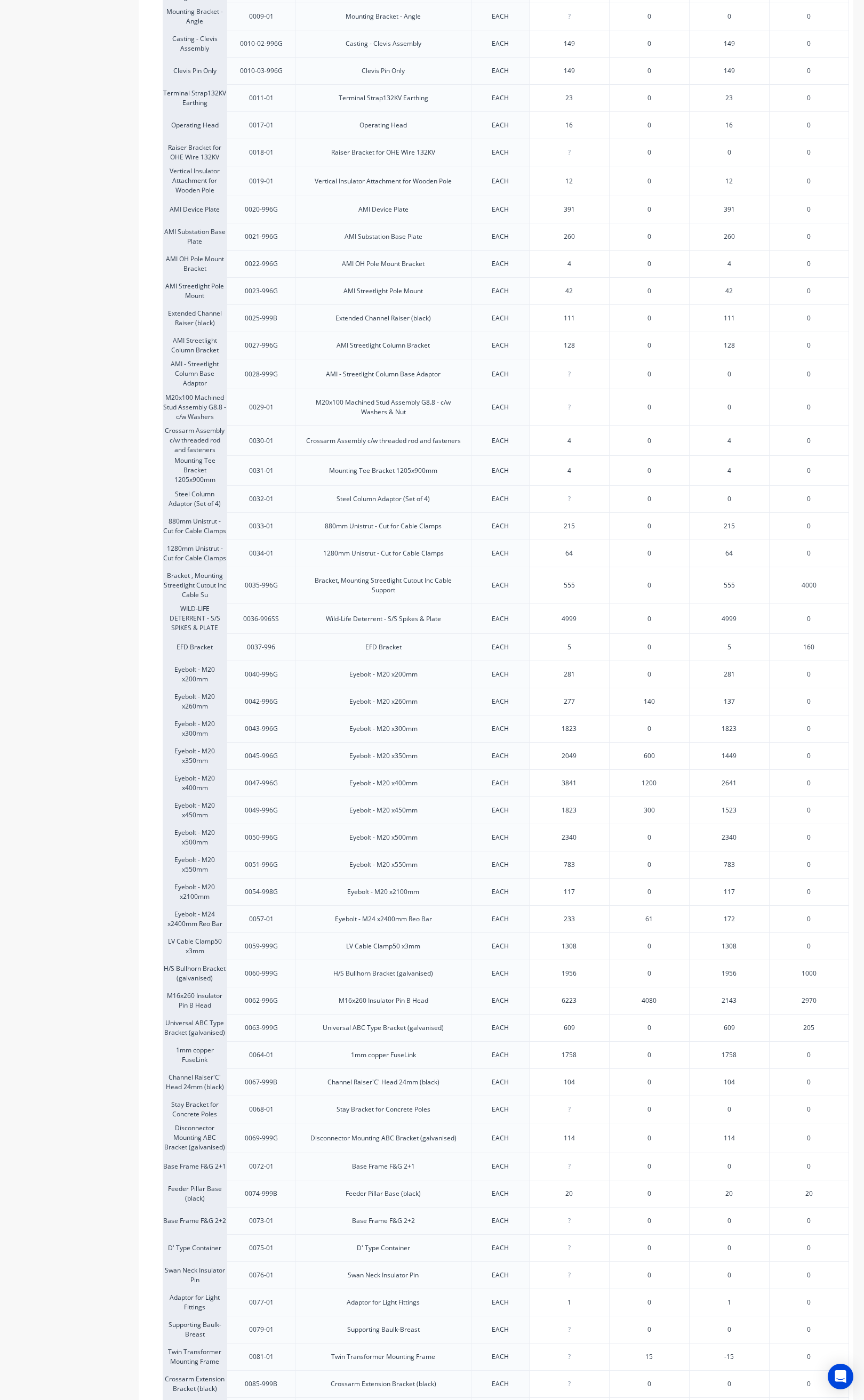
scroll to position [480, 0]
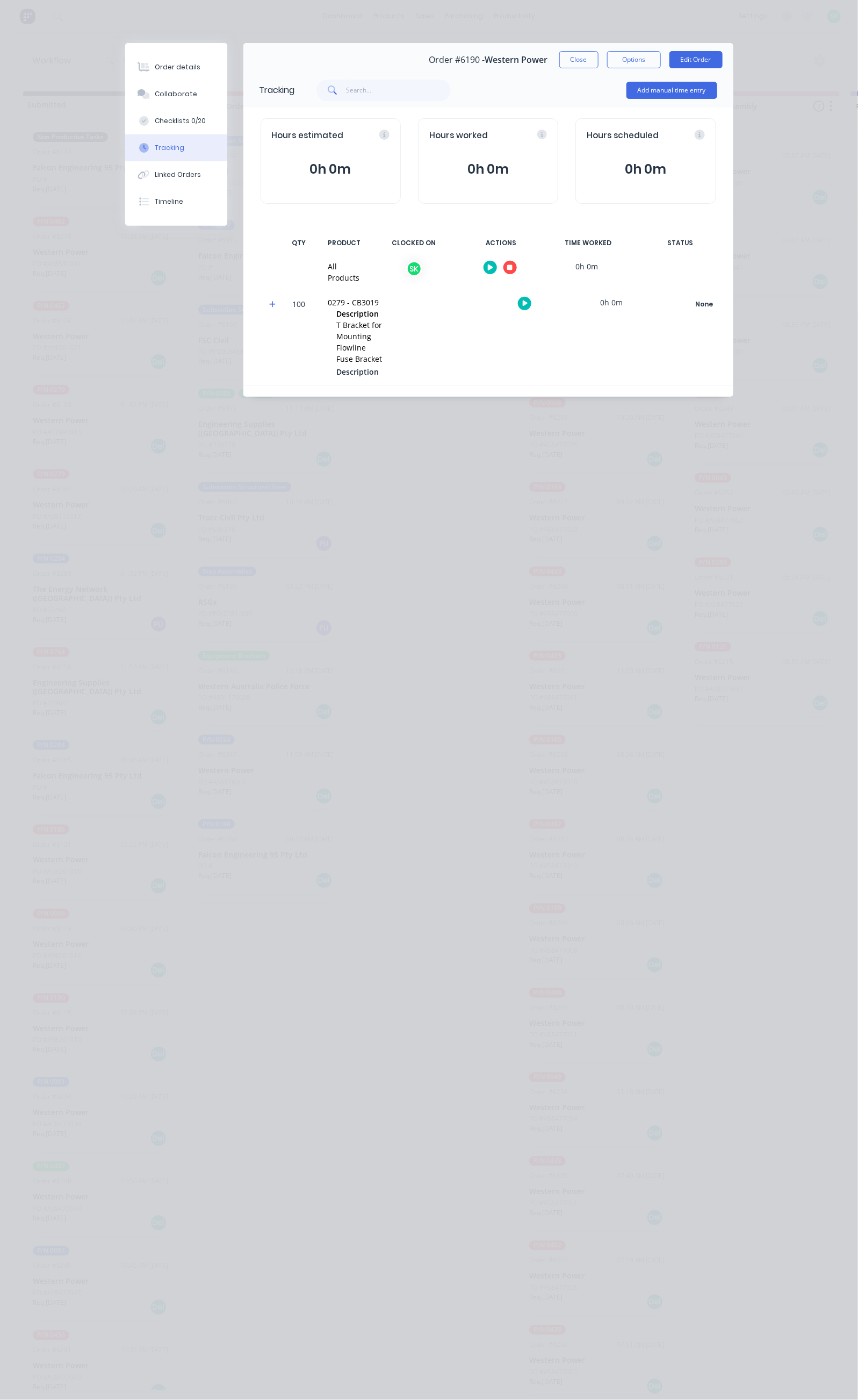
click at [517, 266] on button "button" at bounding box center [509, 267] width 13 height 13
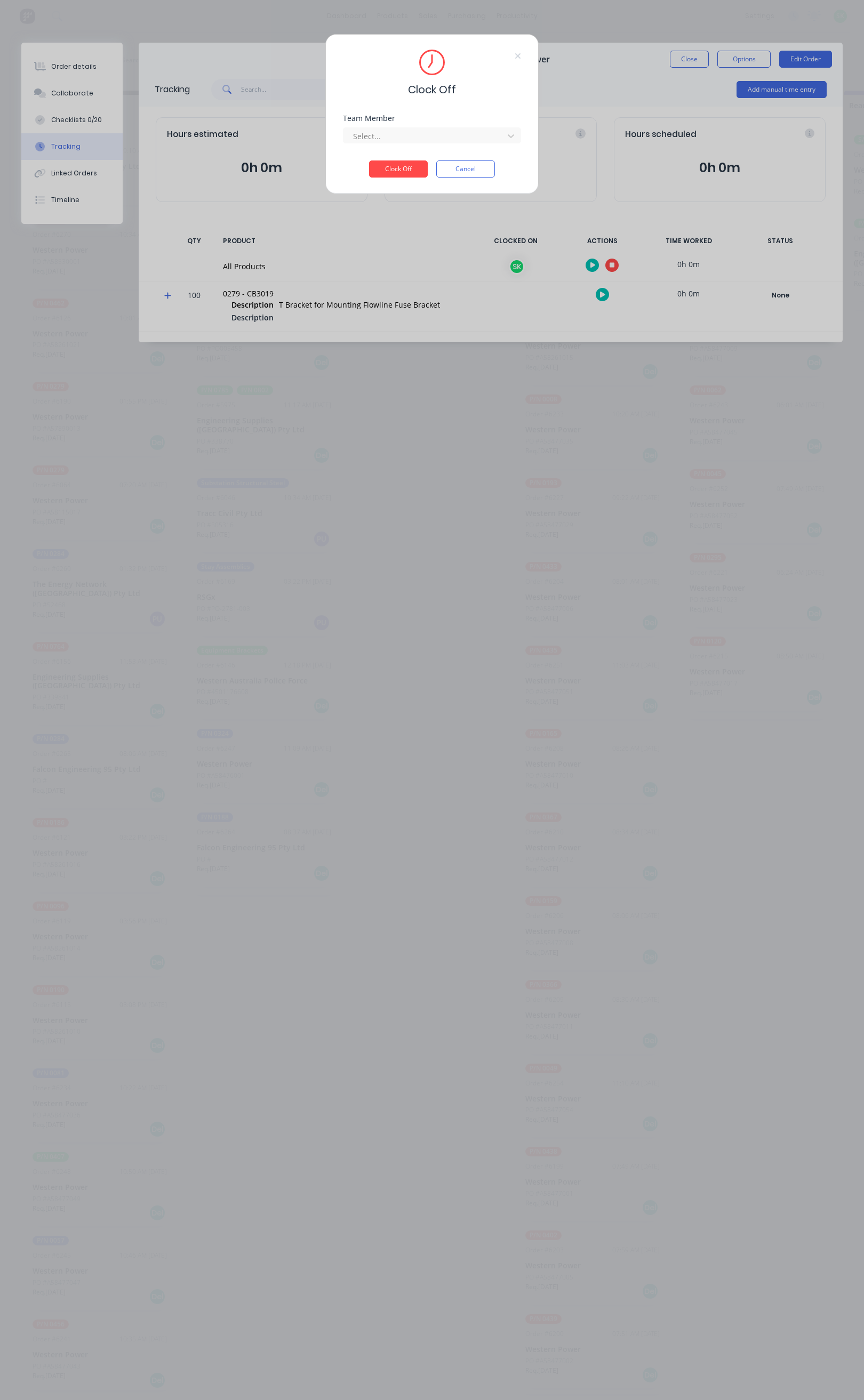
click at [520, 143] on div "Select..." at bounding box center [432, 135] width 178 height 16
click at [509, 138] on icon at bounding box center [511, 136] width 11 height 11
drag, startPoint x: 461, startPoint y: 159, endPoint x: 447, endPoint y: 160, distance: 14.0
click at [461, 159] on div "[PERSON_NAME]" at bounding box center [432, 159] width 177 height 20
click at [402, 166] on button "Clock Off" at bounding box center [398, 169] width 59 height 17
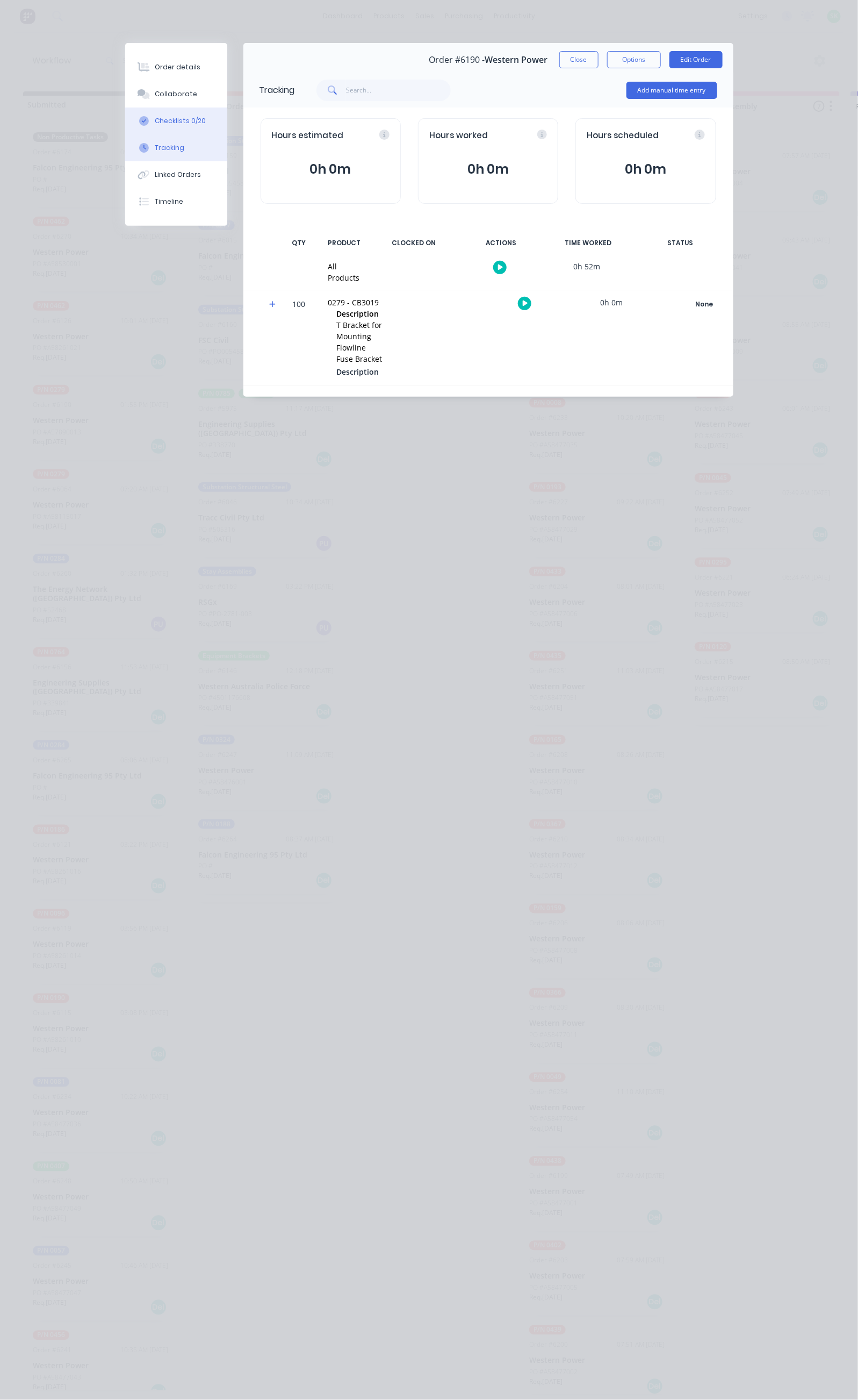
click at [155, 118] on div "Checklists 0/20" at bounding box center [180, 120] width 51 height 9
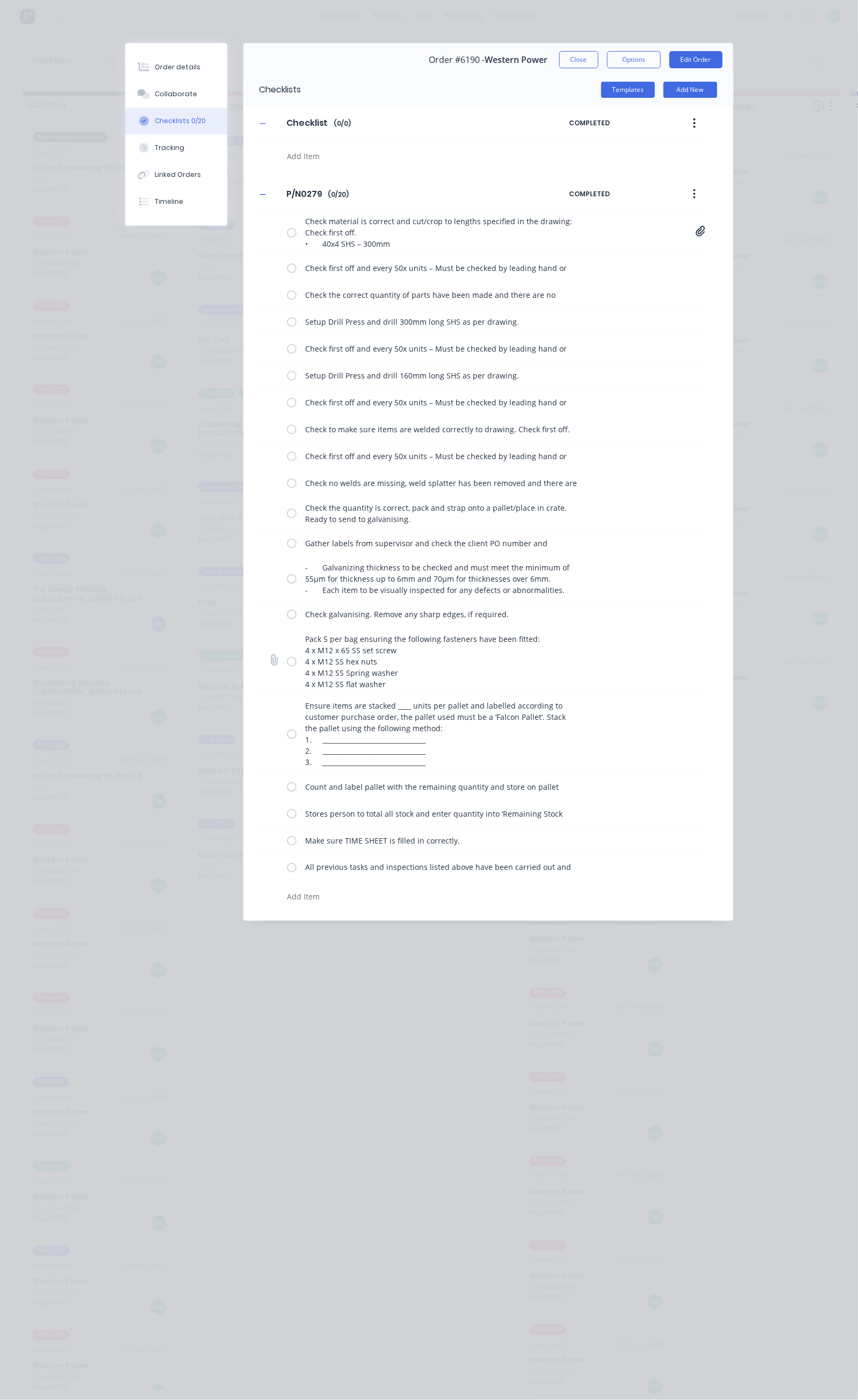
drag, startPoint x: 189, startPoint y: 620, endPoint x: 182, endPoint y: 649, distance: 29.8
click at [287, 620] on label at bounding box center [292, 614] width 9 height 12
click at [0, 0] on input "checkbox" at bounding box center [0, 0] width 0 height 0
click at [287, 667] on label at bounding box center [292, 661] width 9 height 12
click at [0, 0] on input "checkbox" at bounding box center [0, 0] width 0 height 0
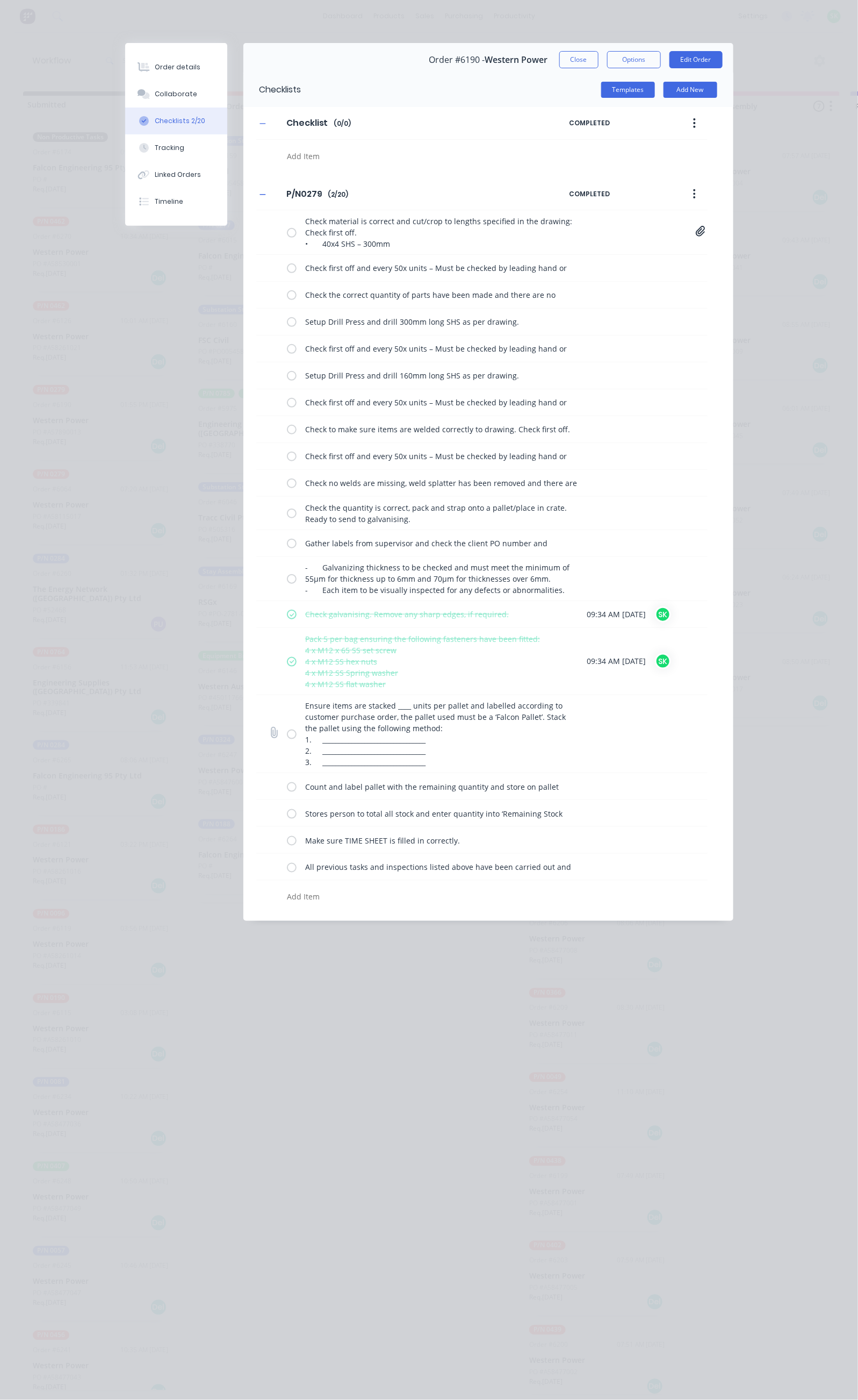
click at [287, 736] on label at bounding box center [292, 734] width 9 height 12
click at [0, 0] on input "checkbox" at bounding box center [0, 0] width 0 height 0
drag, startPoint x: 187, startPoint y: 789, endPoint x: 190, endPoint y: 808, distance: 19.2
click at [287, 792] on label at bounding box center [292, 786] width 9 height 12
click at [0, 0] on input "checkbox" at bounding box center [0, 0] width 0 height 0
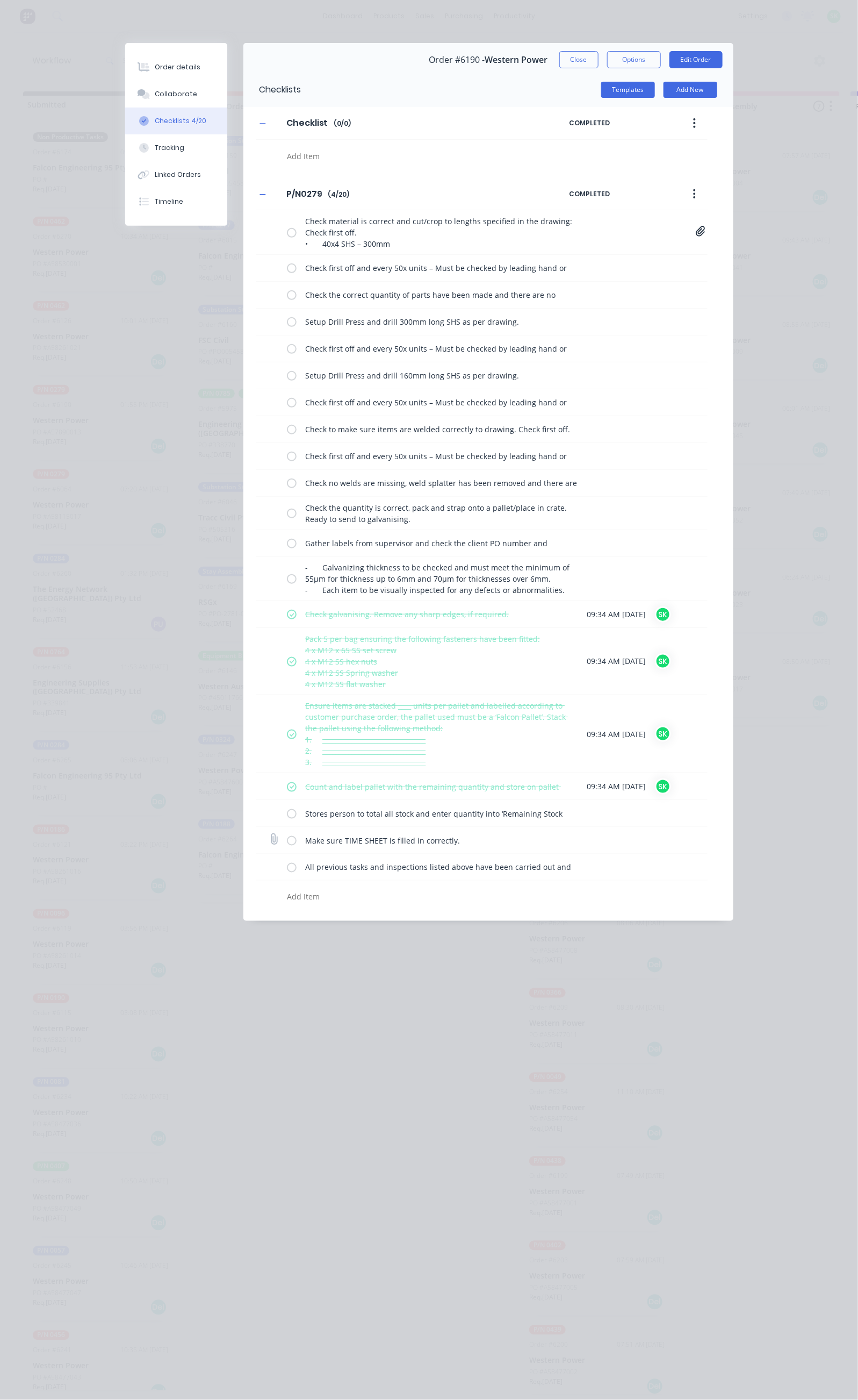
drag, startPoint x: 190, startPoint y: 817, endPoint x: 186, endPoint y: 832, distance: 15.5
click at [287, 818] on label at bounding box center [292, 813] width 9 height 12
click at [0, 0] on input "checkbox" at bounding box center [0, 0] width 0 height 0
click at [287, 845] on label at bounding box center [292, 840] width 9 height 12
click at [0, 0] on input "checkbox" at bounding box center [0, 0] width 0 height 0
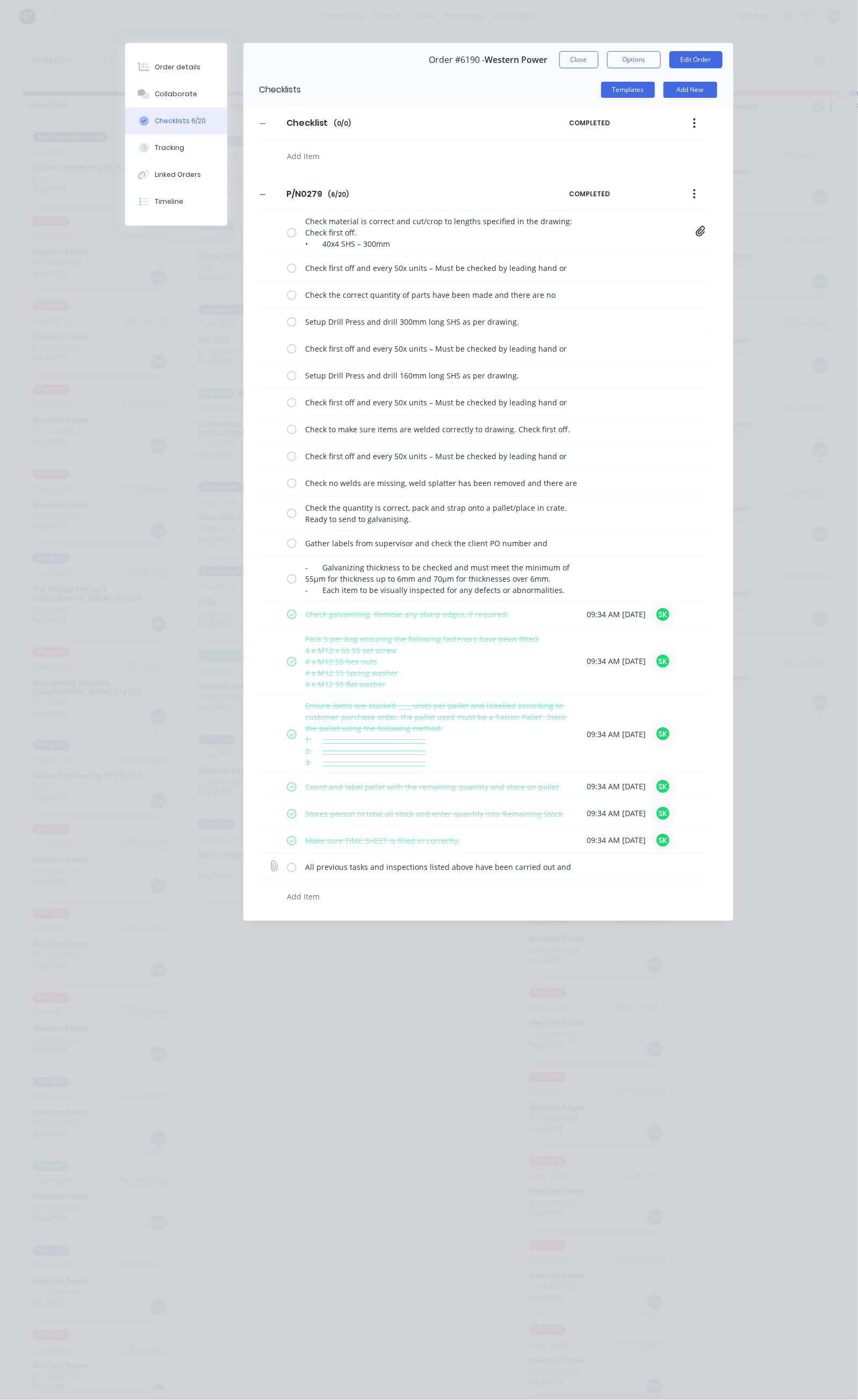
click at [287, 872] on label at bounding box center [292, 867] width 9 height 12
click at [0, 0] on input "checkbox" at bounding box center [0, 0] width 0 height 0
type textarea "x"
click at [125, 85] on button "Collaborate" at bounding box center [175, 94] width 102 height 27
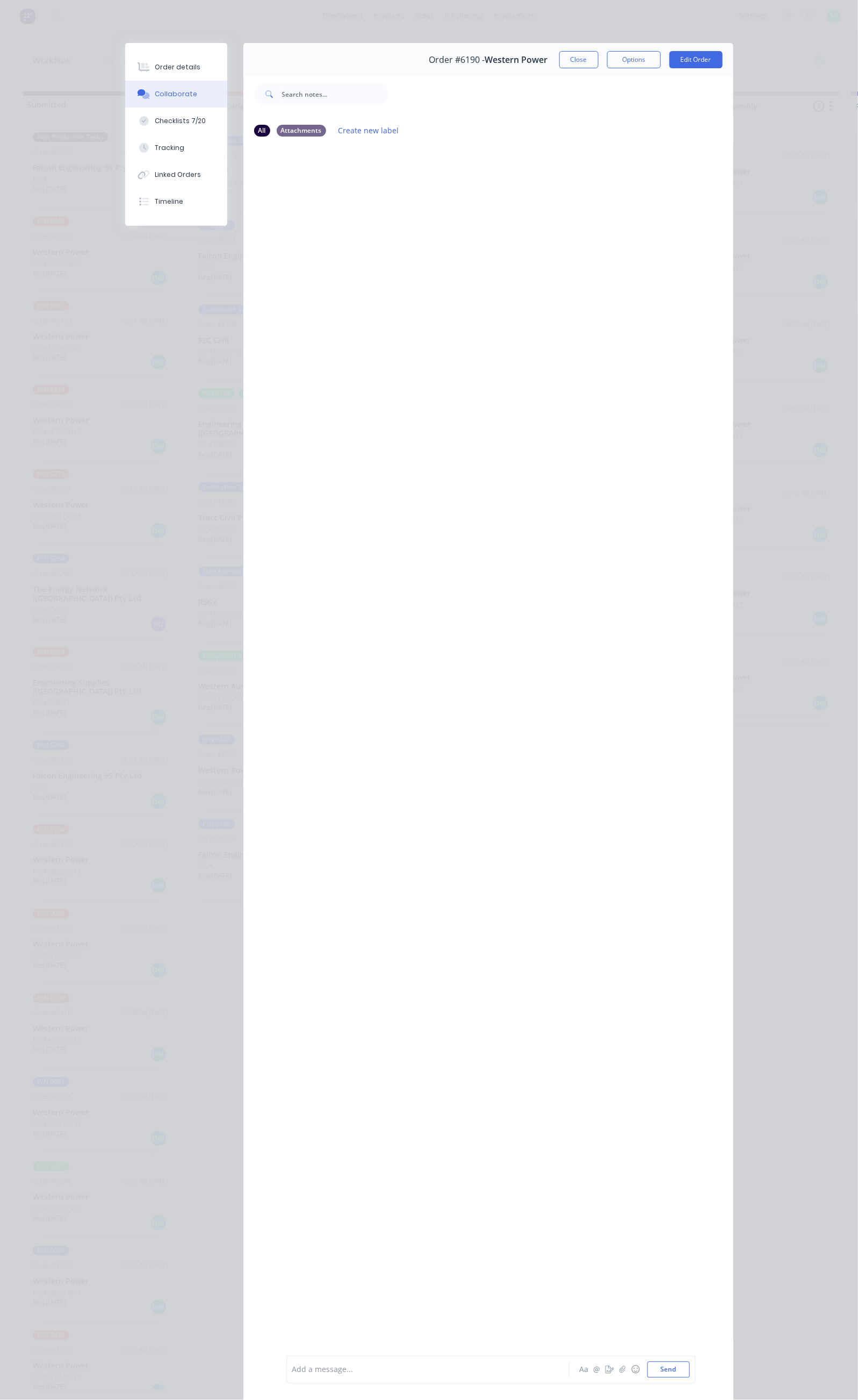
click at [293, 1368] on div at bounding box center [431, 1370] width 276 height 12
click at [125, 139] on button "Tracking" at bounding box center [175, 148] width 102 height 27
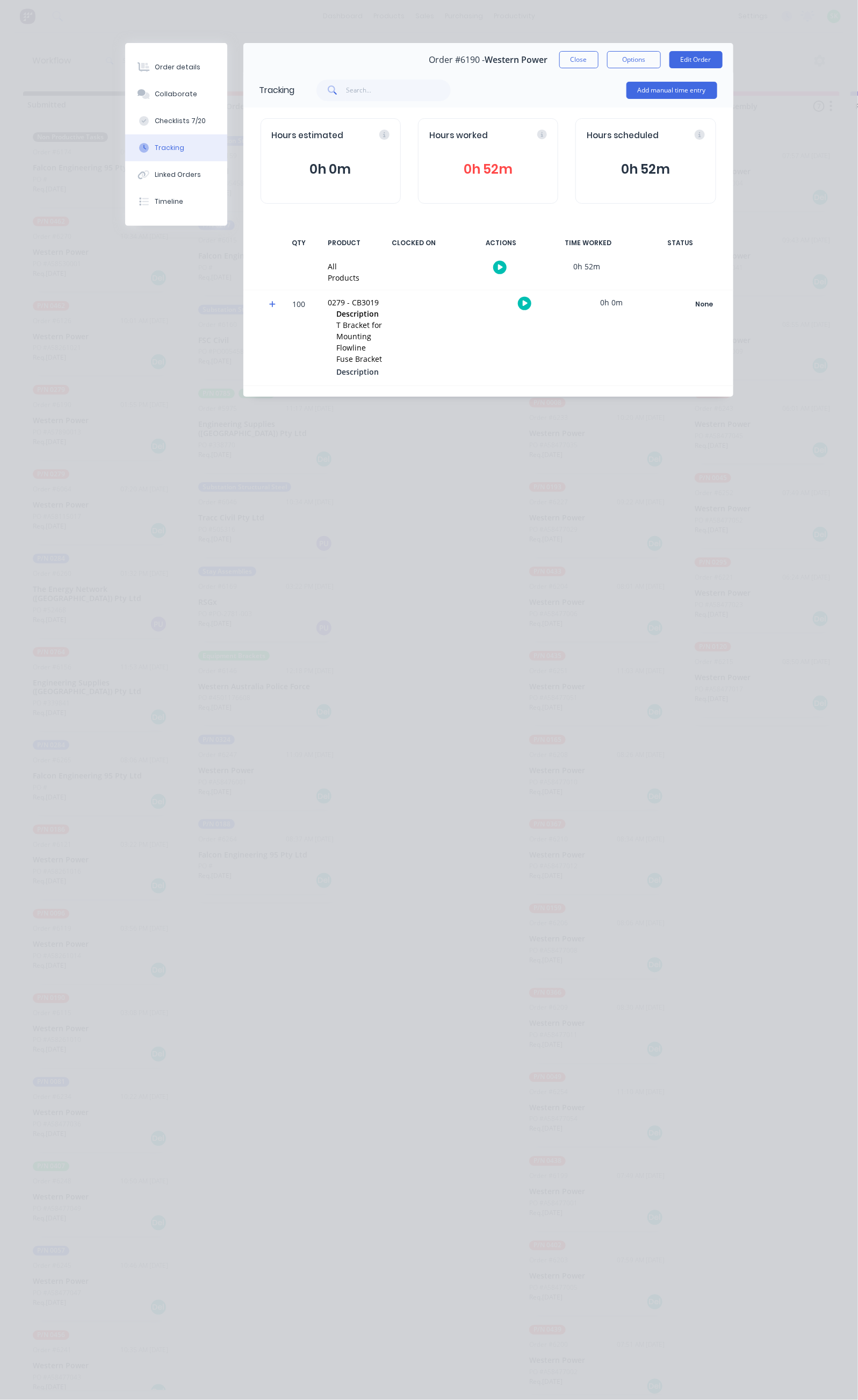
click at [493, 170] on button "0h 52m" at bounding box center [488, 169] width 118 height 20
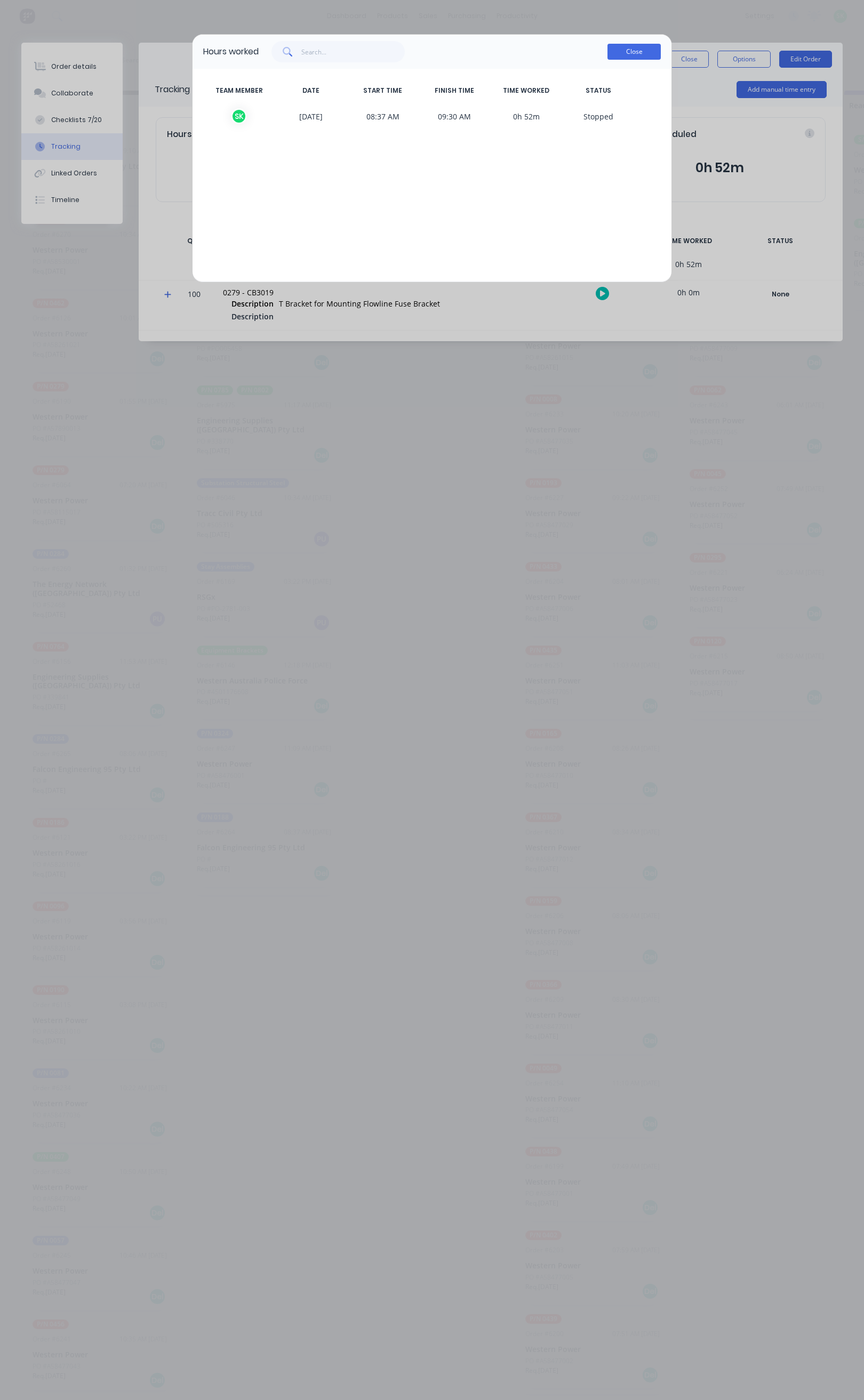
click at [616, 55] on button "Close" at bounding box center [634, 52] width 53 height 16
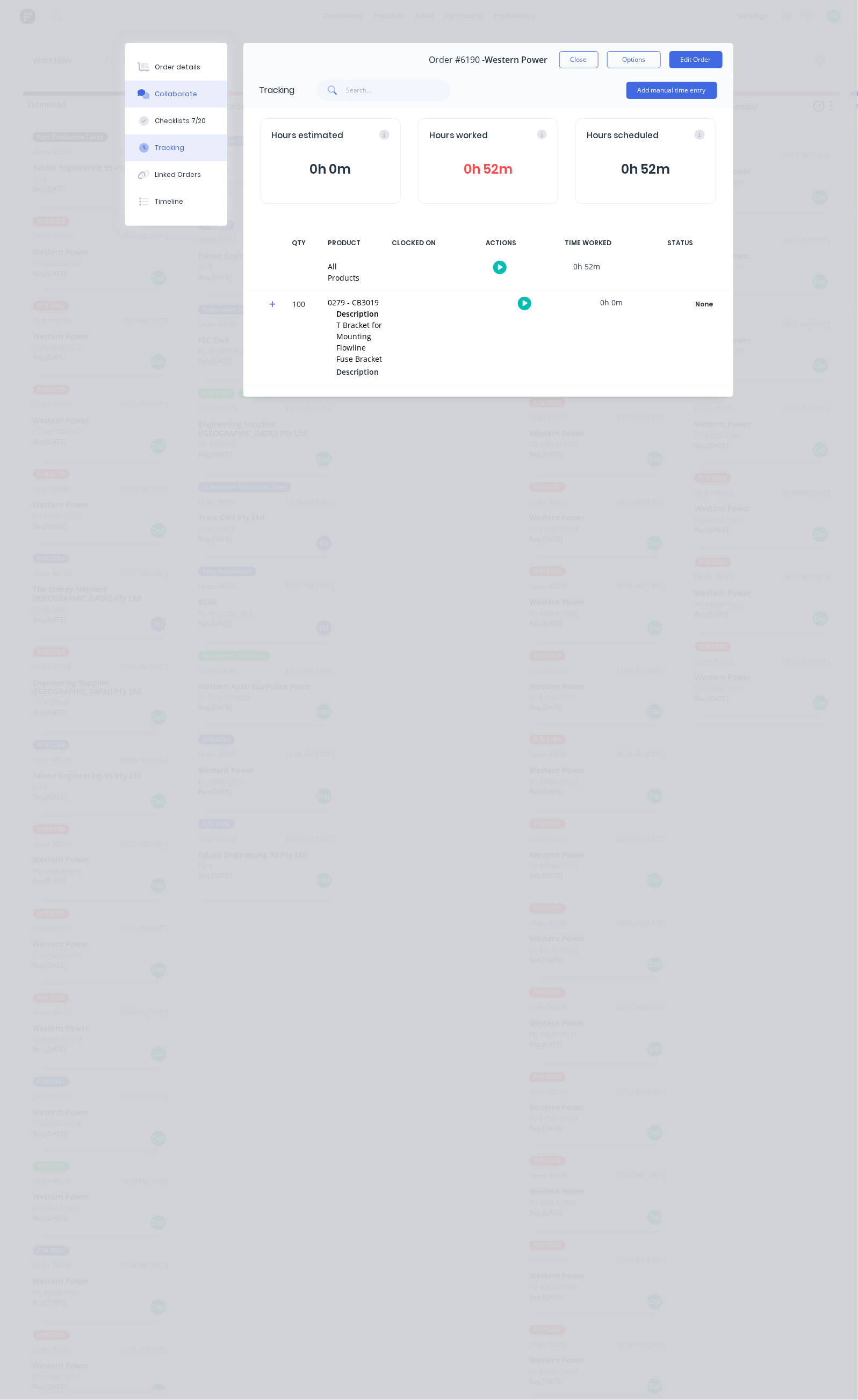
click at [155, 93] on div "Collaborate" at bounding box center [175, 94] width 43 height 9
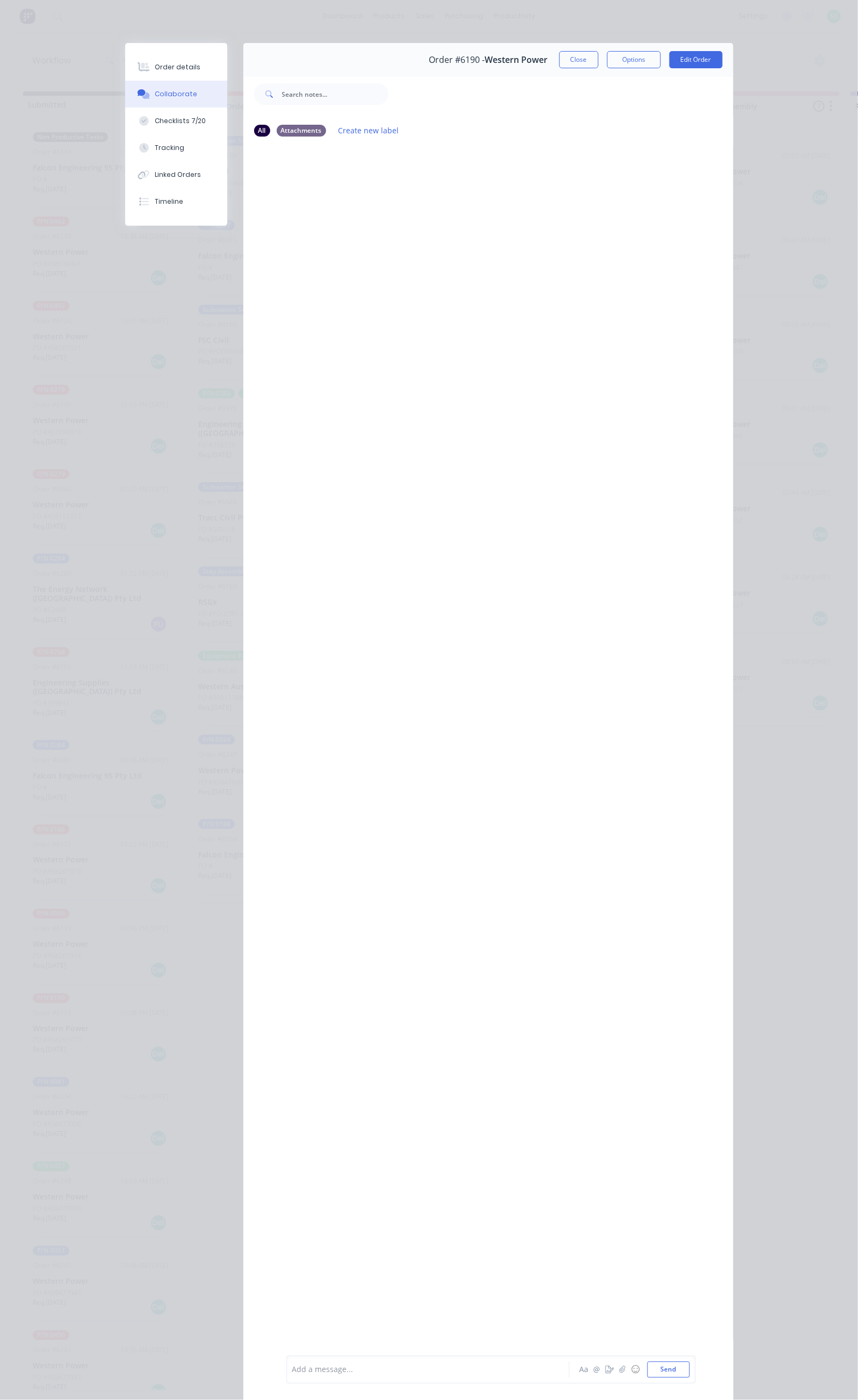
click at [293, 1370] on div at bounding box center [431, 1370] width 276 height 12
click at [155, 64] on div "Order details" at bounding box center [177, 67] width 46 height 9
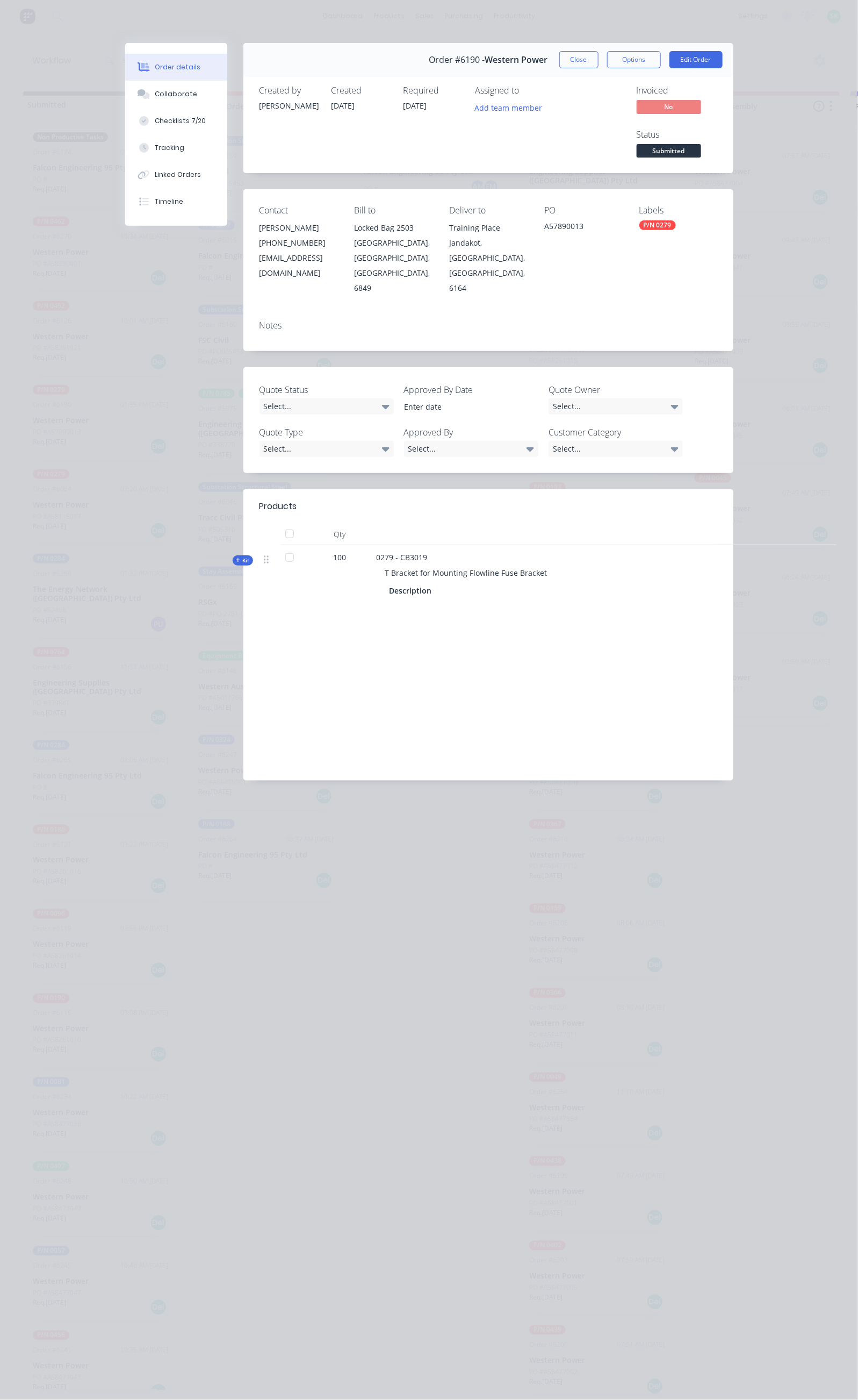
drag, startPoint x: 612, startPoint y: 179, endPoint x: 613, endPoint y: 191, distance: 12.0
click at [613, 221] on div "A57890013" at bounding box center [583, 228] width 78 height 15
click at [599, 63] on button "Close" at bounding box center [578, 60] width 40 height 17
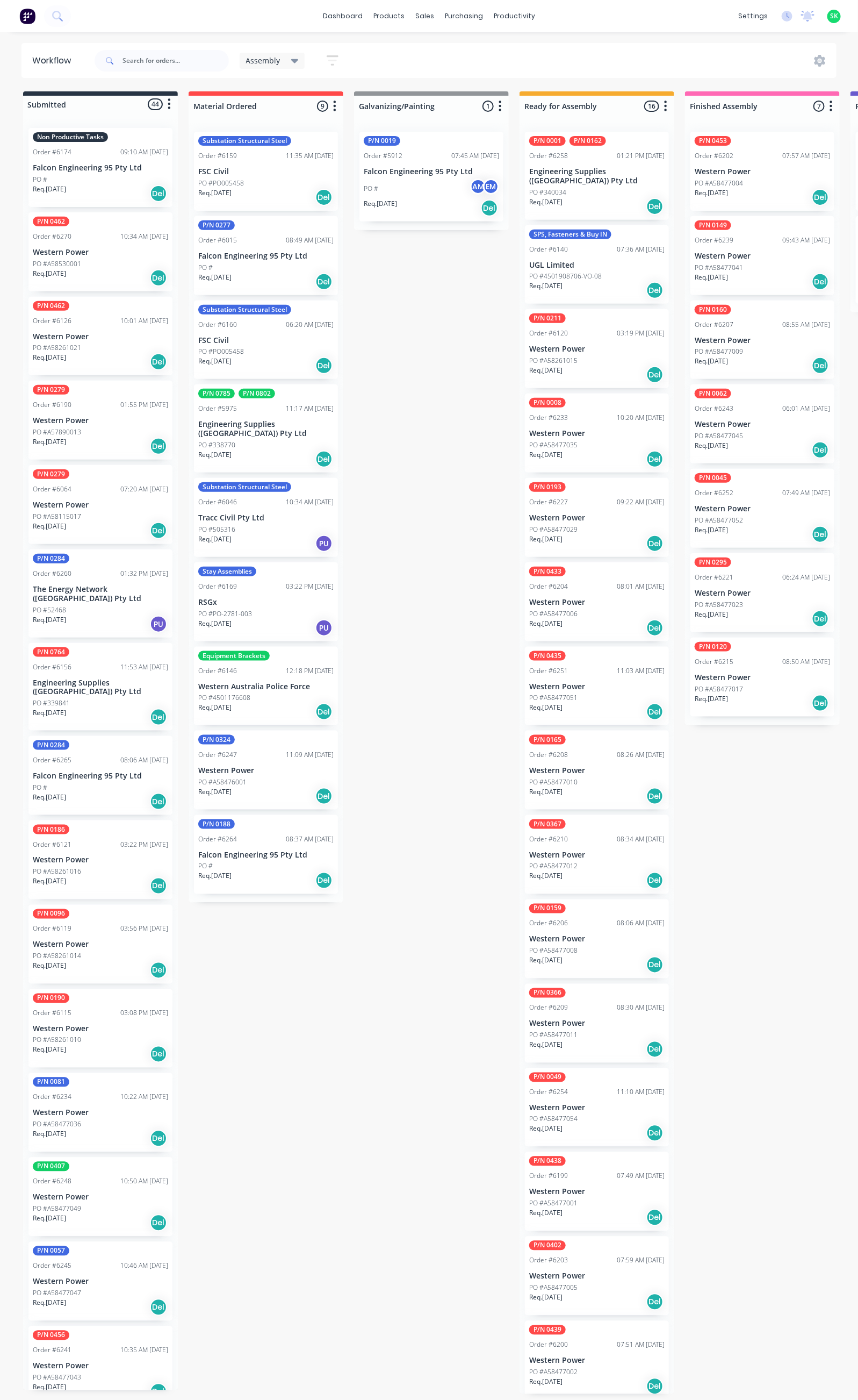
click at [125, 158] on div "Non Productive Tasks Order #6174 09:10 AM 24/08/25 Falcon Engineering 95 Pty Lt…" at bounding box center [100, 168] width 144 height 79
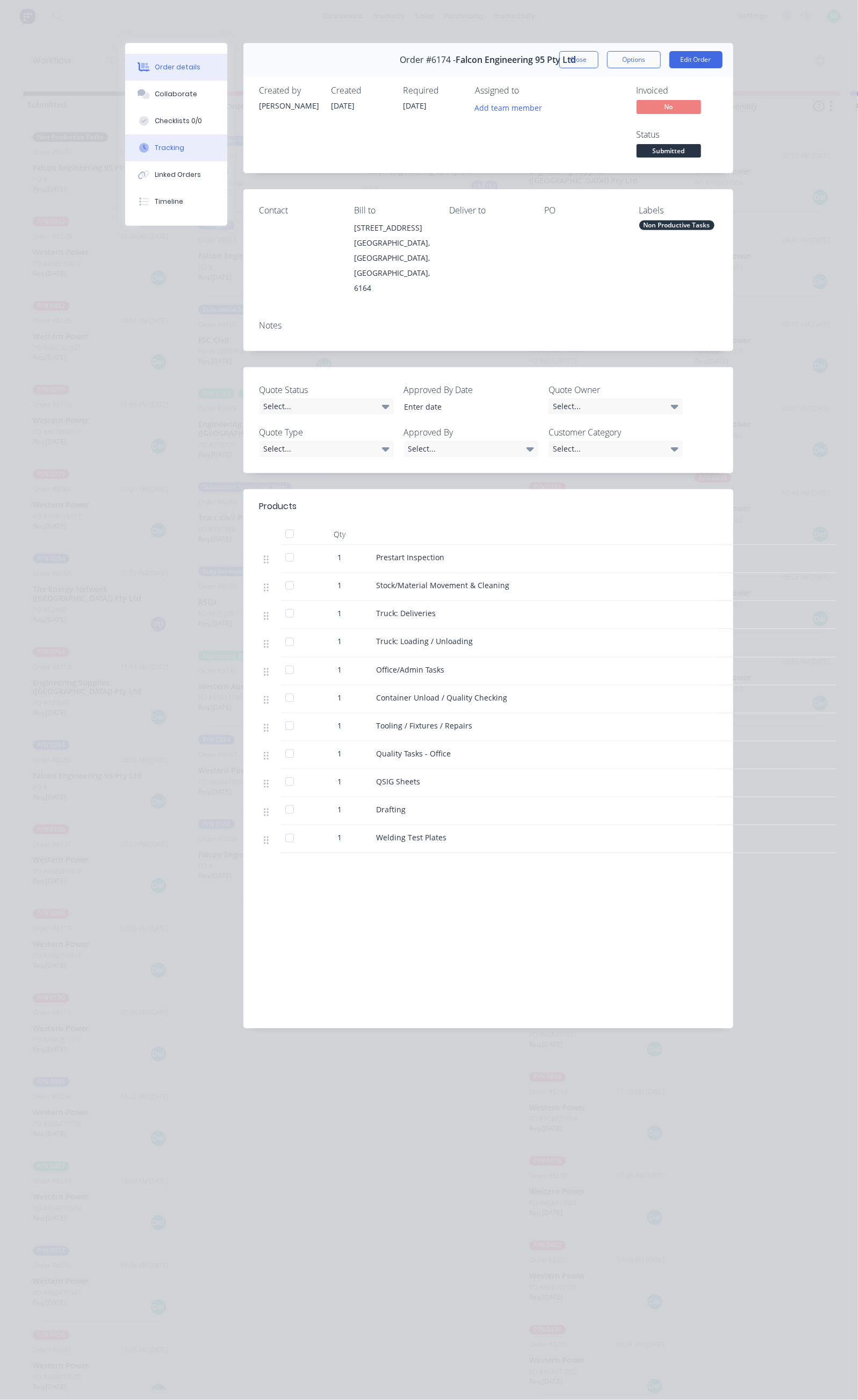
click at [125, 148] on button "Tracking" at bounding box center [175, 148] width 102 height 27
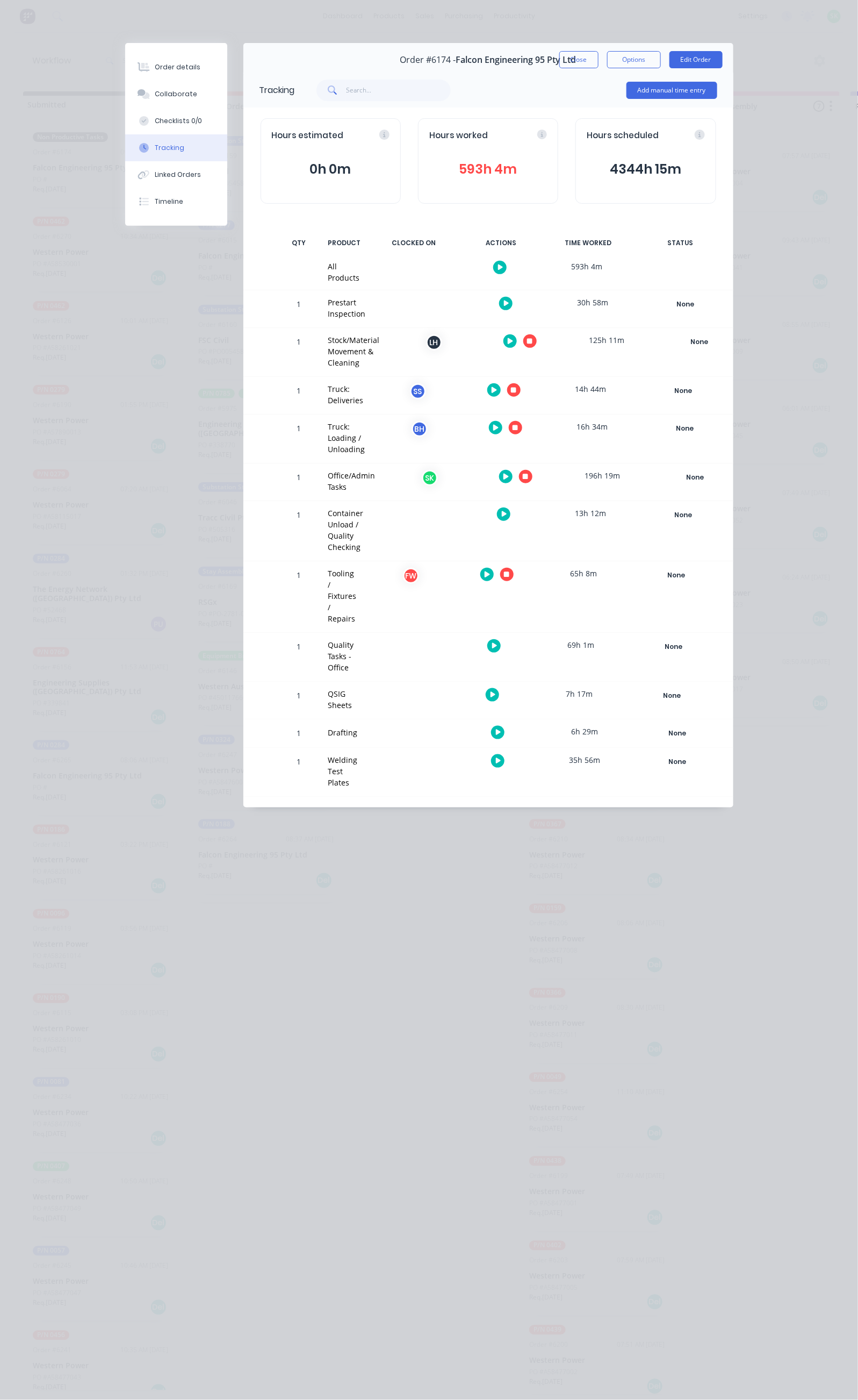
click at [528, 474] on icon "button" at bounding box center [525, 476] width 5 height 5
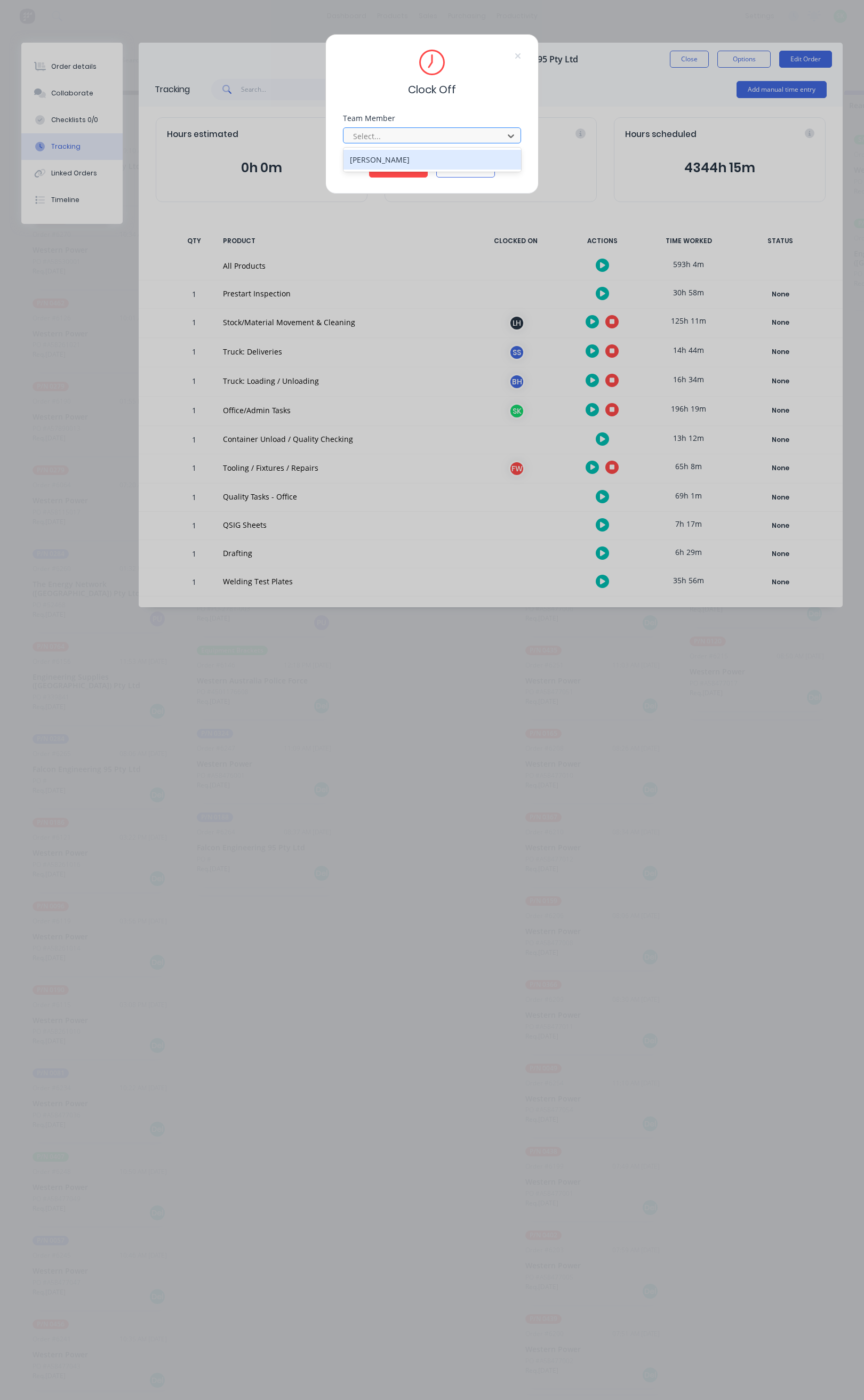
click at [496, 135] on div at bounding box center [425, 136] width 146 height 13
click at [422, 162] on div "[PERSON_NAME]" at bounding box center [432, 159] width 177 height 20
click at [410, 169] on button "Clock Off" at bounding box center [398, 169] width 59 height 17
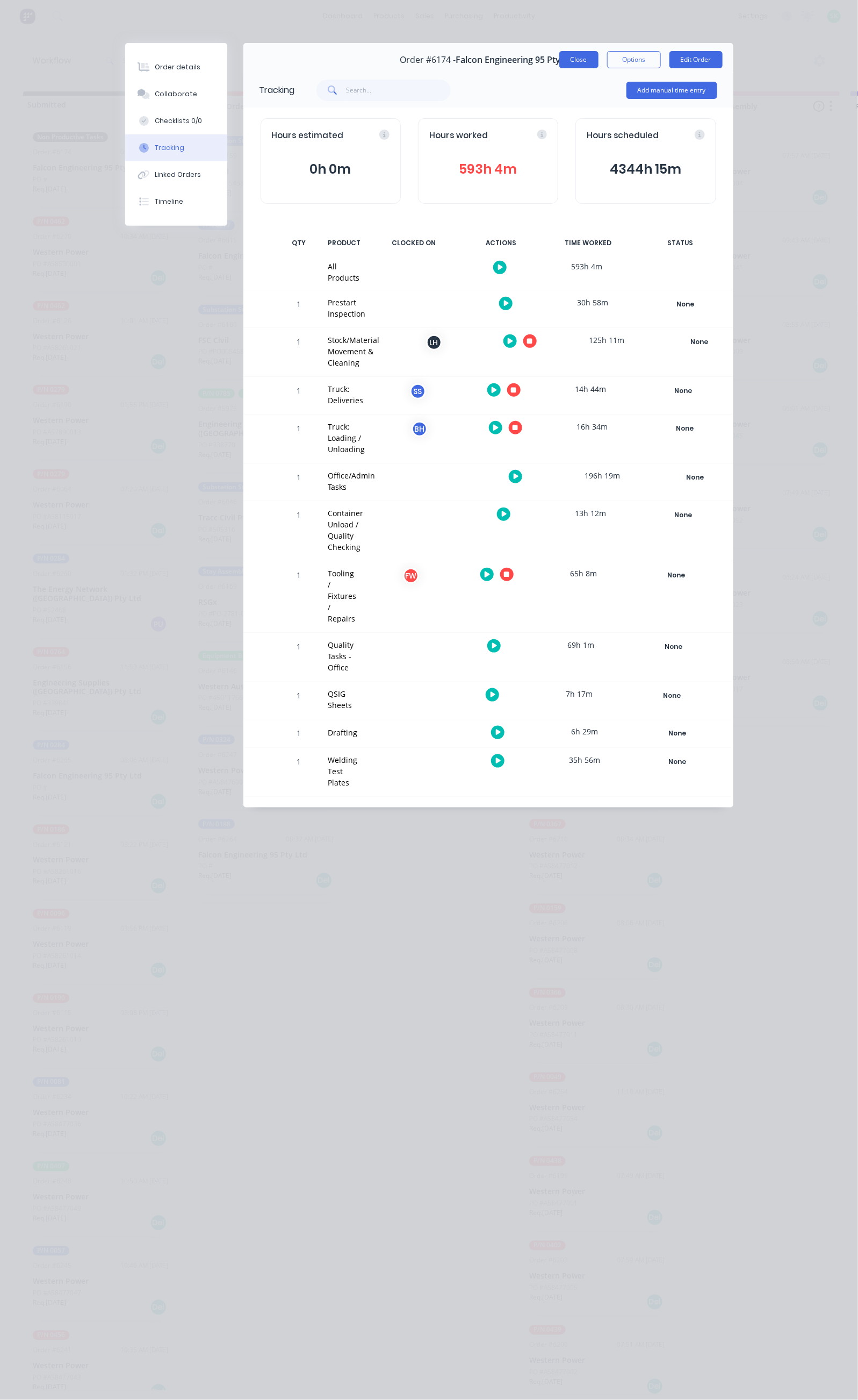
click at [599, 62] on button "Close" at bounding box center [578, 60] width 40 height 17
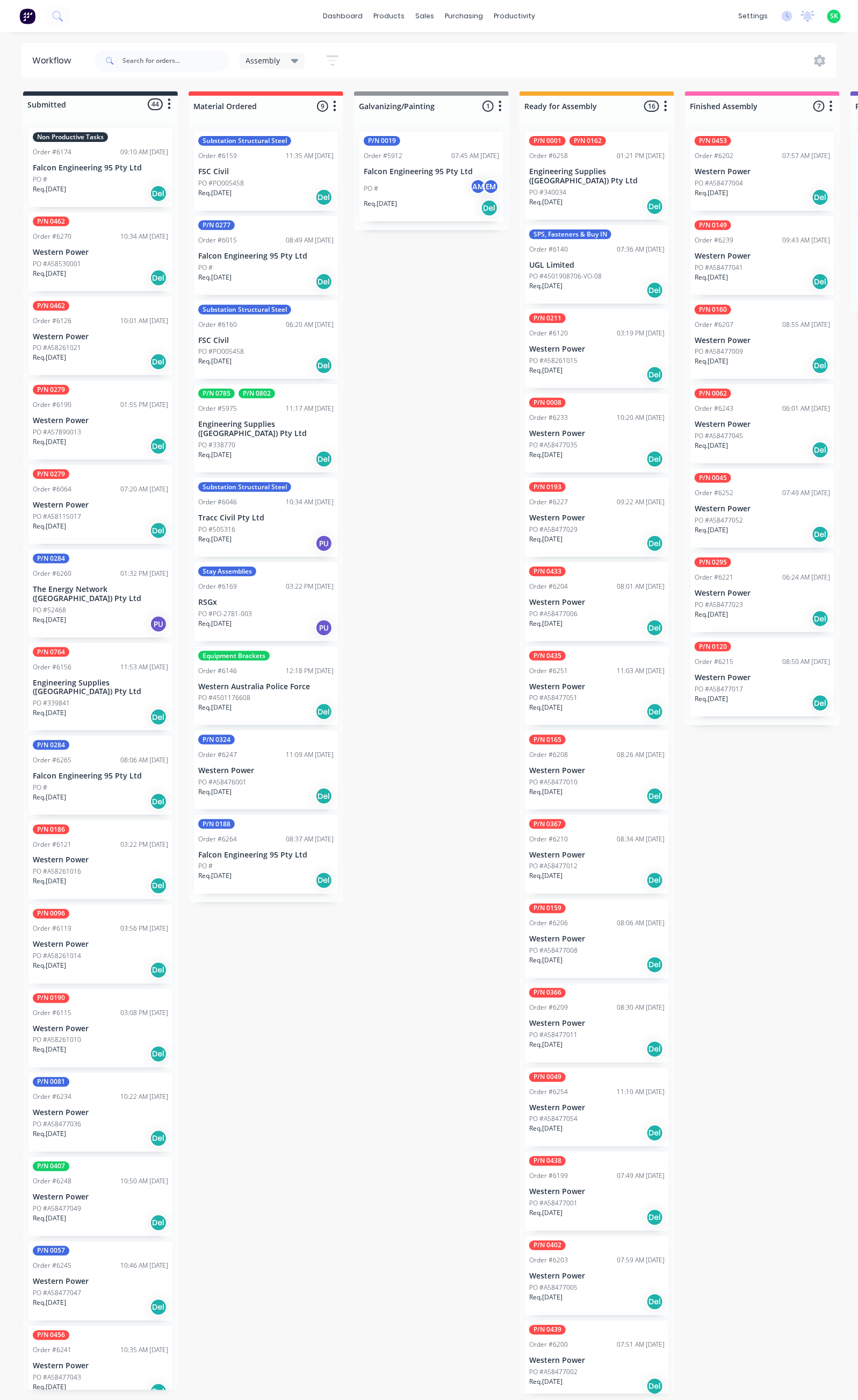
click at [580, 177] on div "P/N 0001 P/N 0162 Order #6258 01:21 PM 19/08/25 Engineering Supplies (WA) Pty L…" at bounding box center [596, 176] width 144 height 89
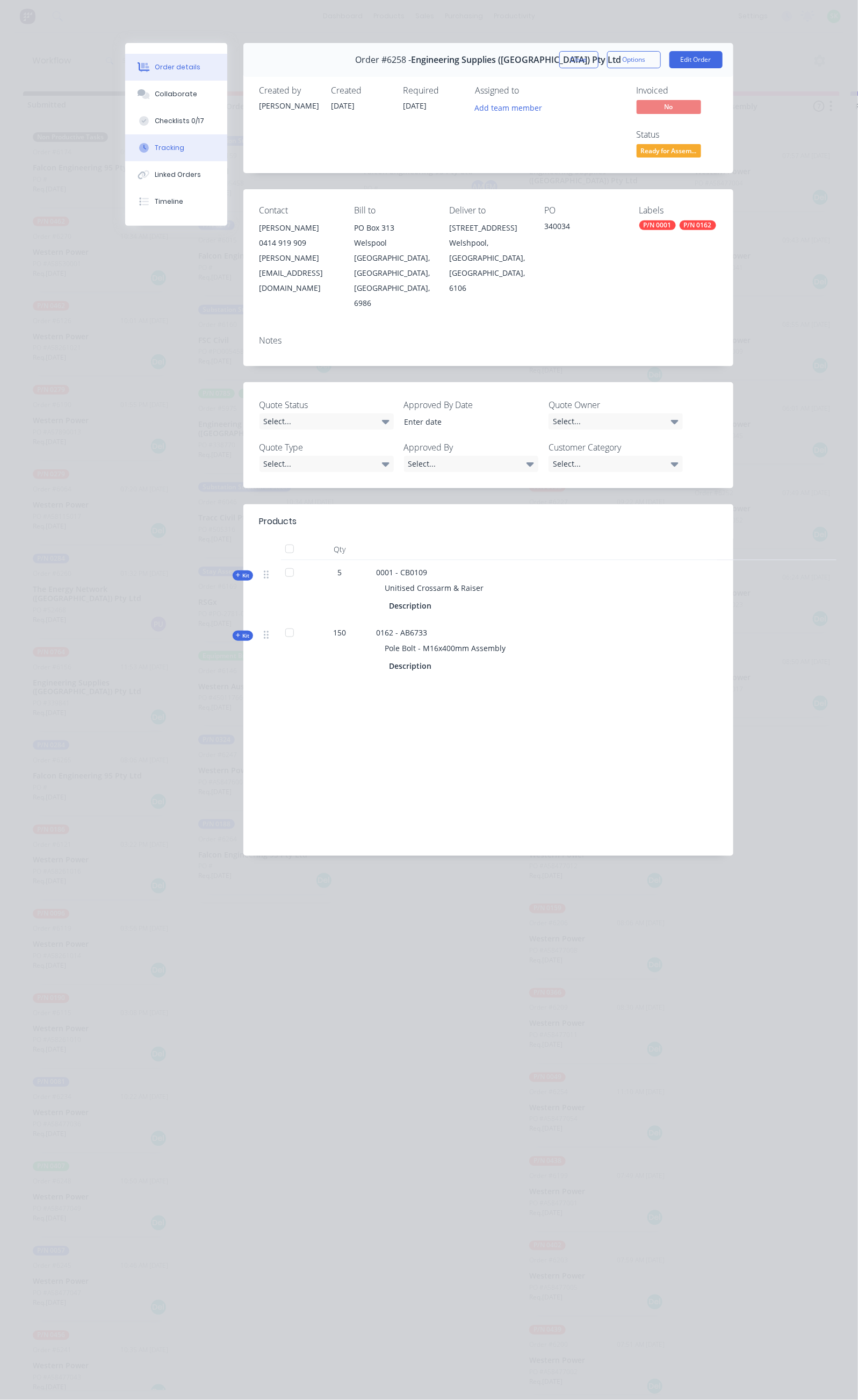
click at [125, 145] on button "Tracking" at bounding box center [175, 148] width 102 height 27
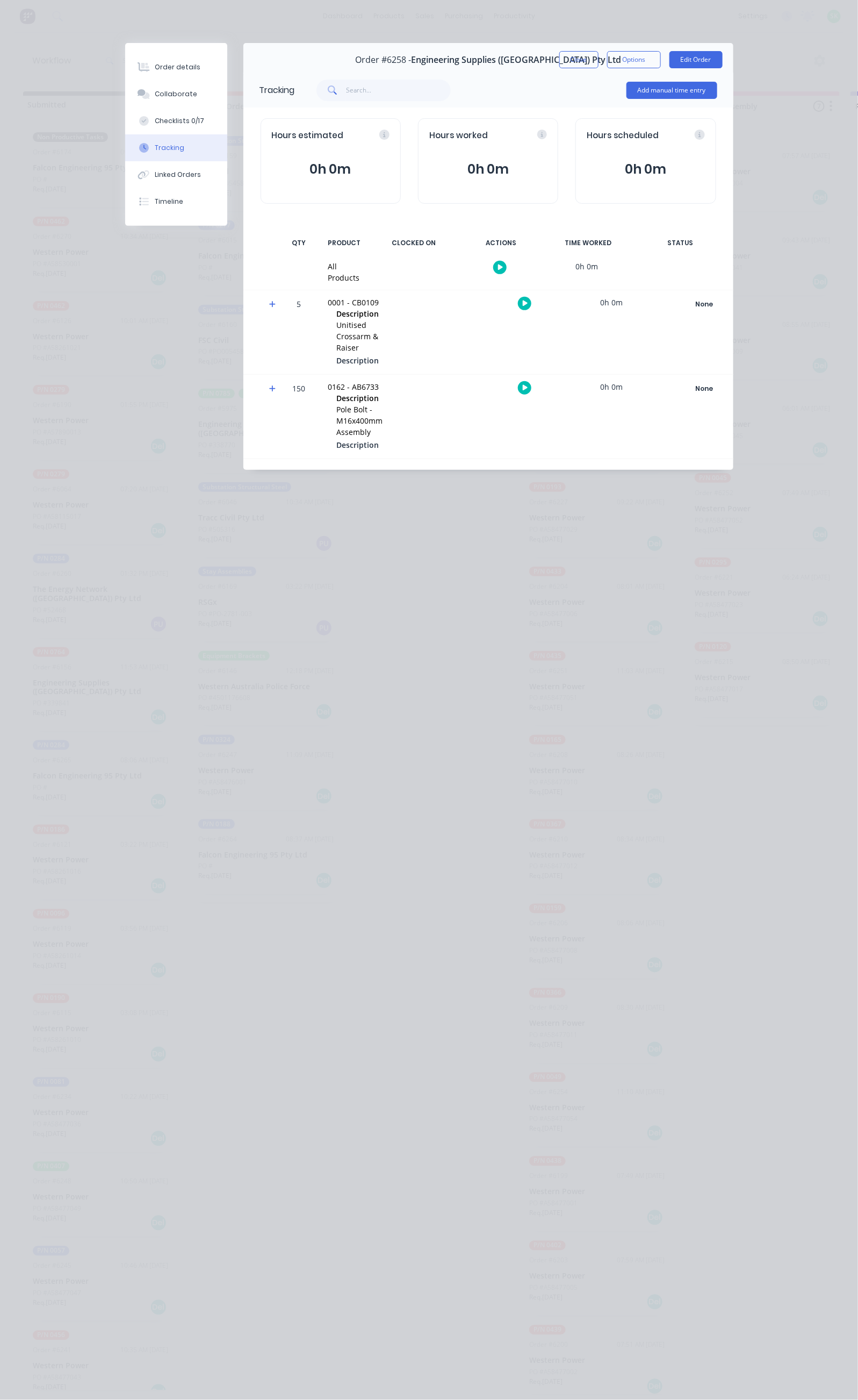
click at [507, 261] on button "button" at bounding box center [499, 267] width 13 height 13
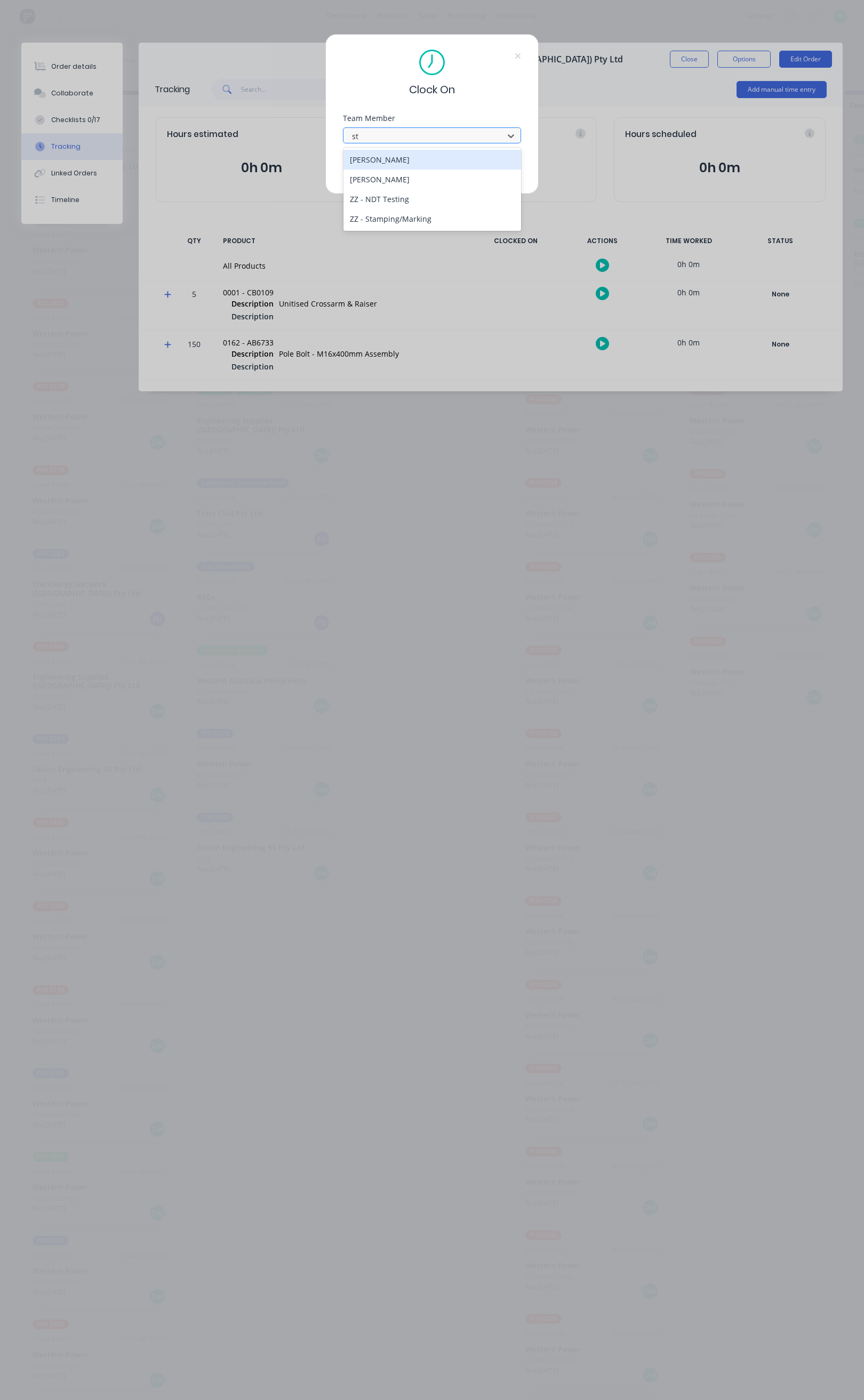
type input "ste"
click at [417, 165] on div "[PERSON_NAME]" at bounding box center [432, 159] width 177 height 20
click at [412, 173] on button "Clock On" at bounding box center [398, 169] width 59 height 17
